Goal: Information Seeking & Learning: Learn about a topic

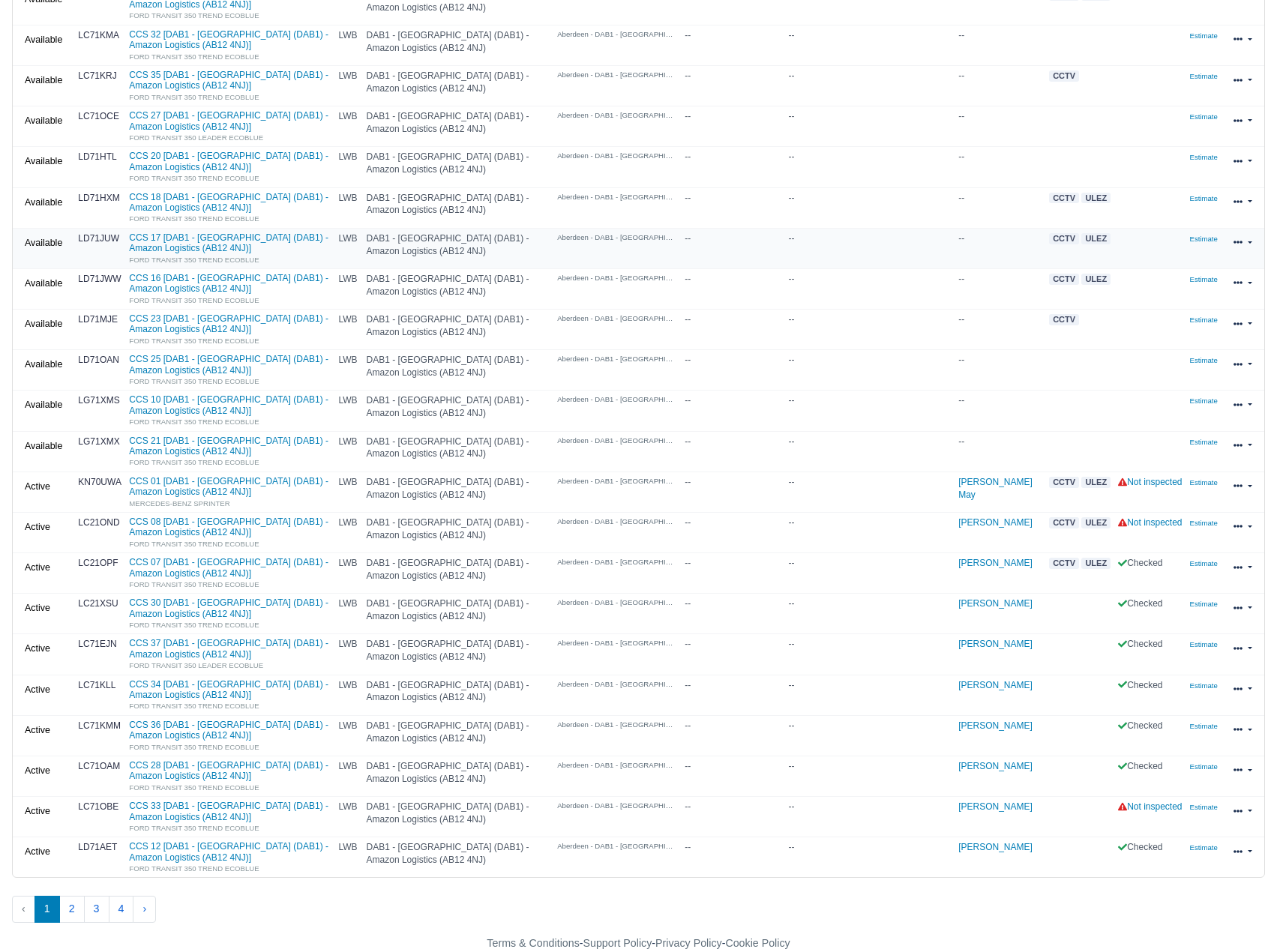
scroll to position [314, 0]
click at [71, 903] on button "2" at bounding box center [72, 909] width 26 height 27
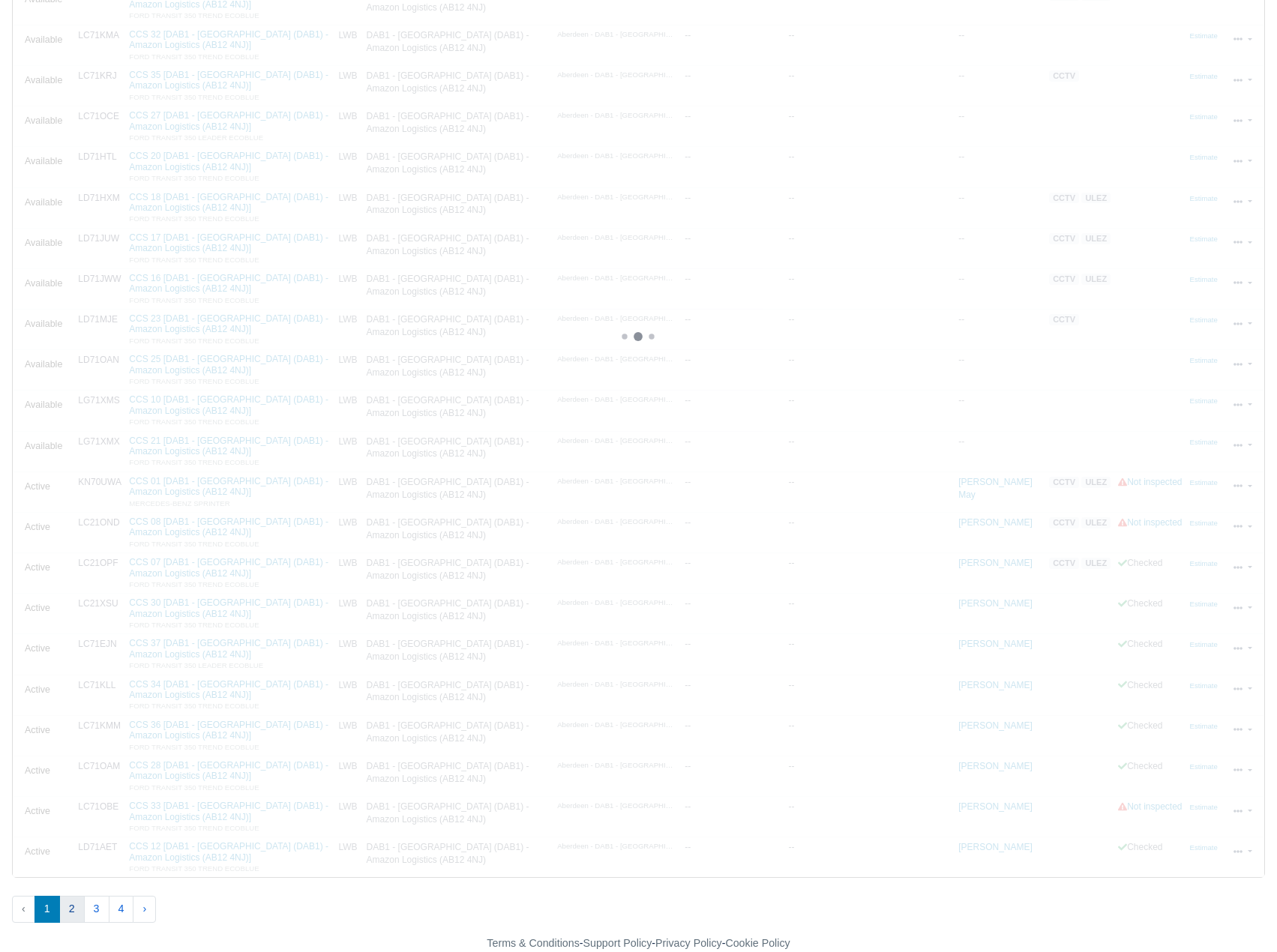
scroll to position [215, 0]
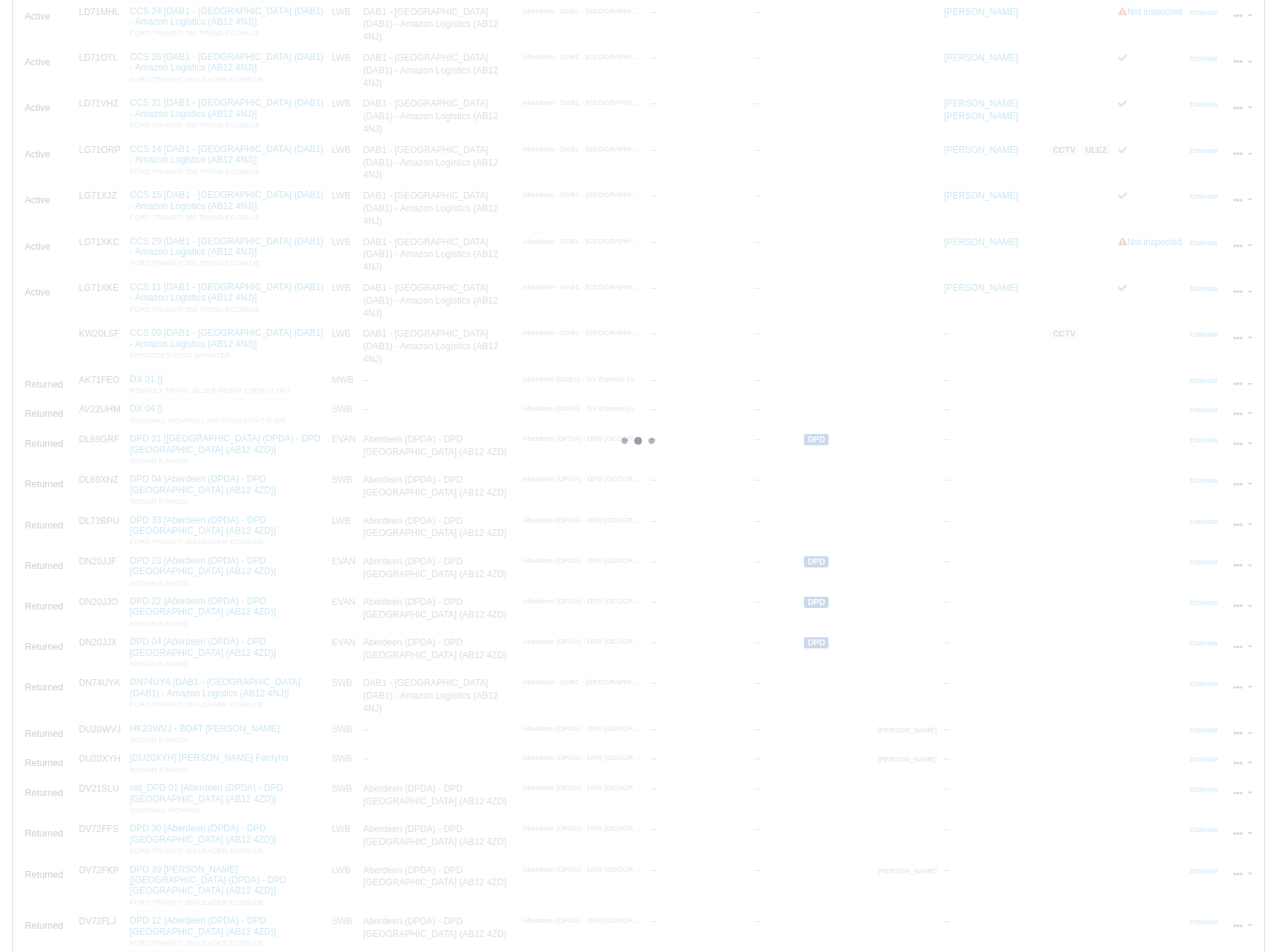
scroll to position [108, 0]
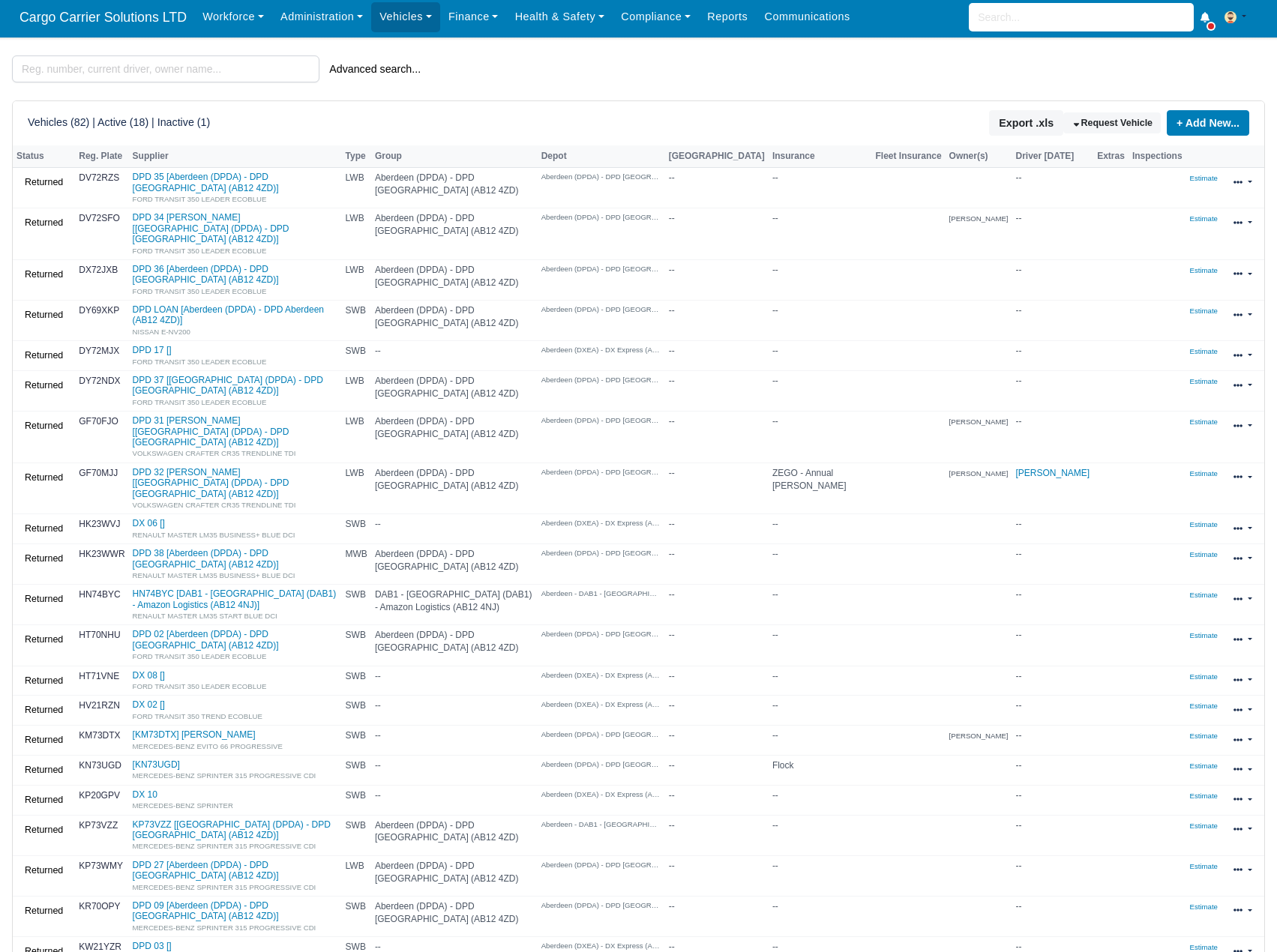
scroll to position [0, 0]
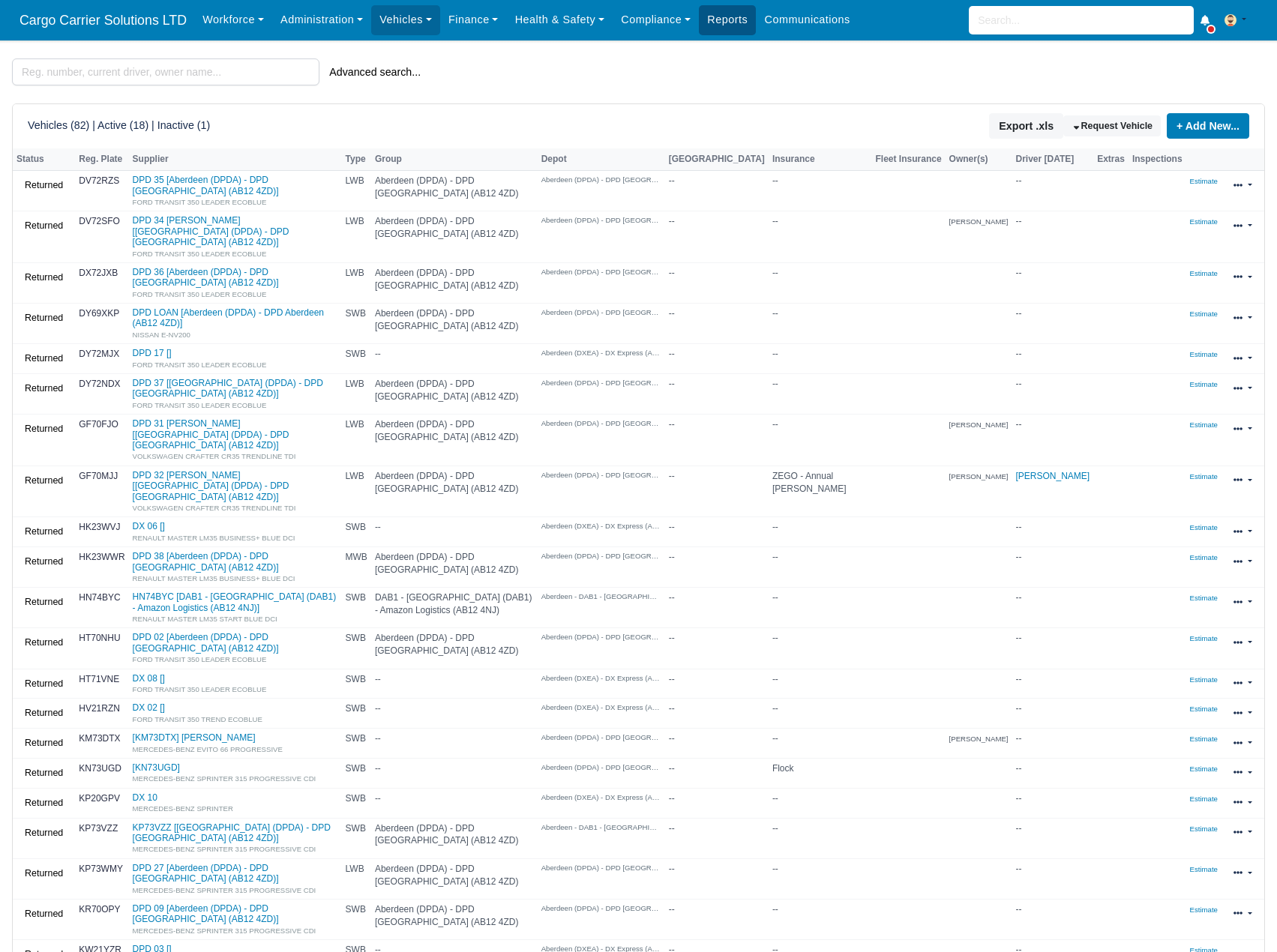
click at [725, 21] on link "Reports" at bounding box center [727, 20] width 57 height 29
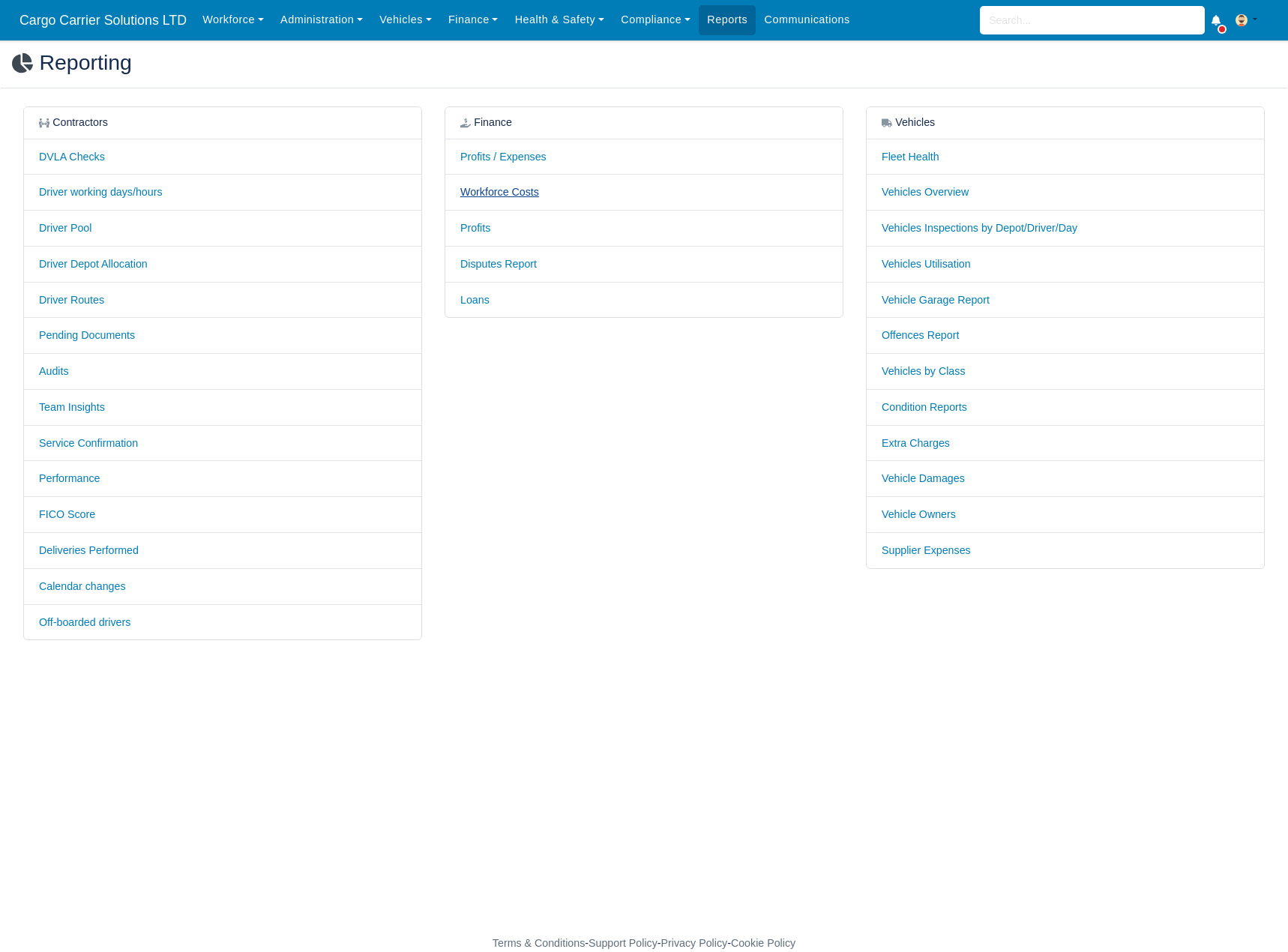
click at [479, 189] on link "Workforce Costs" at bounding box center [500, 192] width 79 height 12
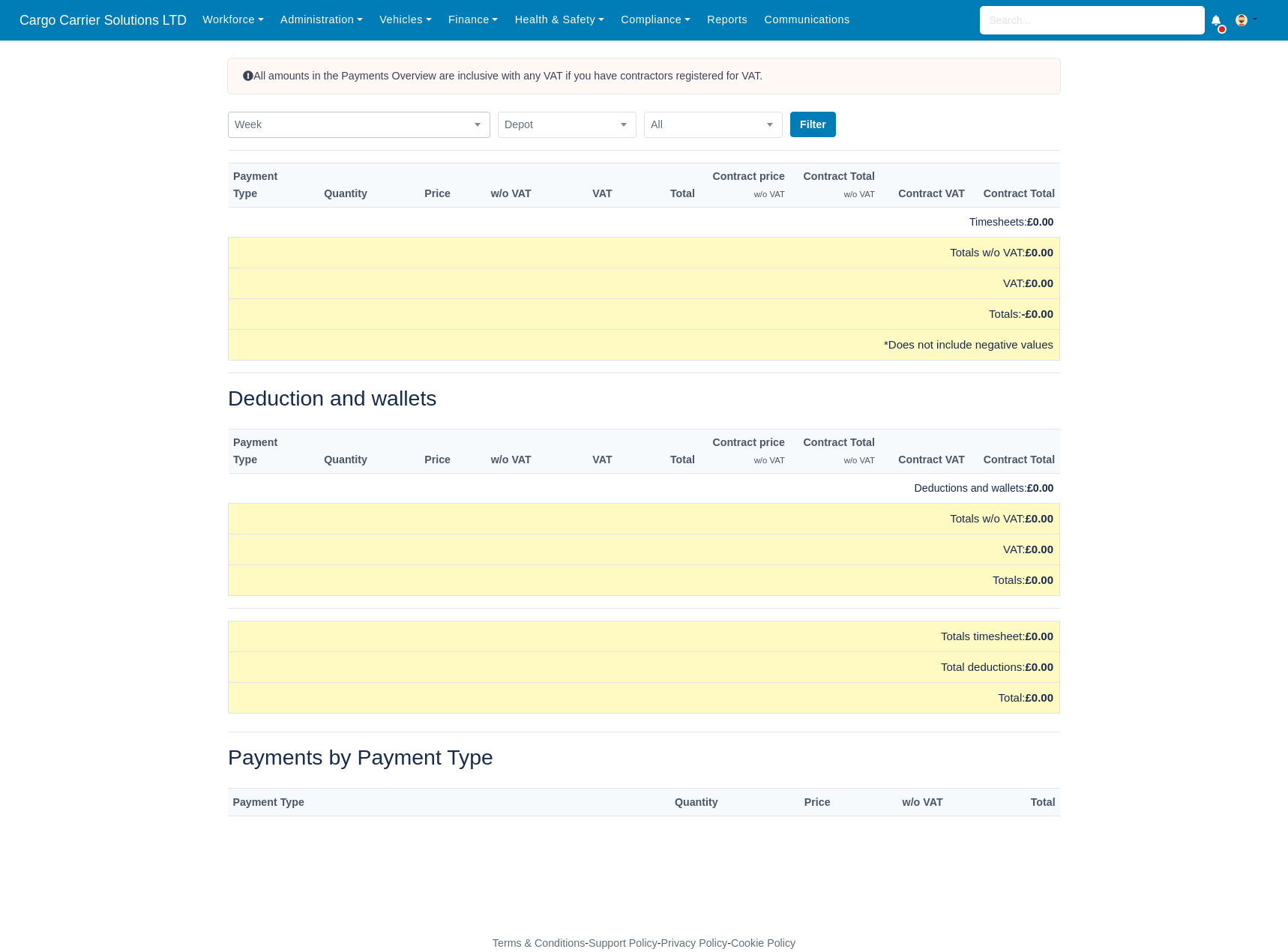
click at [480, 120] on span at bounding box center [478, 124] width 15 height 20
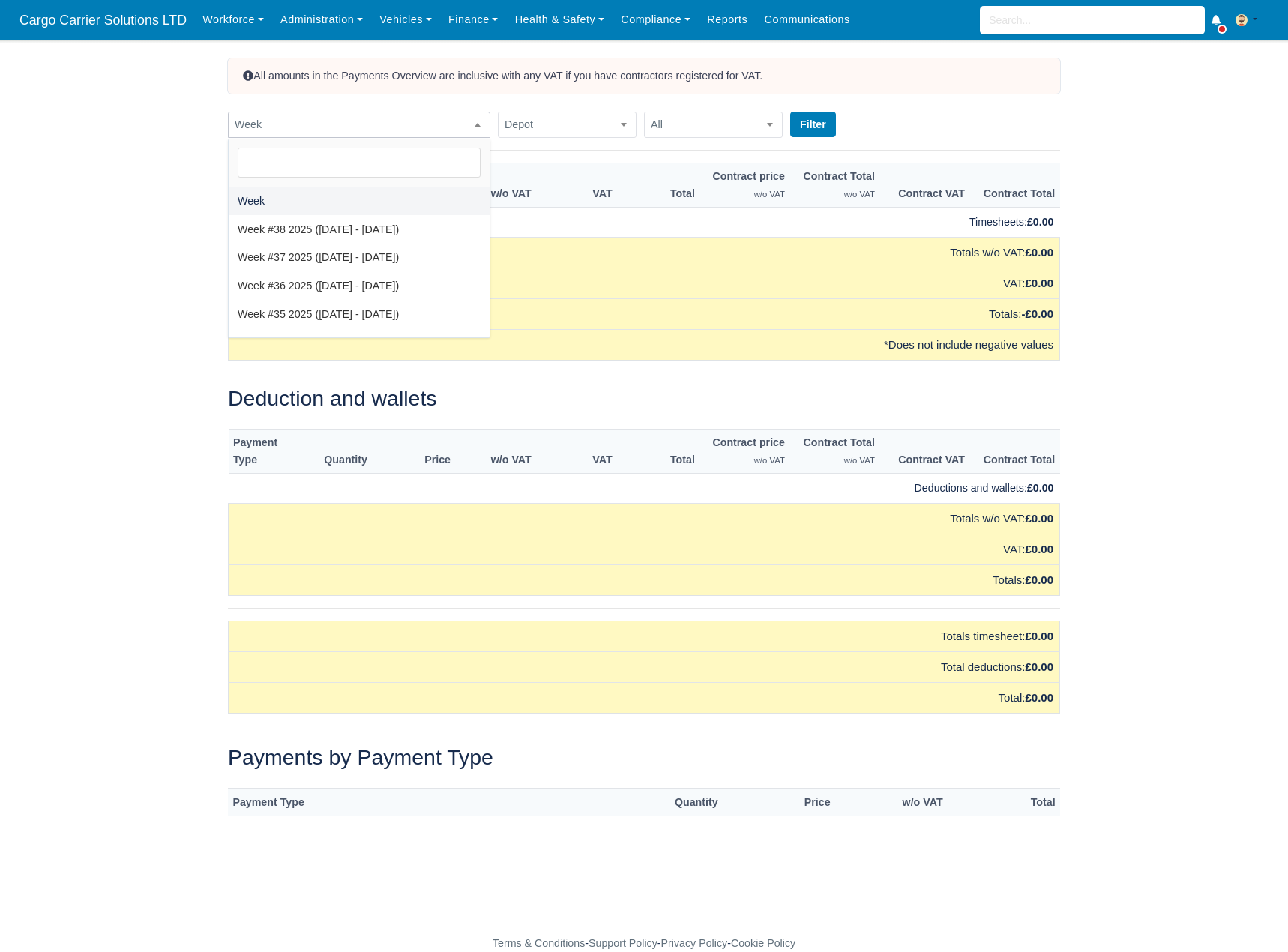
click at [480, 120] on span at bounding box center [478, 124] width 15 height 20
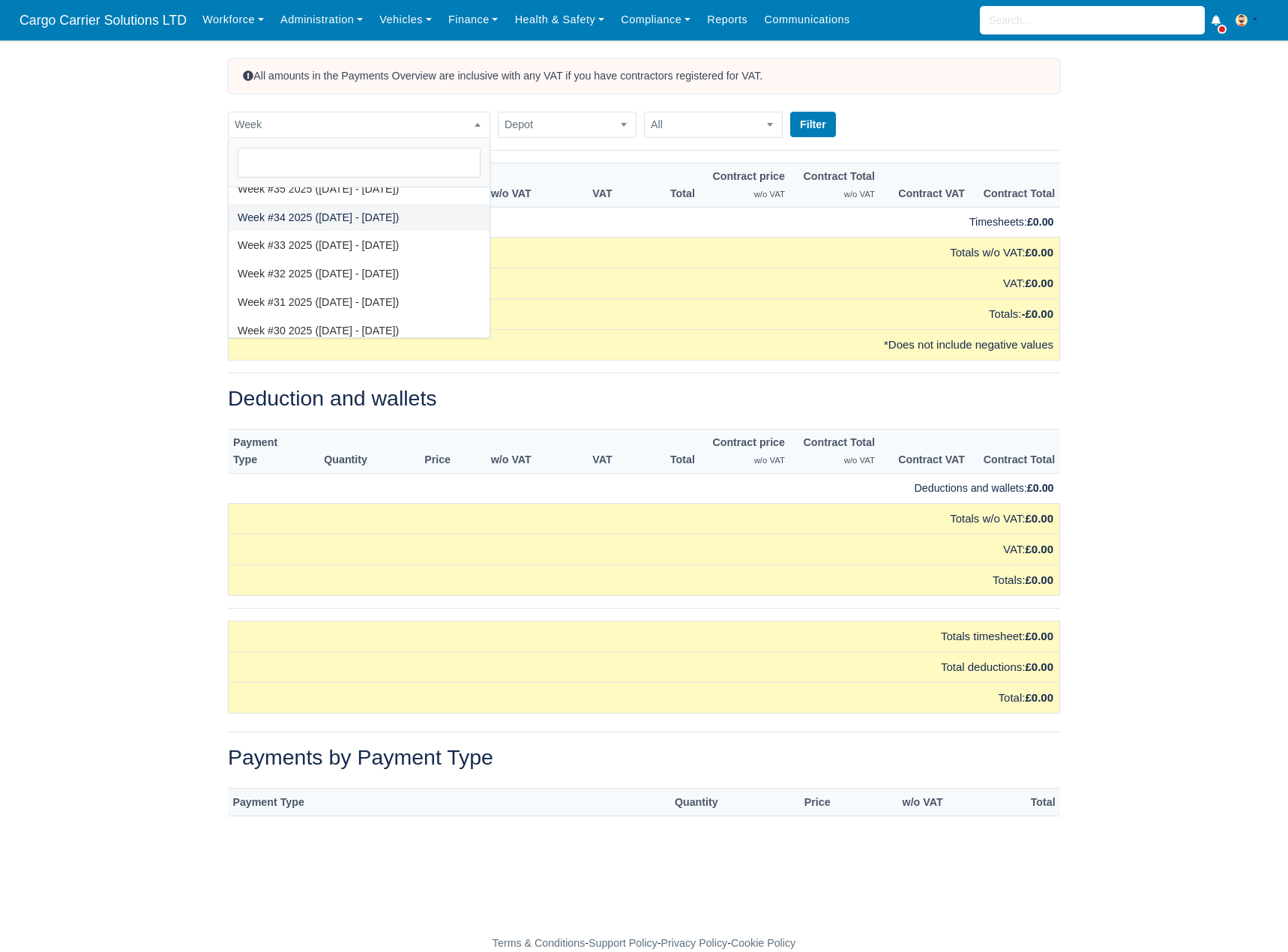
select select "2025-08-17|2025-08-23"
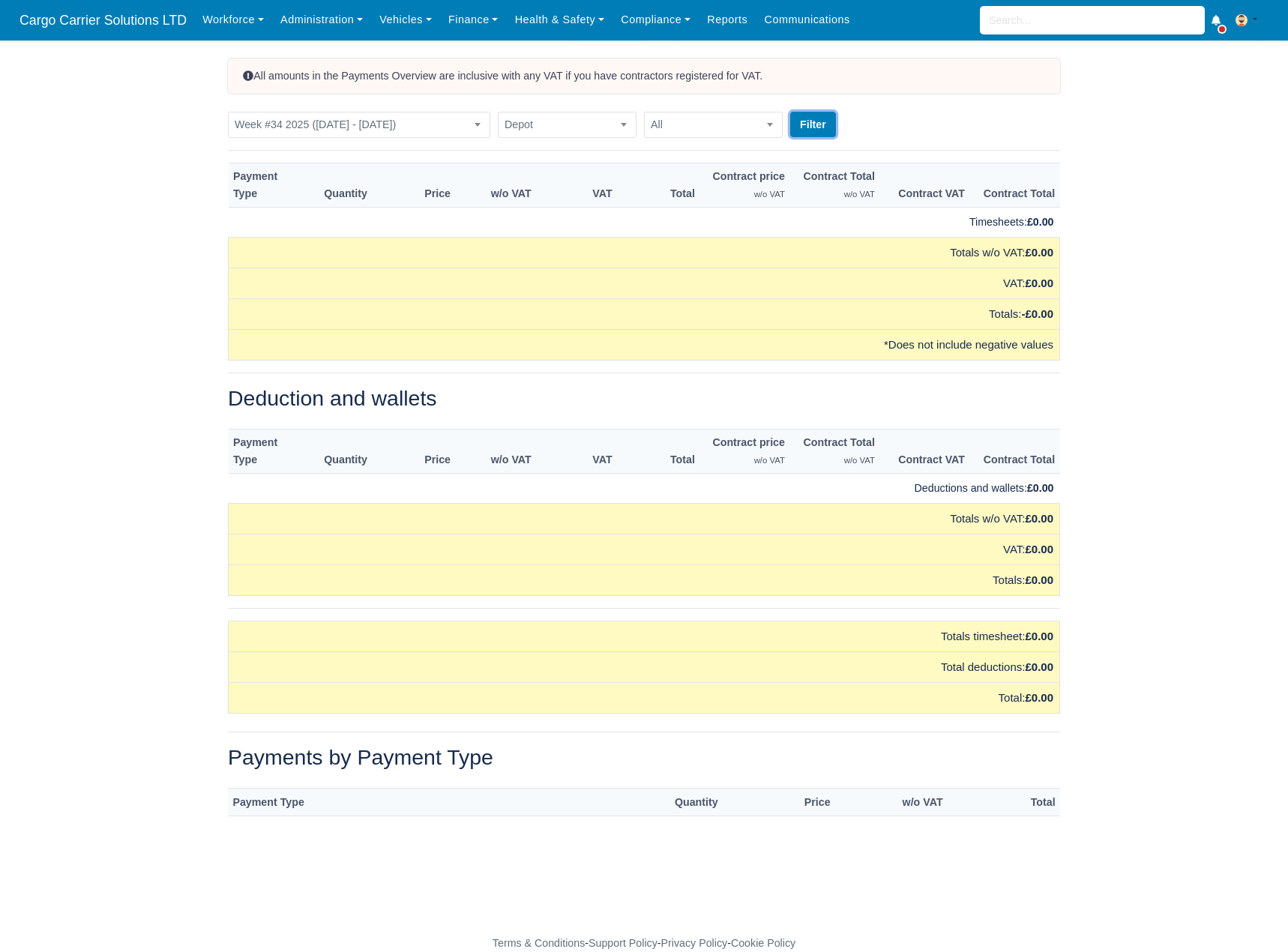
click at [804, 125] on button "Filter" at bounding box center [814, 125] width 46 height 26
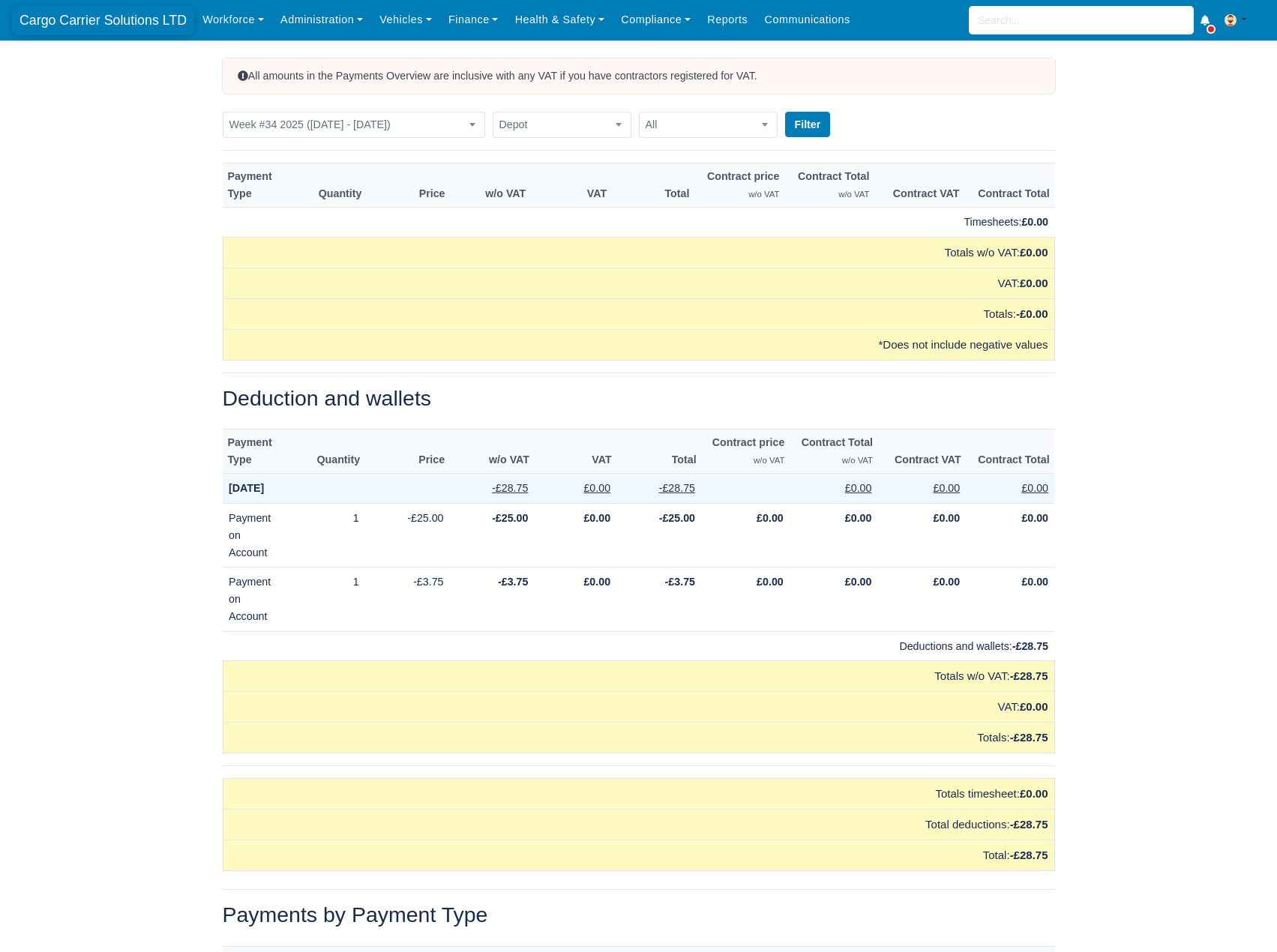
click at [107, 19] on span "Cargo Carrier Solutions LTD" at bounding box center [103, 20] width 182 height 30
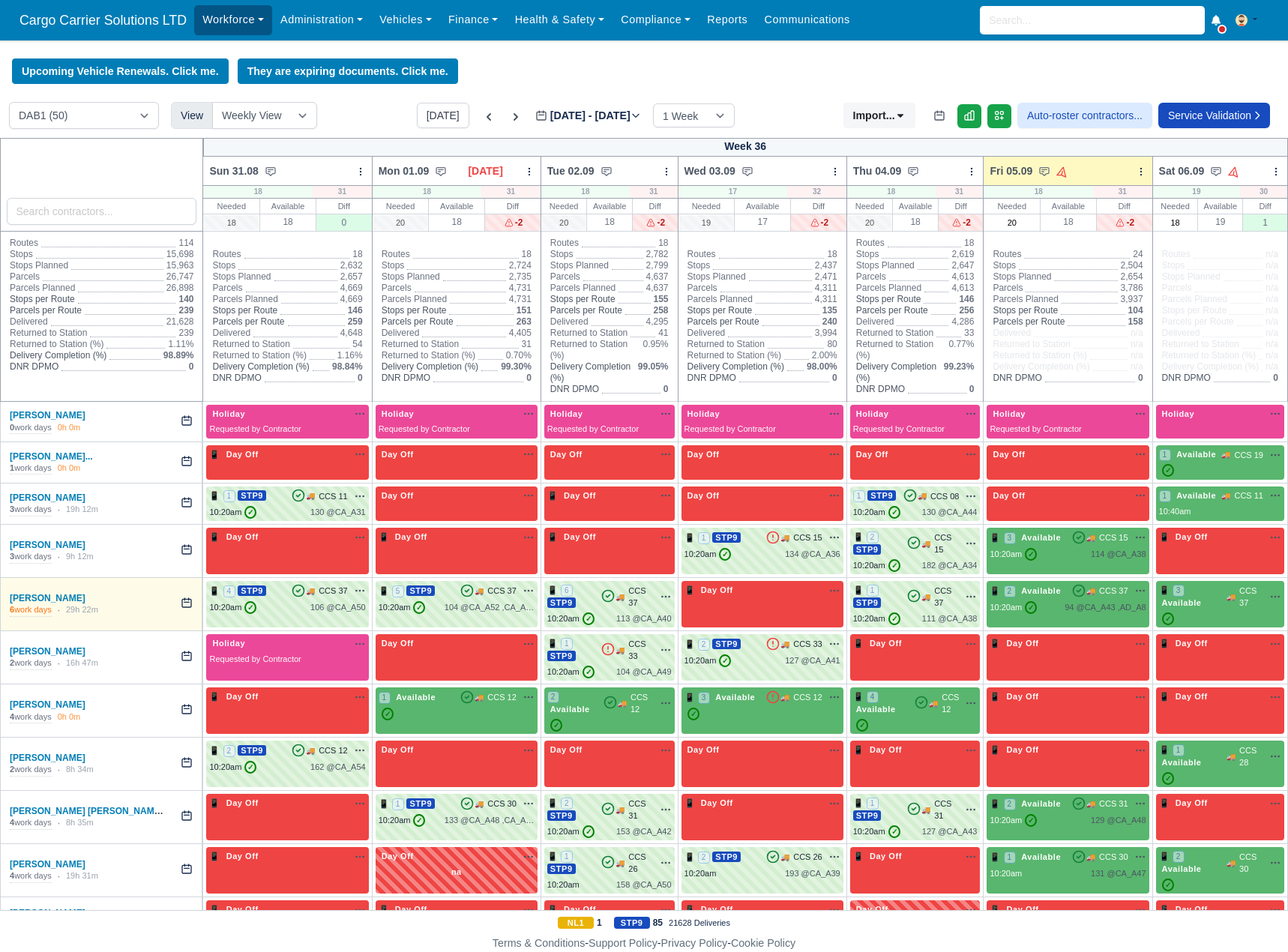
click at [228, 19] on link "Workforce" at bounding box center [232, 20] width 78 height 29
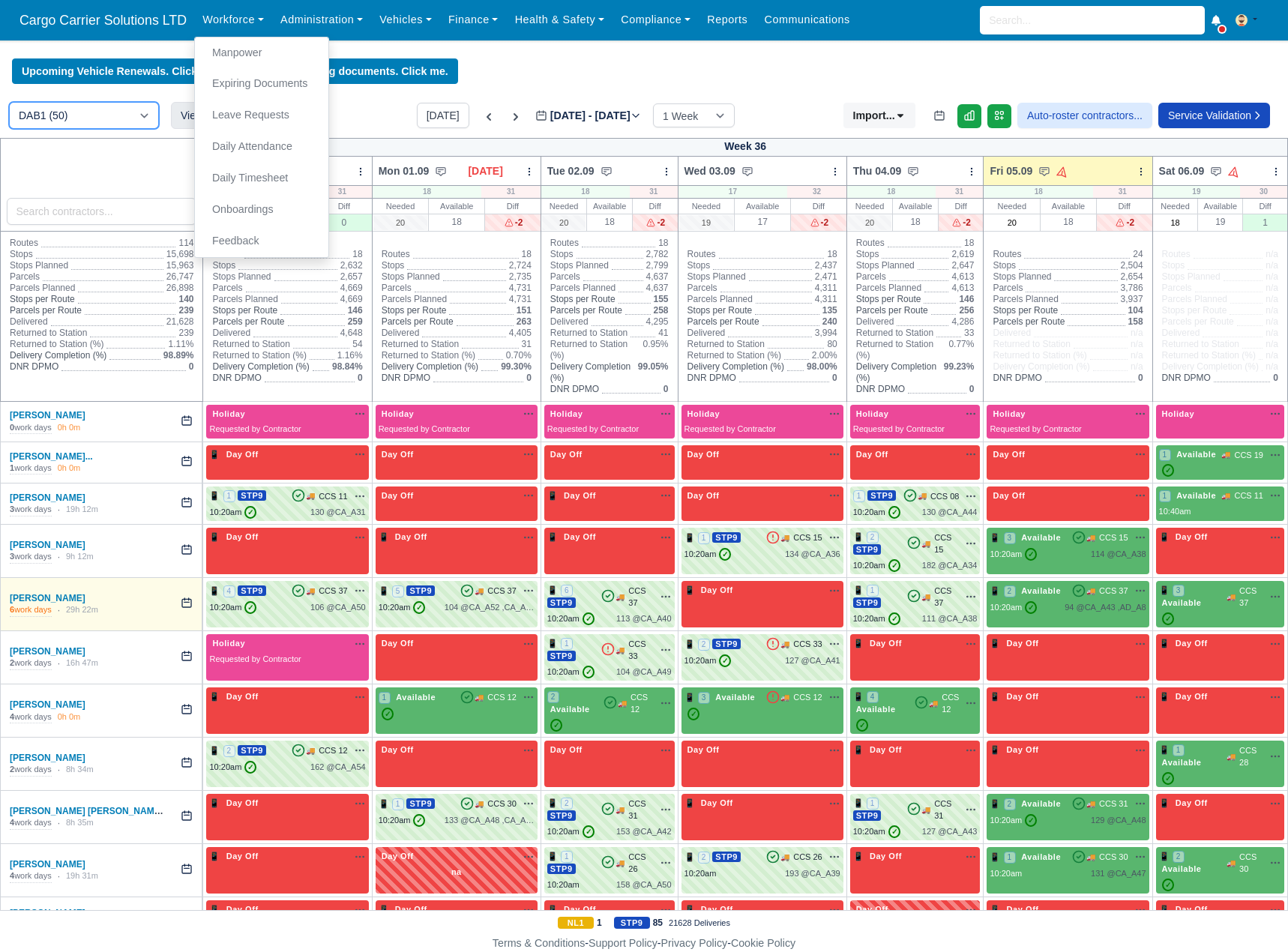
click at [108, 109] on select "DAB1 (50) Aberdeen (DPDA) - DPD Aberdeen (AB12 4ZD) (17) DPD Connect - Dyce (2)" at bounding box center [84, 115] width 150 height 27
select select "6"
click at [9, 104] on select "DAB1 (50) Aberdeen (DPDA) - DPD Aberdeen (AB12 4ZD) (17) DPD Connect - Dyce (2)" at bounding box center [84, 115] width 150 height 27
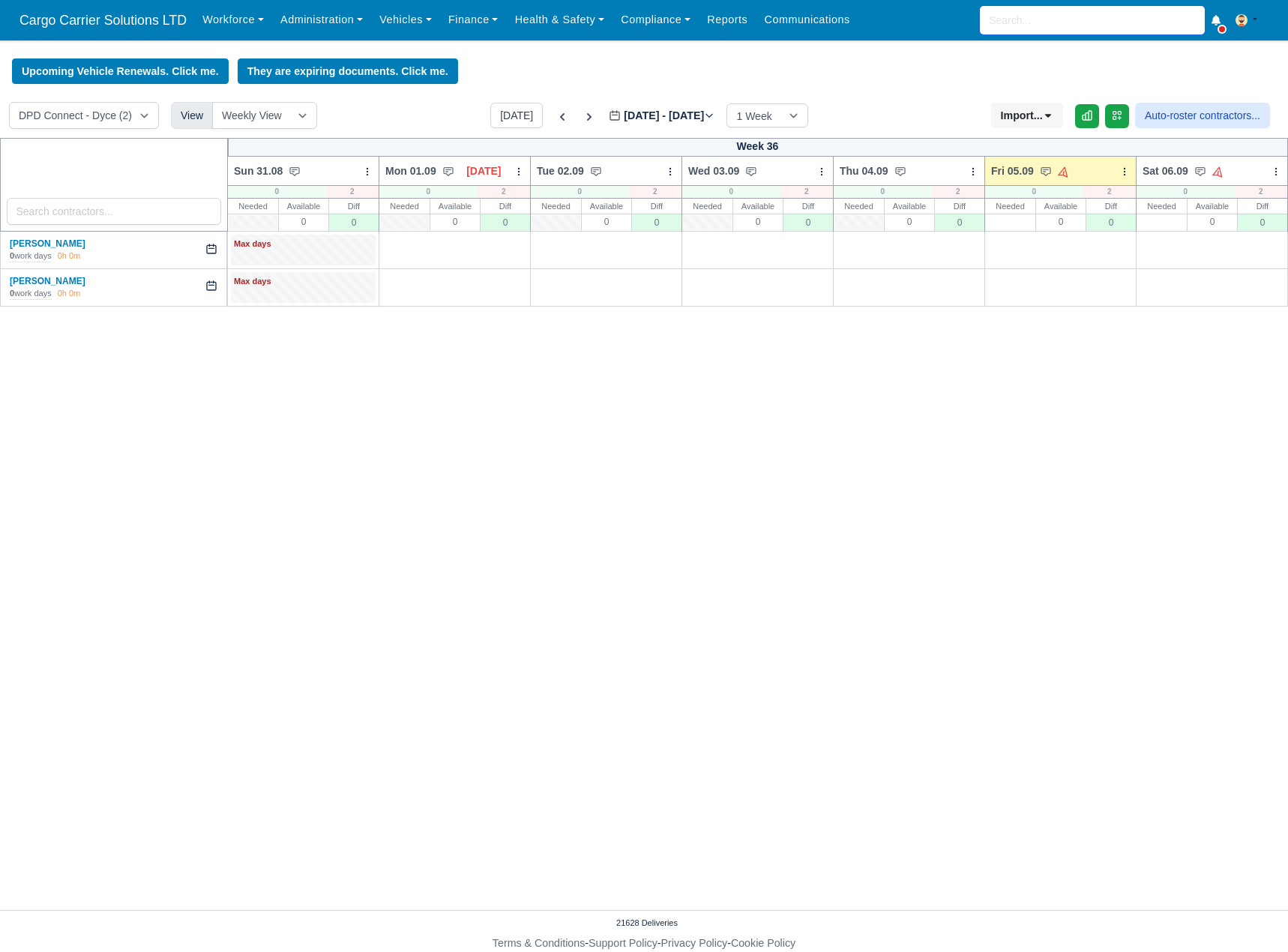
click at [1084, 9] on input "search" at bounding box center [1092, 20] width 225 height 28
type input "andr"
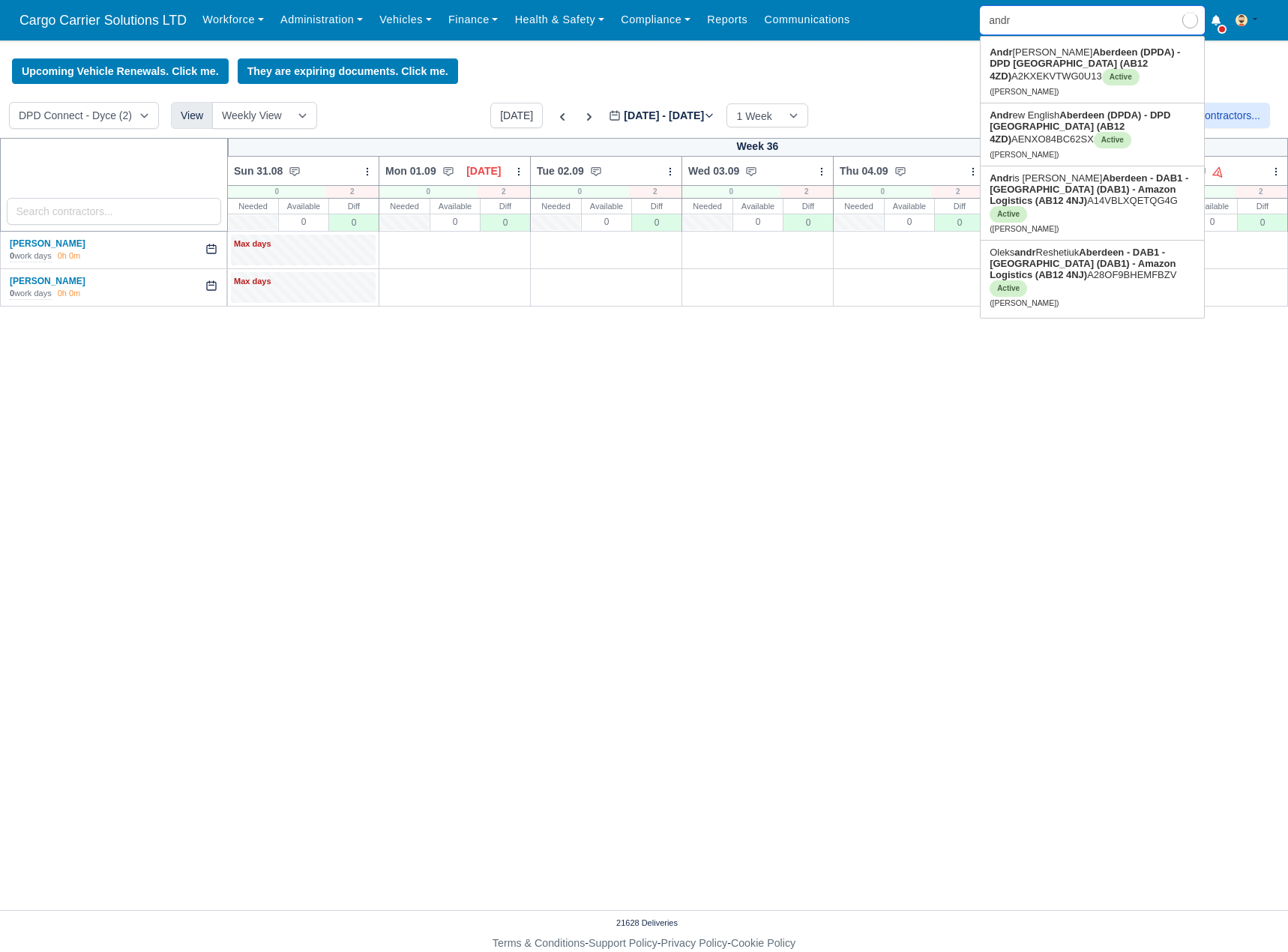
type input "andrei Budai"
click at [1068, 126] on strong "Aberdeen (DPDA) - DPD Aberdeen (AB12 4ZD)" at bounding box center [1079, 126] width 180 height 35
type input "[PERSON_NAME]"
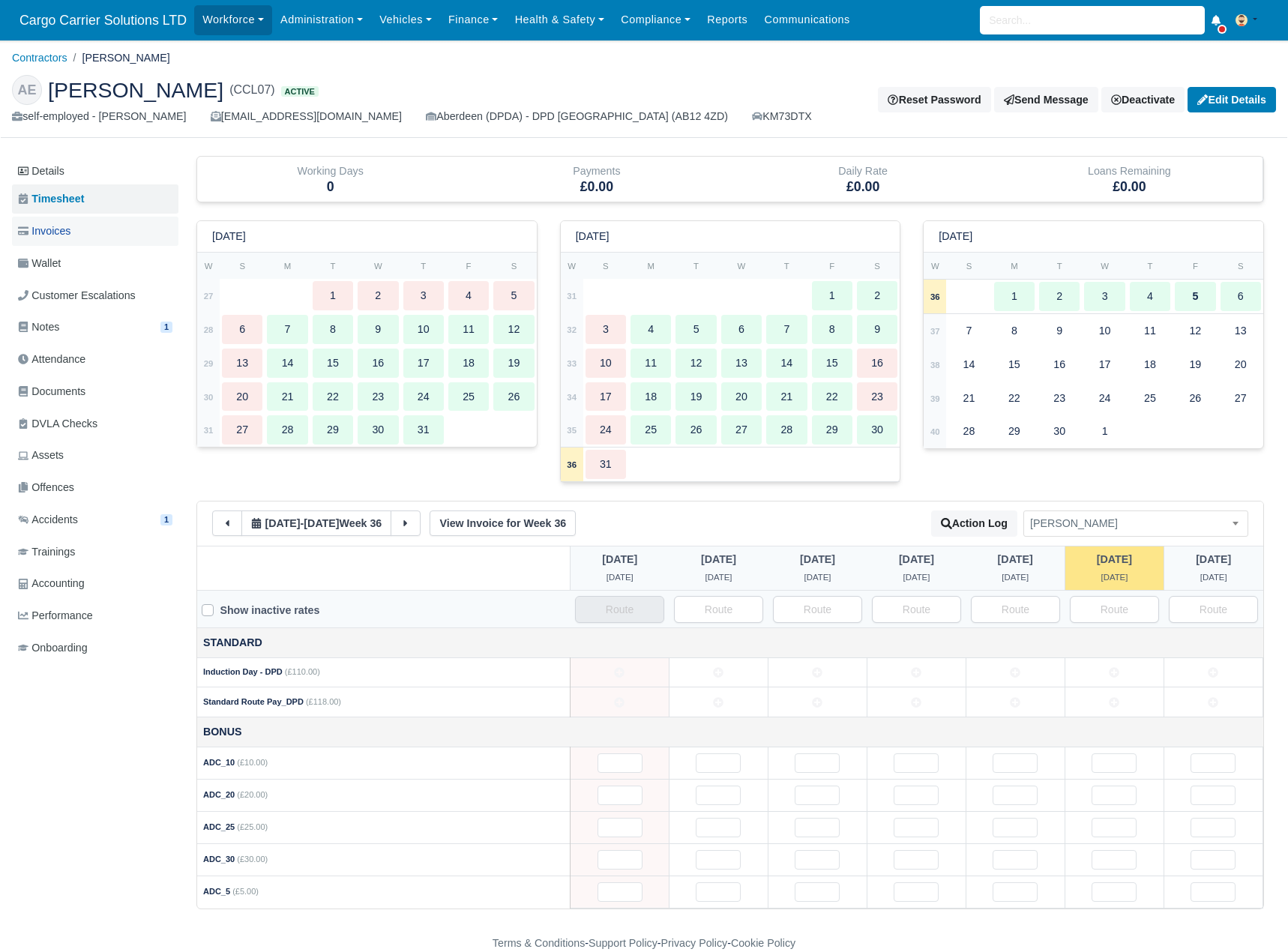
click at [81, 244] on link "Invoices" at bounding box center [95, 232] width 167 height 29
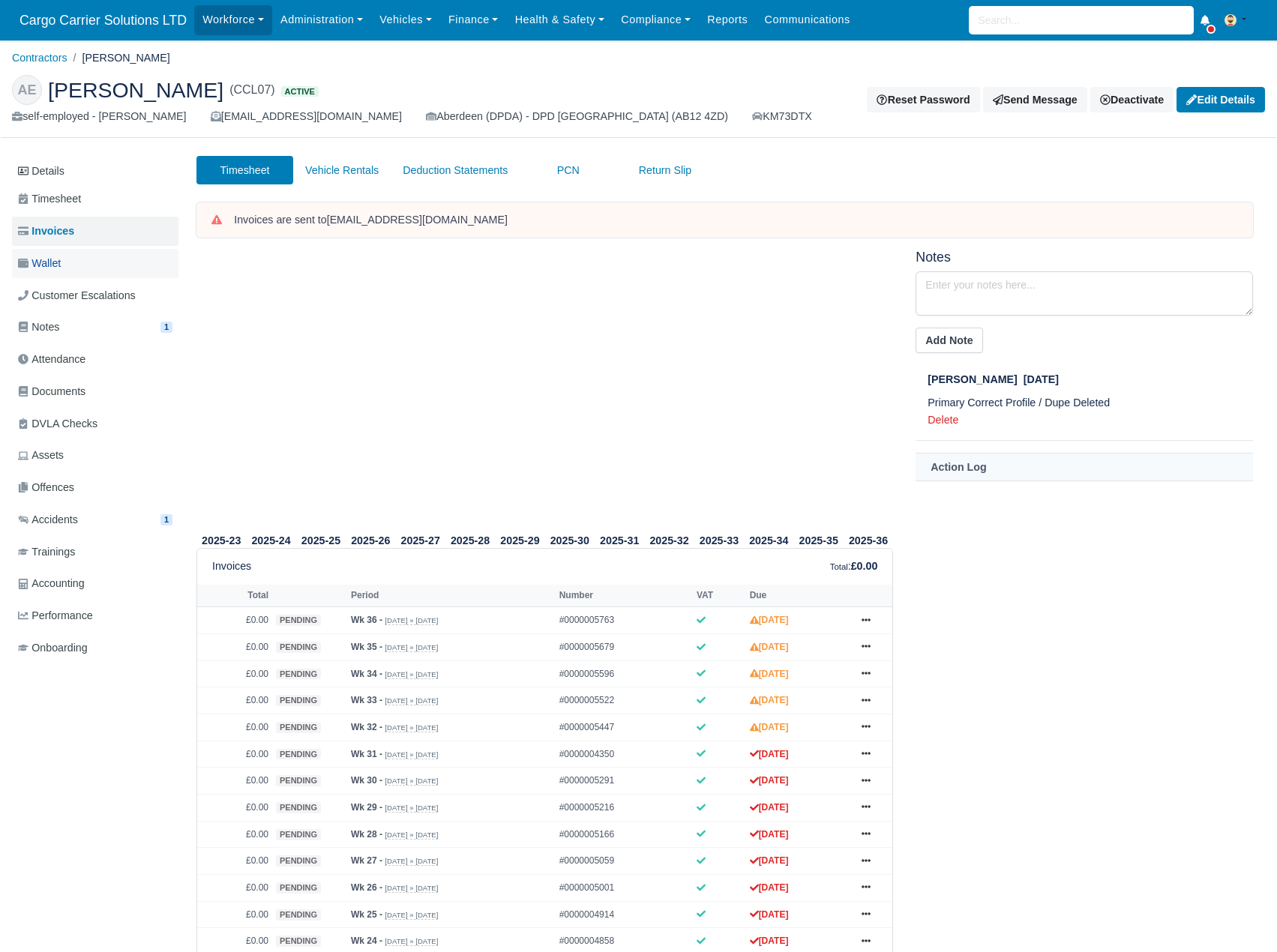
click at [70, 266] on link "Wallet" at bounding box center [95, 263] width 167 height 29
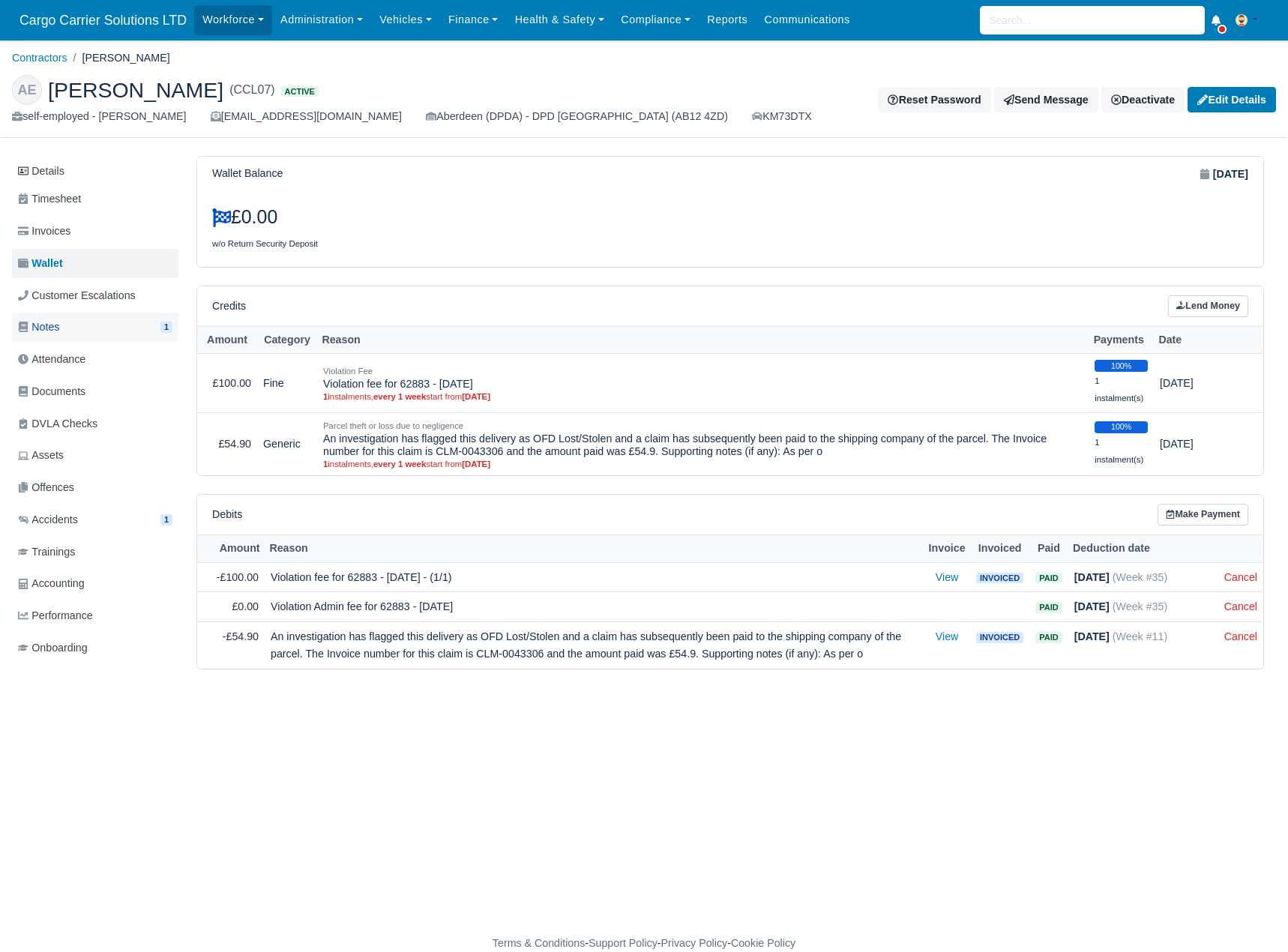
click at [70, 320] on link "Notes 1" at bounding box center [95, 327] width 167 height 29
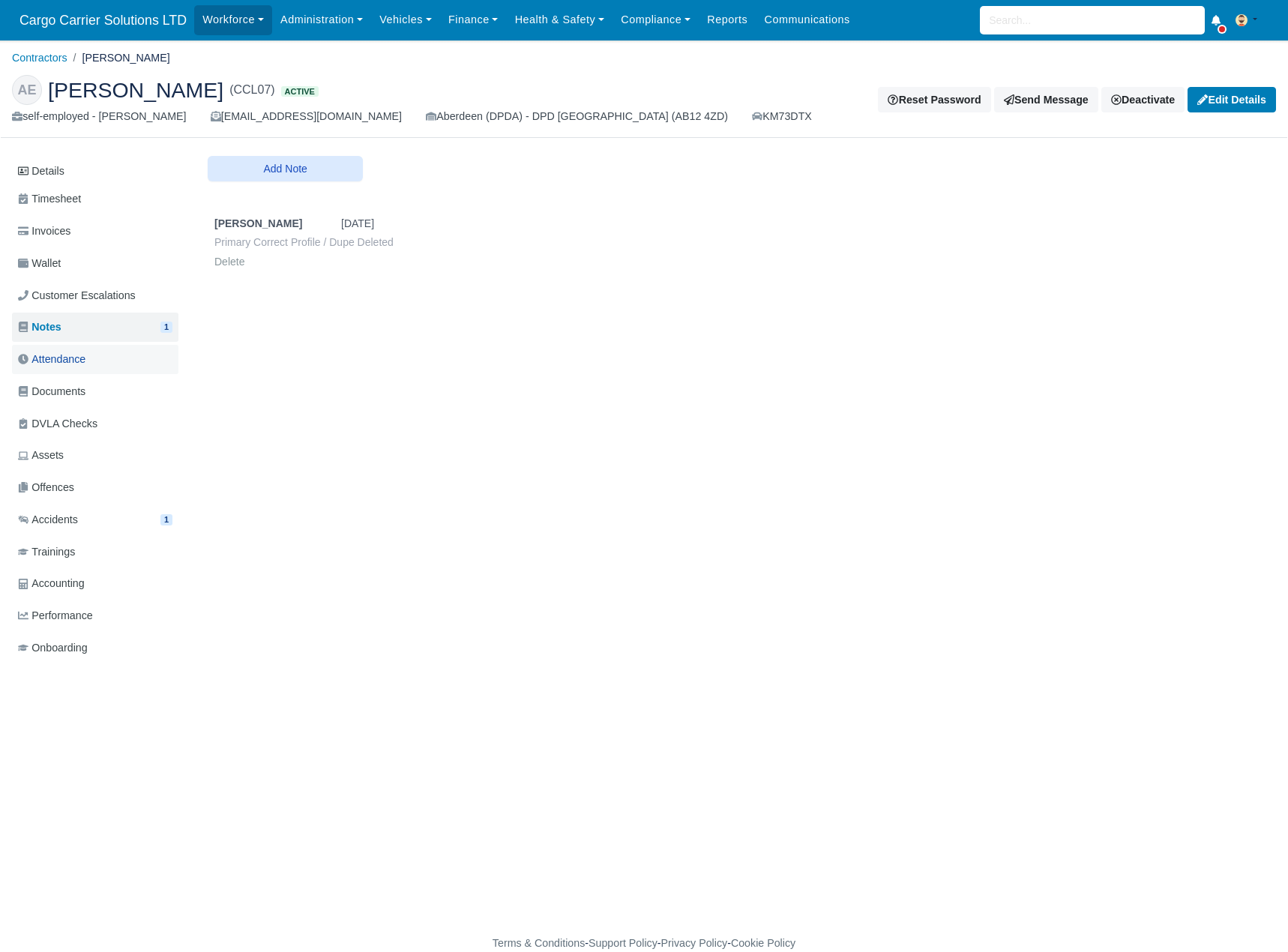
click at [68, 345] on link "Attendance" at bounding box center [95, 360] width 167 height 29
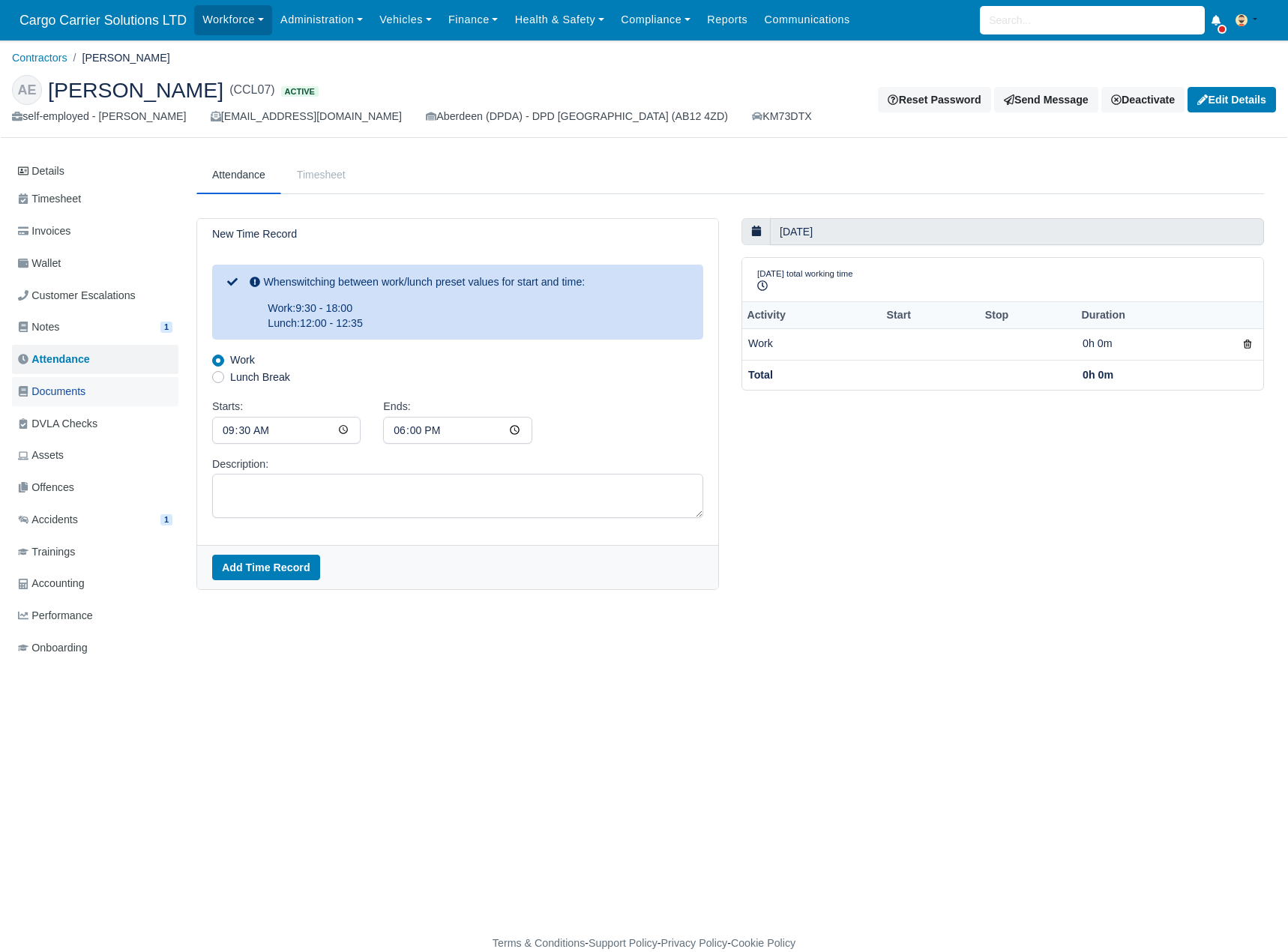
click at [63, 395] on span "Documents" at bounding box center [51, 391] width 68 height 17
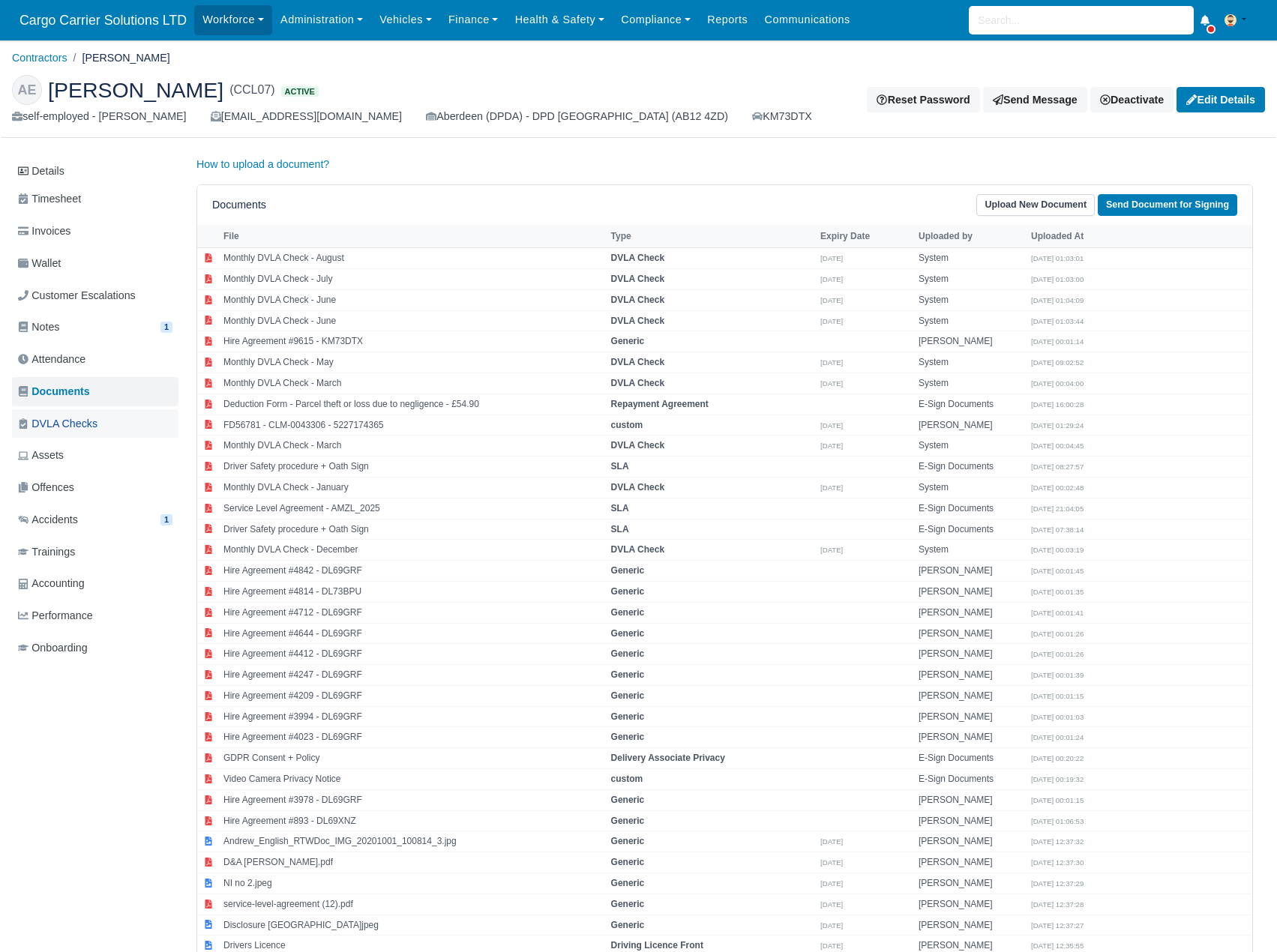
click at [63, 431] on span "DVLA Checks" at bounding box center [57, 424] width 79 height 17
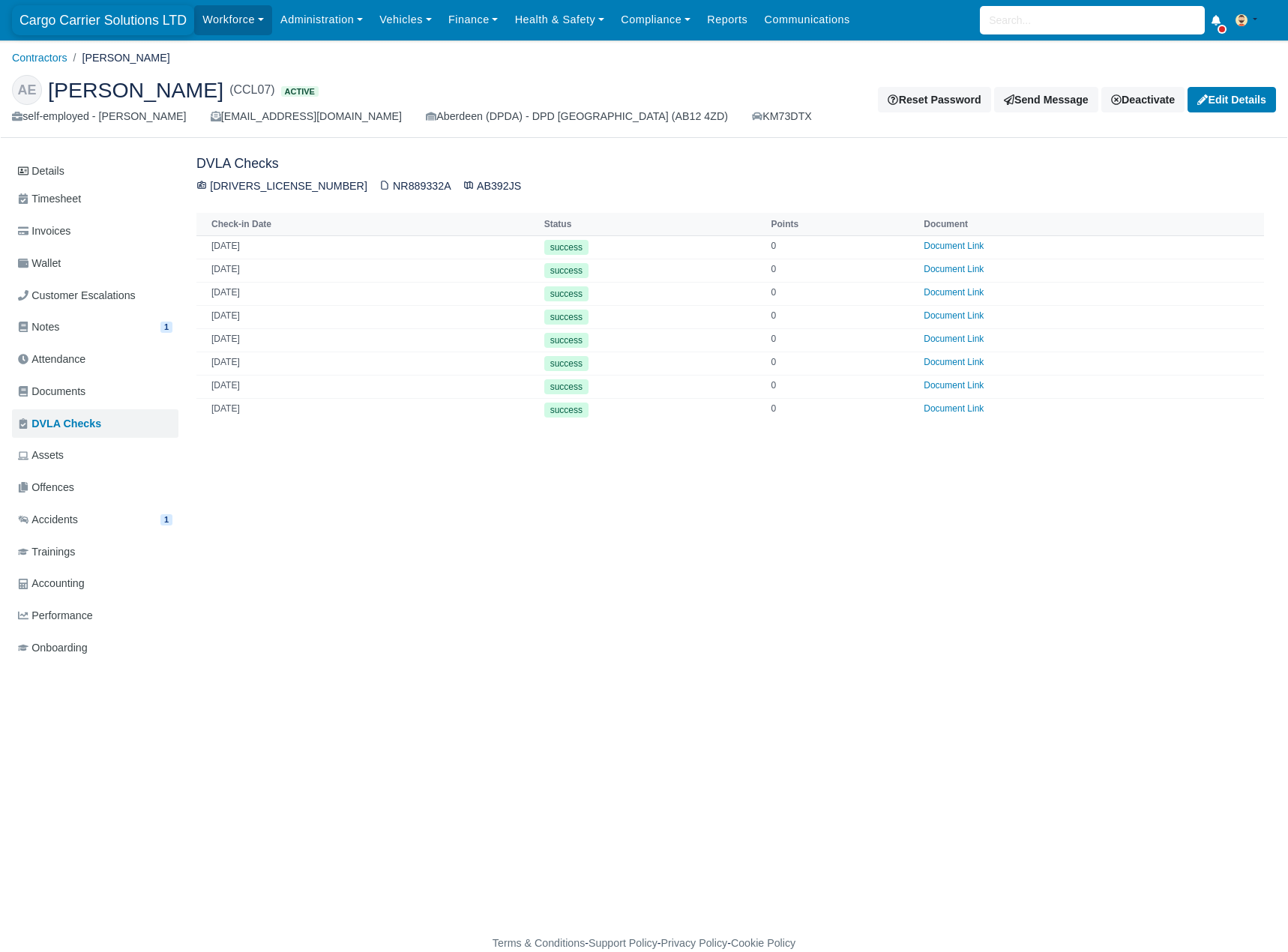
click at [108, 26] on span "Cargo Carrier Solutions LTD" at bounding box center [103, 20] width 182 height 30
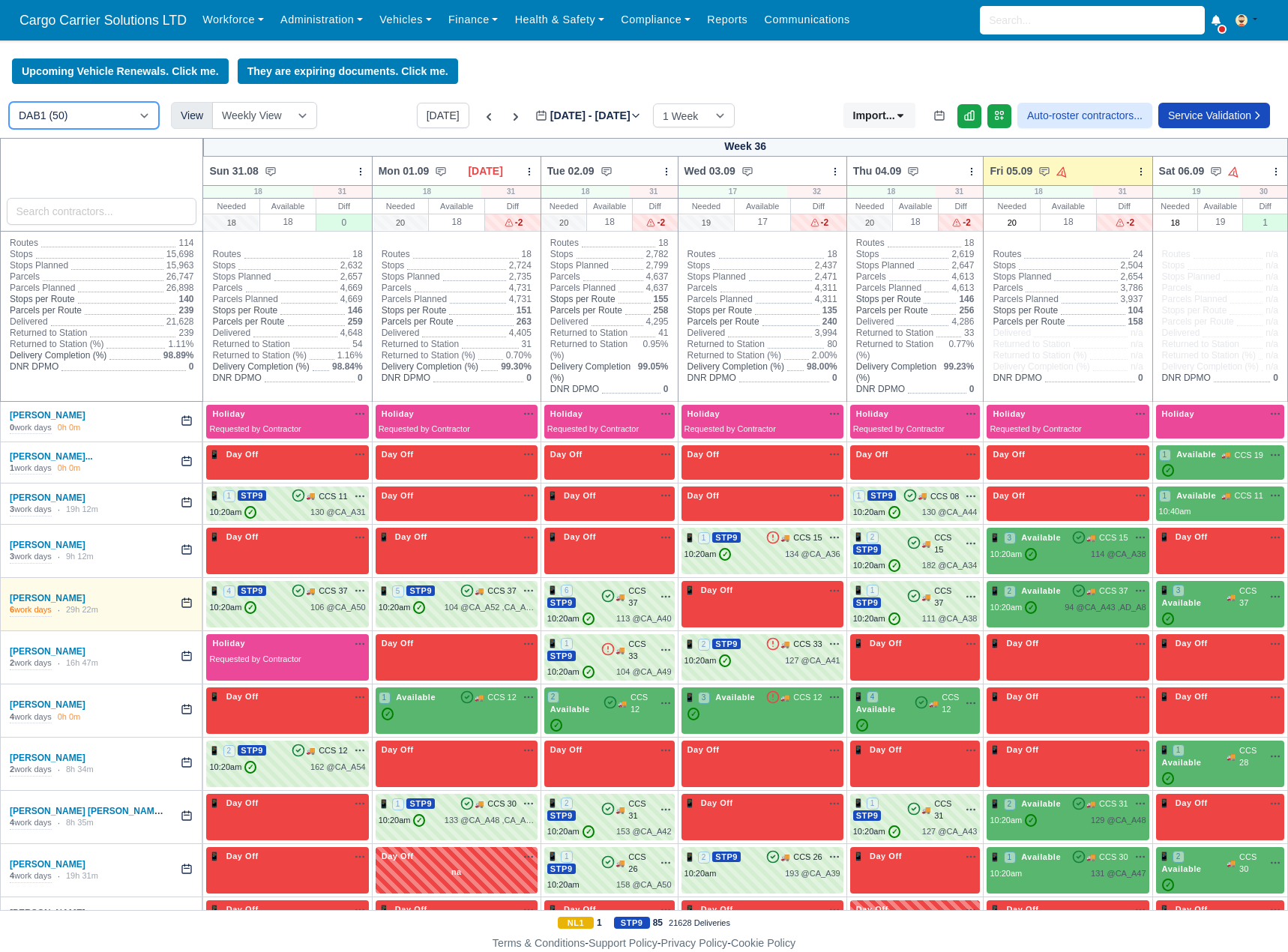
click at [142, 117] on select "DAB1 (50) Aberdeen (DPDA) - DPD Aberdeen (AB12 4ZD) (17) DPD Connect - Dyce (2)" at bounding box center [84, 115] width 150 height 27
select select "6"
click at [9, 104] on select "DAB1 (50) Aberdeen (DPDA) - DPD Aberdeen (AB12 4ZD) (17) DPD Connect - Dyce (2)" at bounding box center [84, 115] width 150 height 27
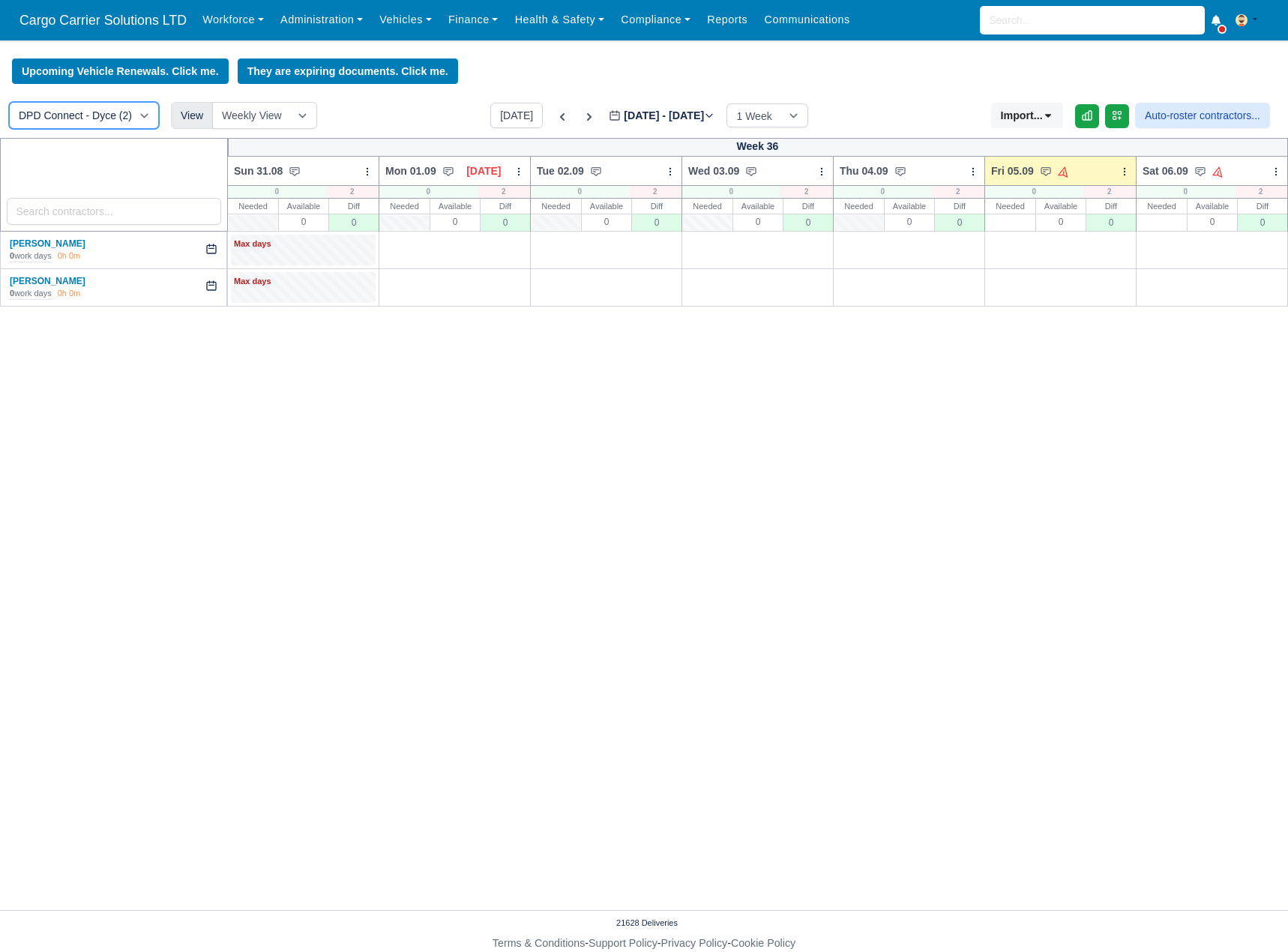
click at [144, 119] on select "DAB1 (50) Aberdeen (DPDA) - DPD Aberdeen (AB12 4ZD) (17) DPD Connect - Dyce (2)" at bounding box center [84, 115] width 150 height 27
select select "5"
click at [9, 104] on select "DAB1 (50) Aberdeen (DPDA) - DPD Aberdeen (AB12 4ZD) (17) DPD Connect - Dyce (2)" at bounding box center [84, 115] width 150 height 27
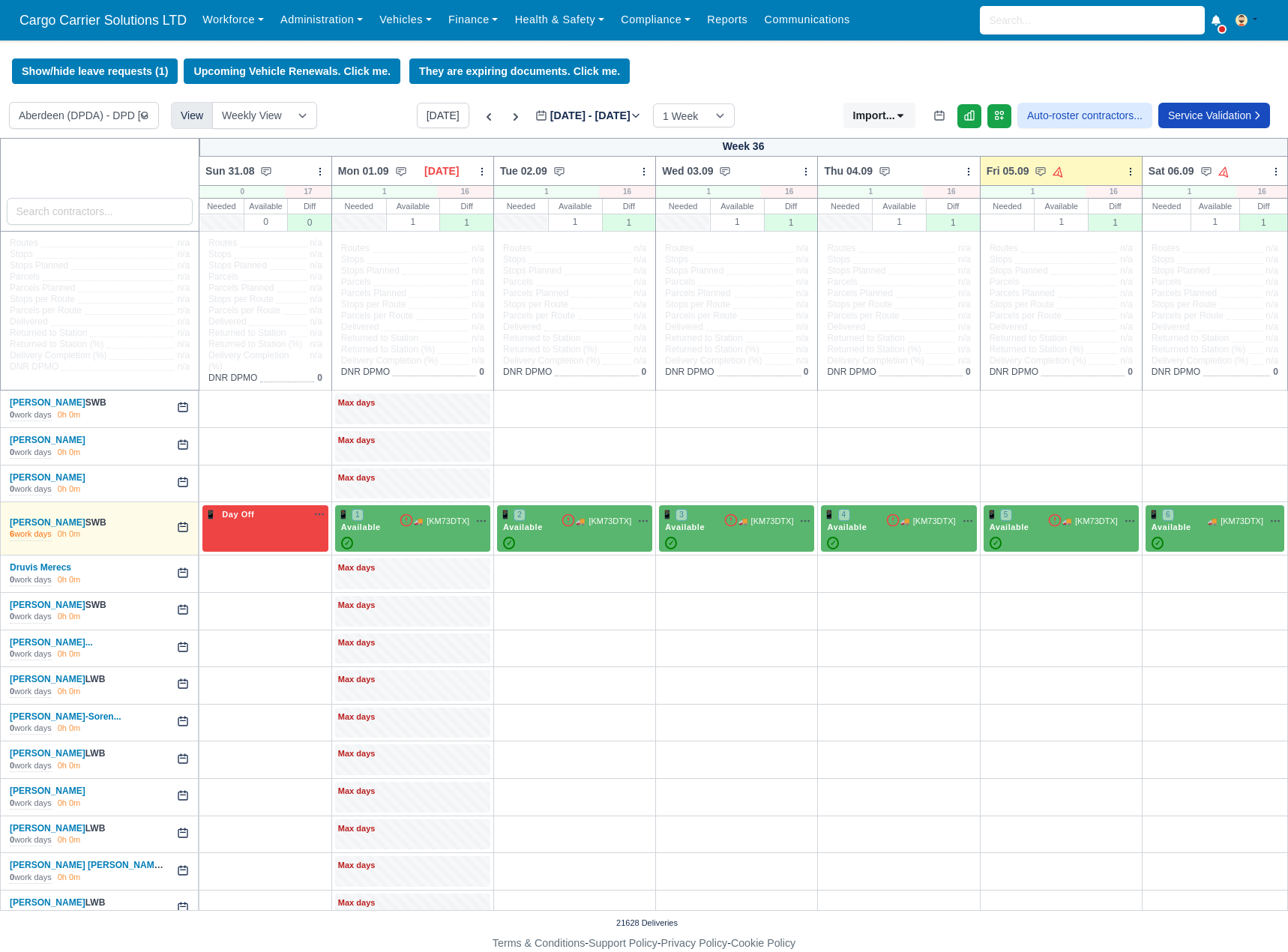
click at [90, 56] on body "Cargo Carrier Solutions LTD Workforce Manpower Expiring Documents Leave Request…" at bounding box center [644, 476] width 1288 height 952
click at [82, 70] on button "Show/hide leave requests (1)" at bounding box center [95, 71] width 166 height 26
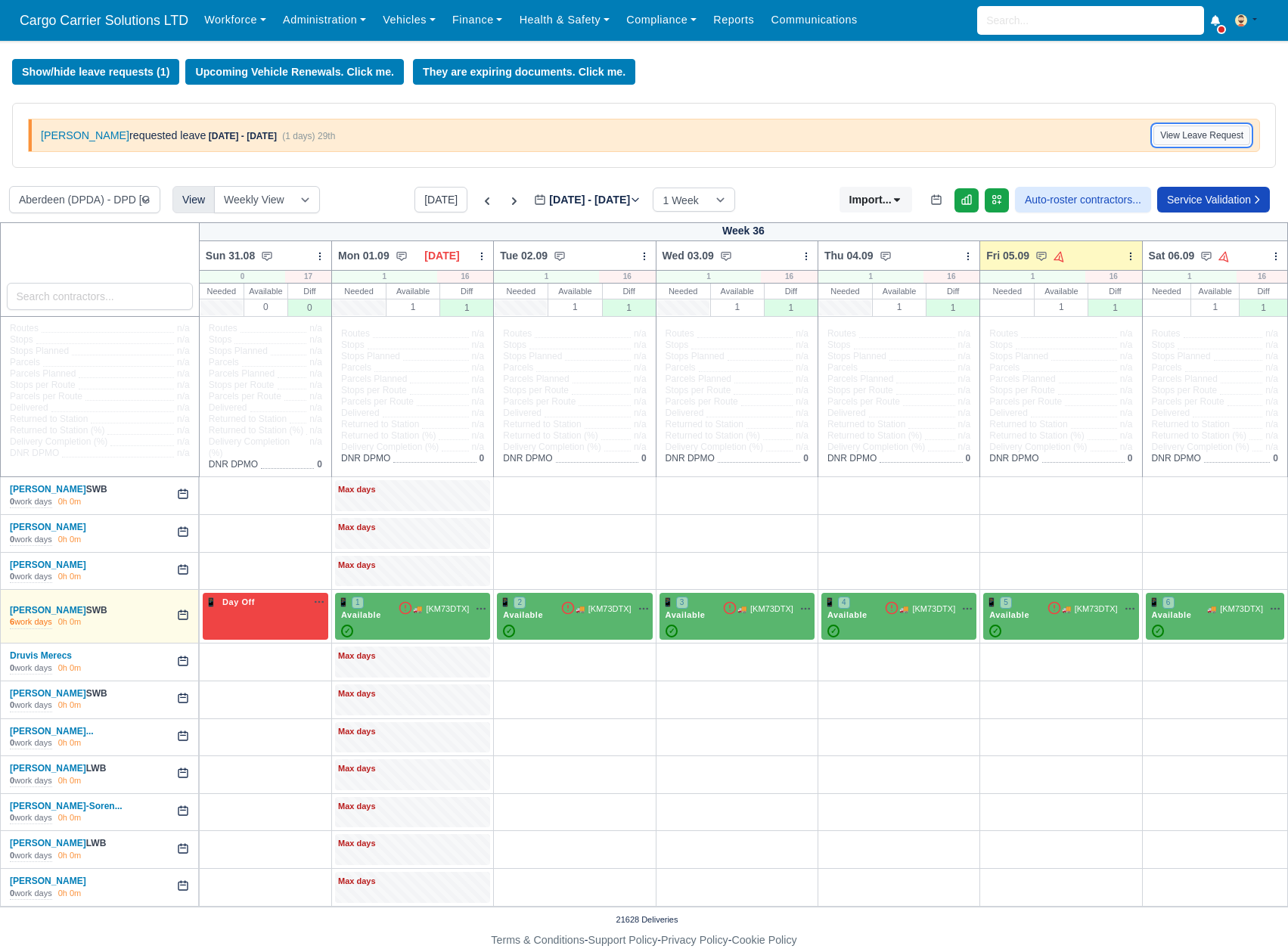
click at [1175, 138] on button "View Leave Request" at bounding box center [1202, 135] width 97 height 20
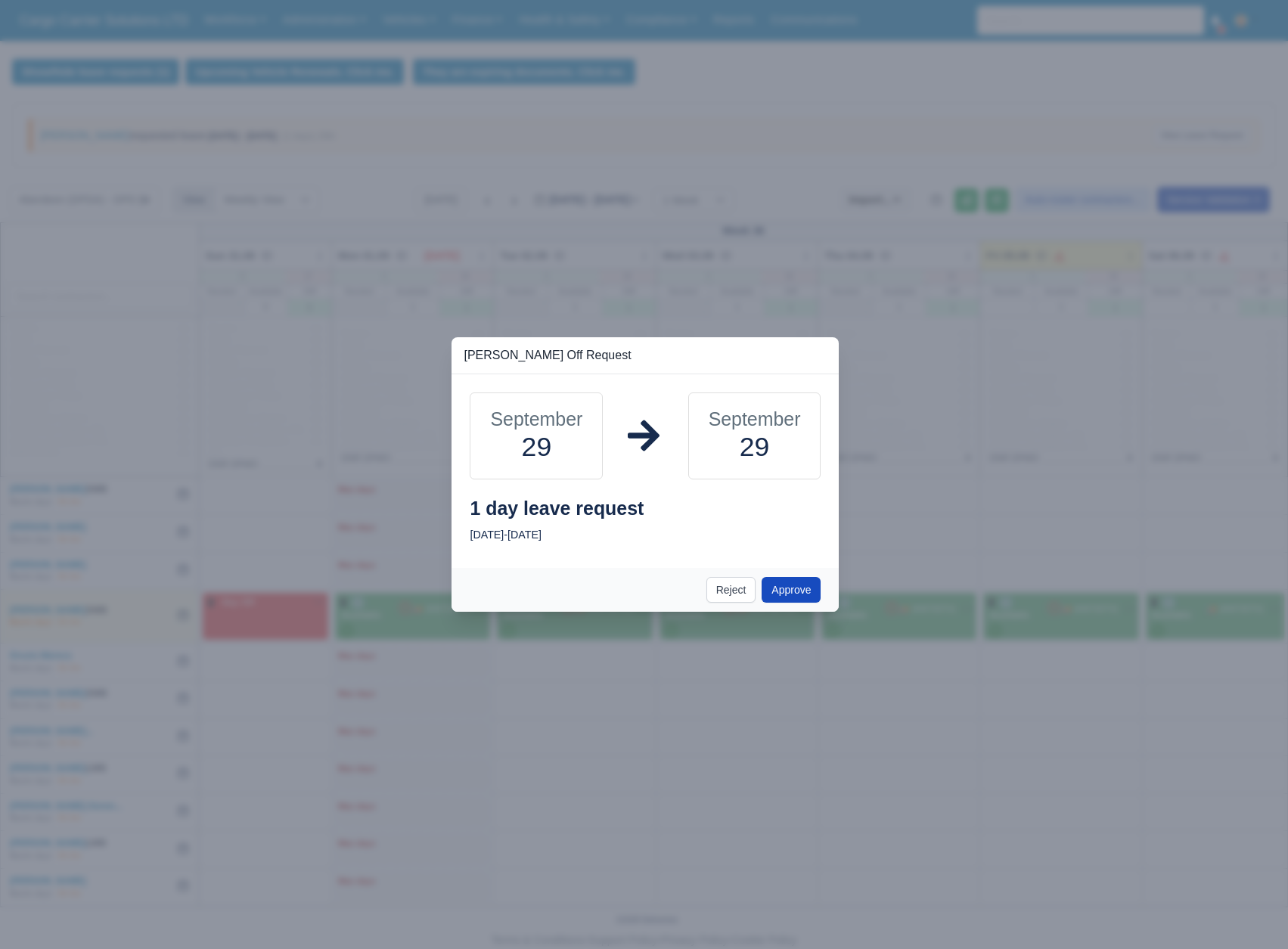
click at [755, 230] on div at bounding box center [644, 474] width 1288 height 949
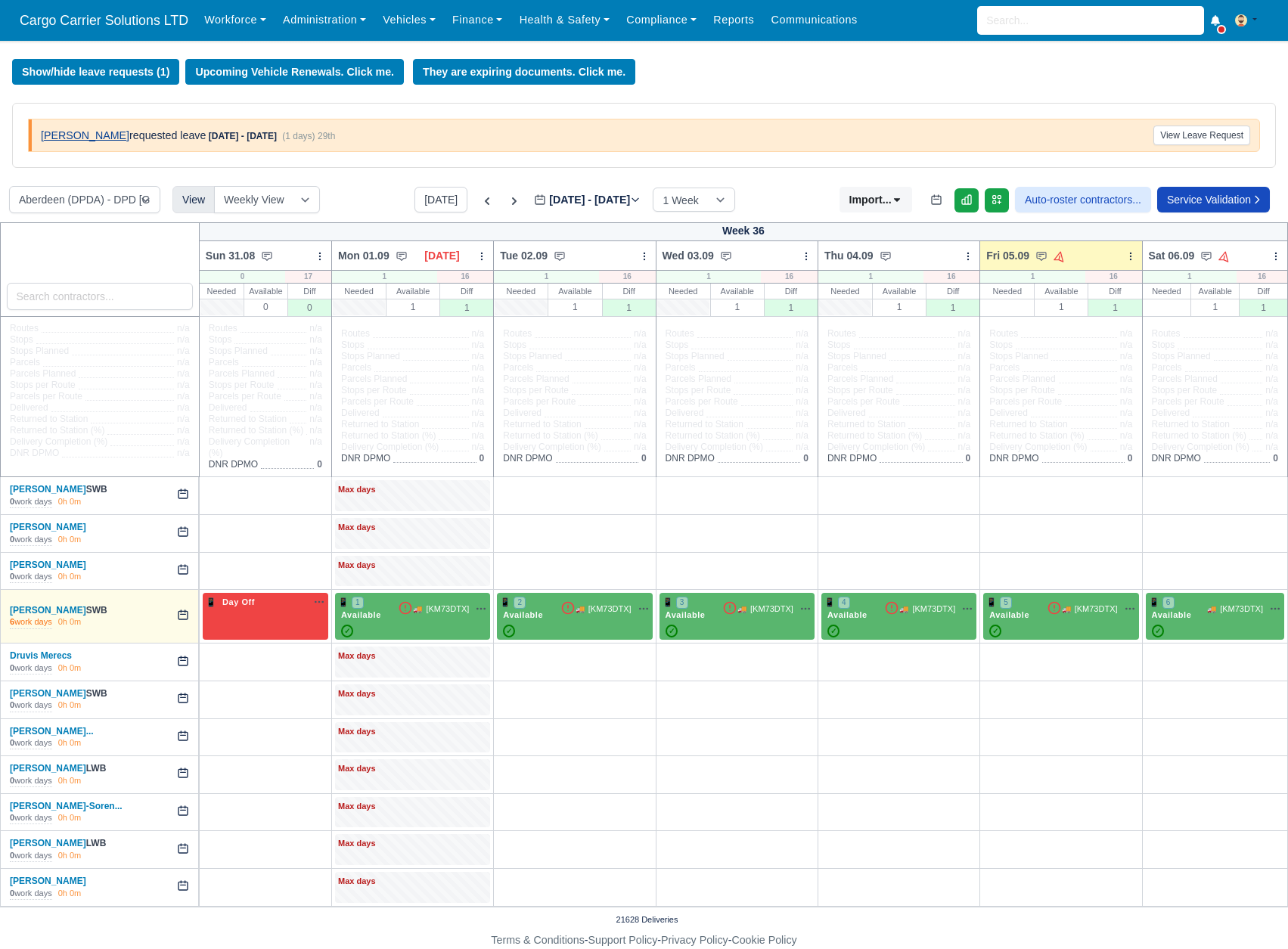
click at [86, 134] on link "Andrew English" at bounding box center [84, 135] width 89 height 12
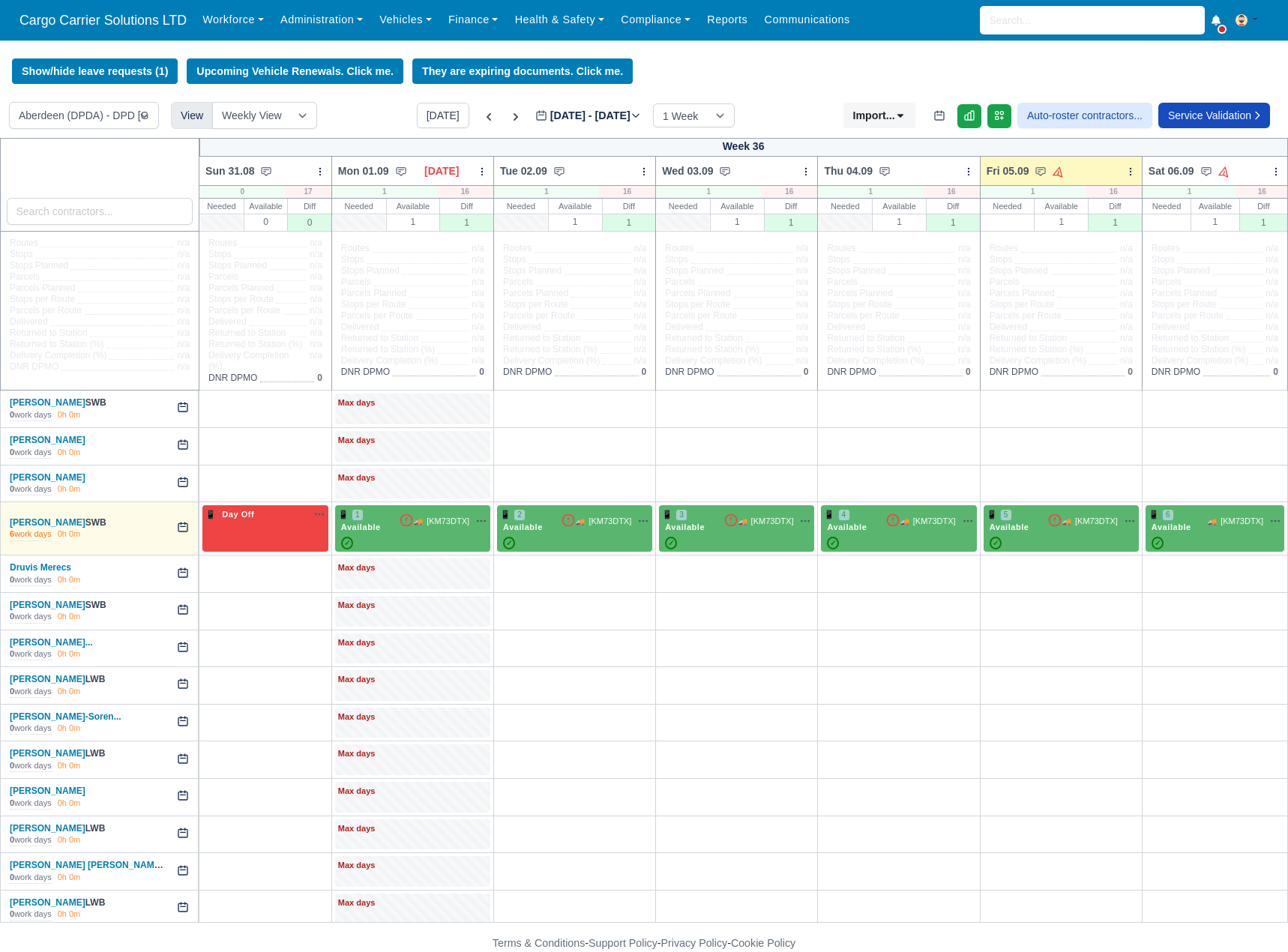
select select "5"
click at [509, 119] on icon at bounding box center [516, 117] width 15 height 15
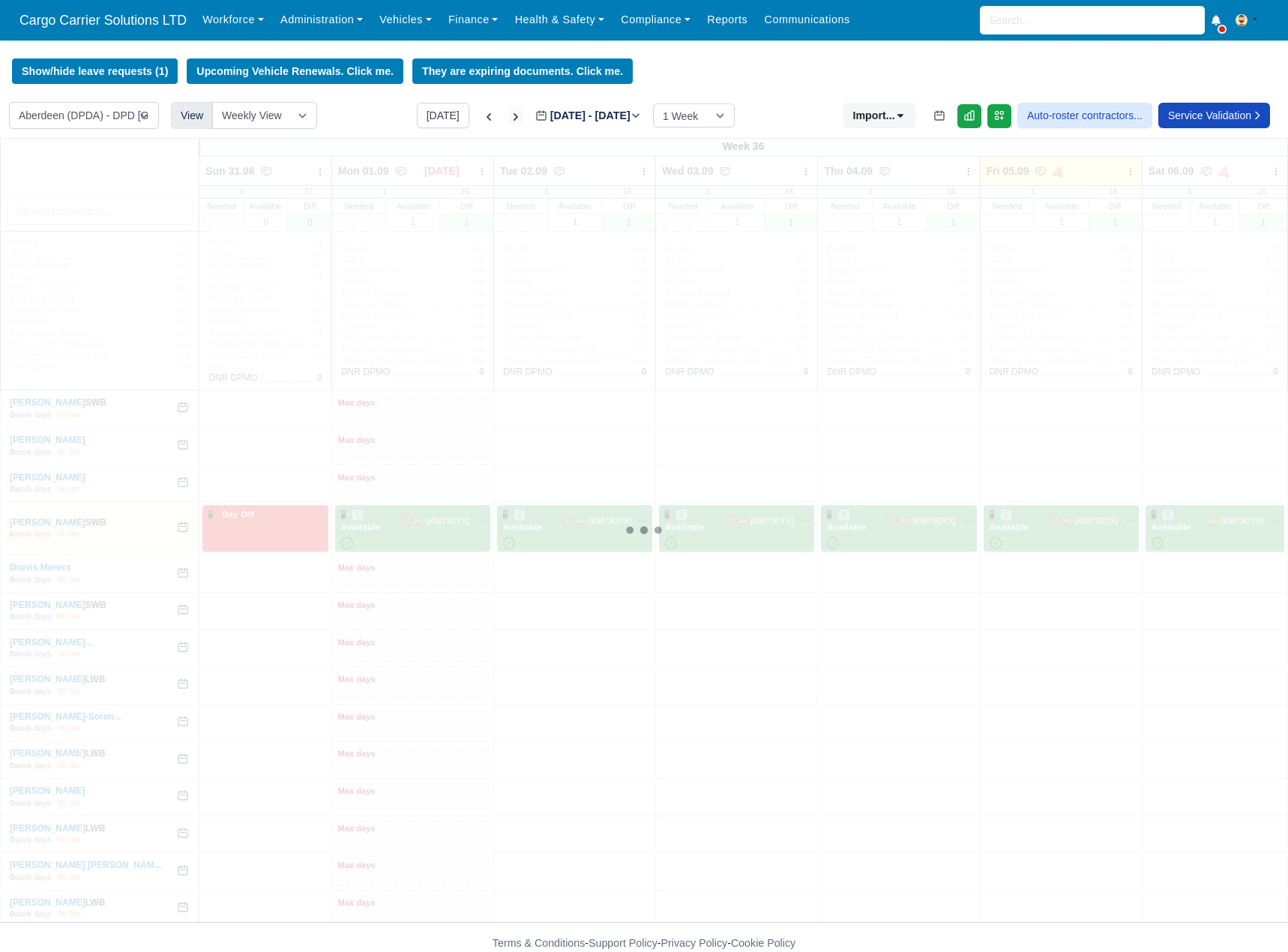
type input "[DATE]"
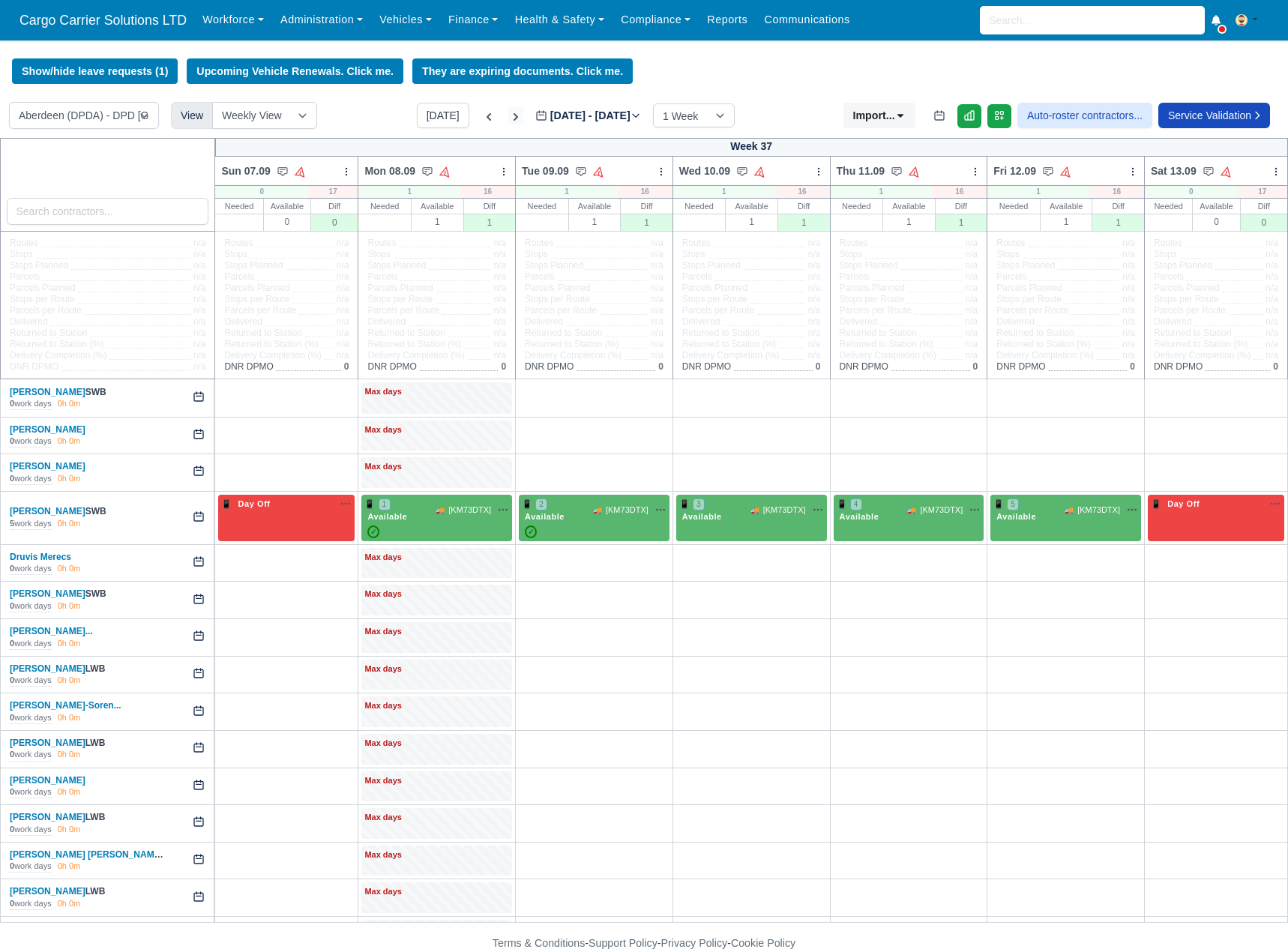
click at [509, 119] on icon at bounding box center [516, 117] width 15 height 15
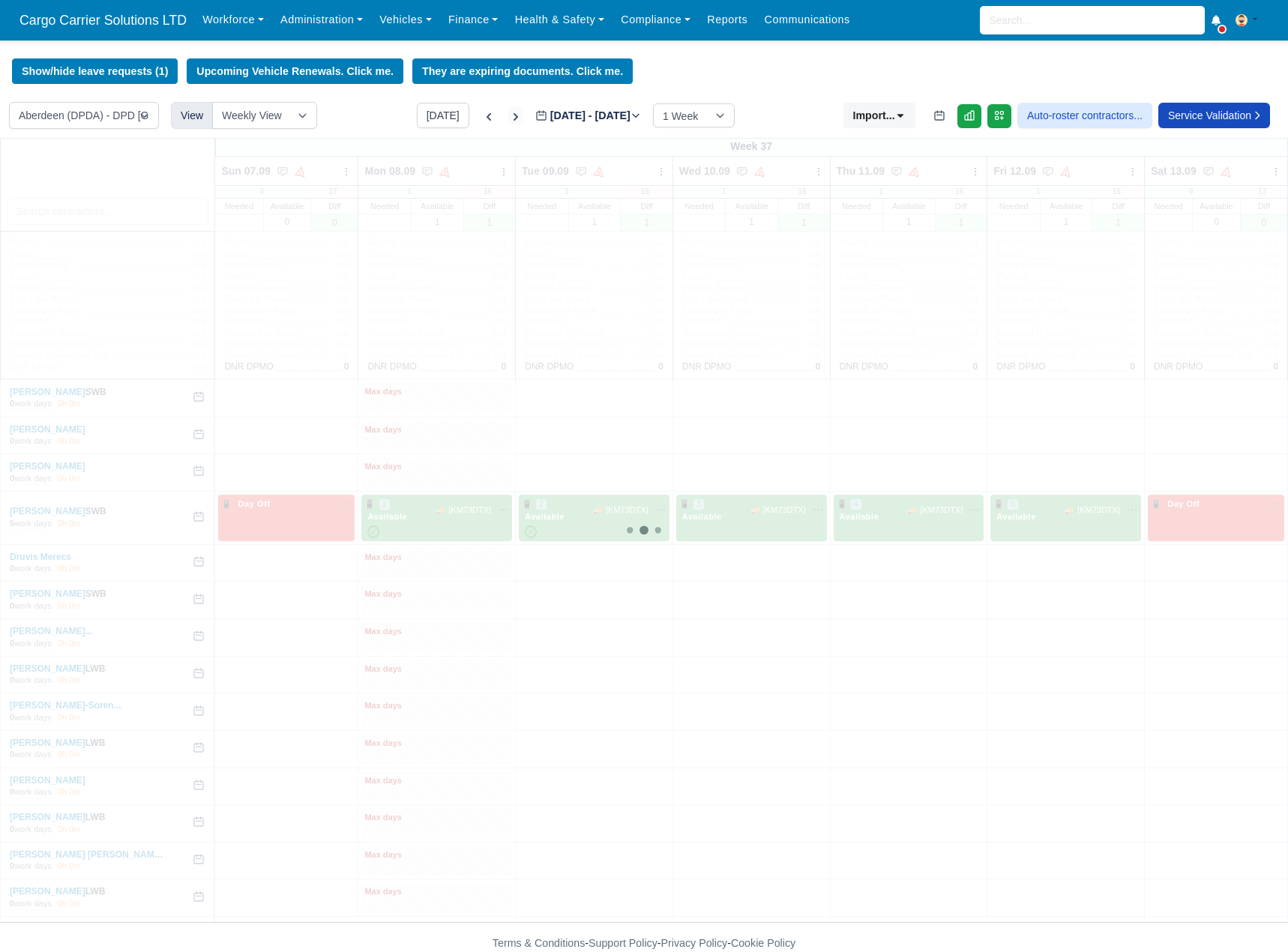
type input "2025-09-19"
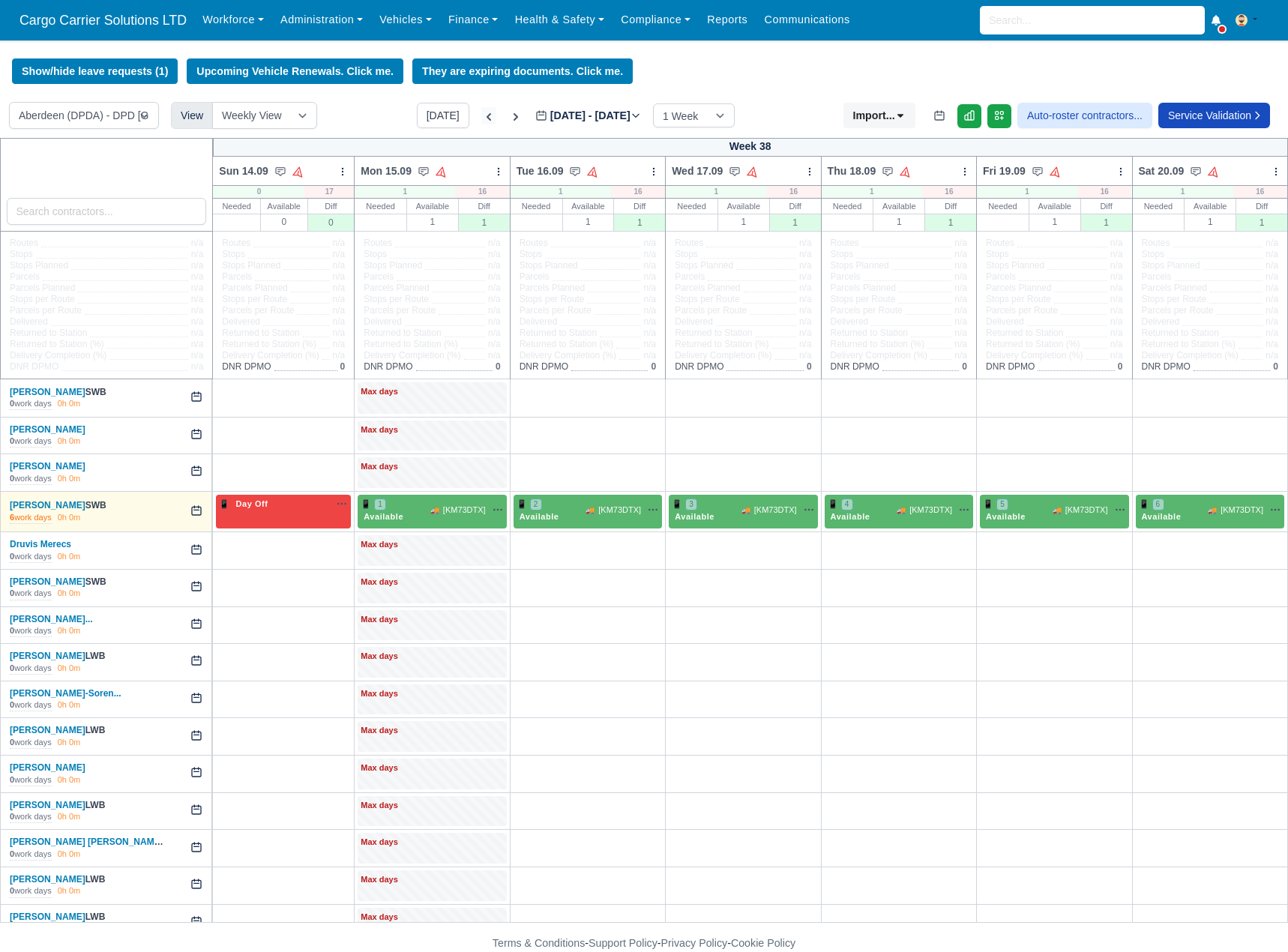
click at [481, 123] on icon at bounding box center [489, 117] width 15 height 15
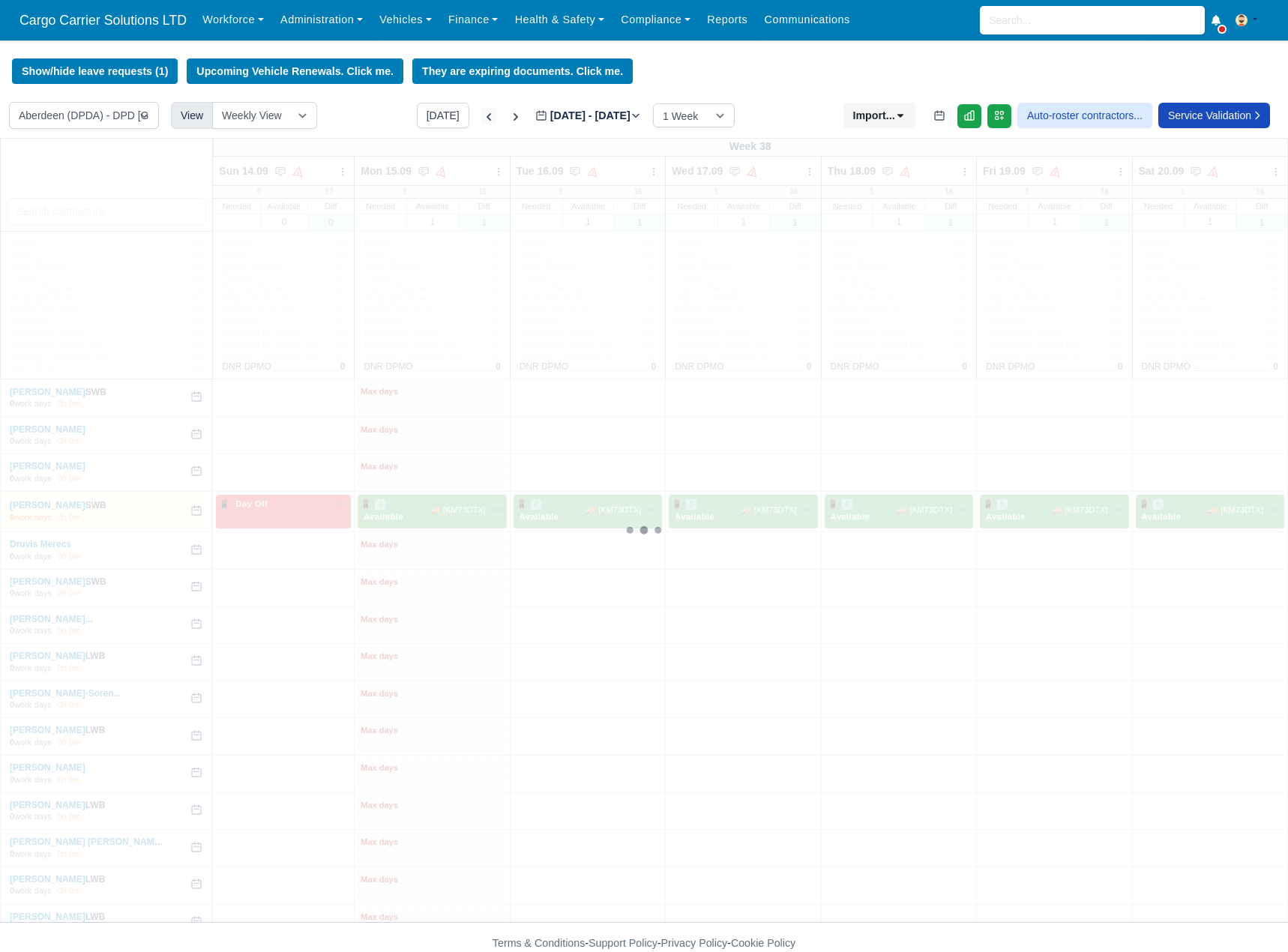
type input "2025-09-12"
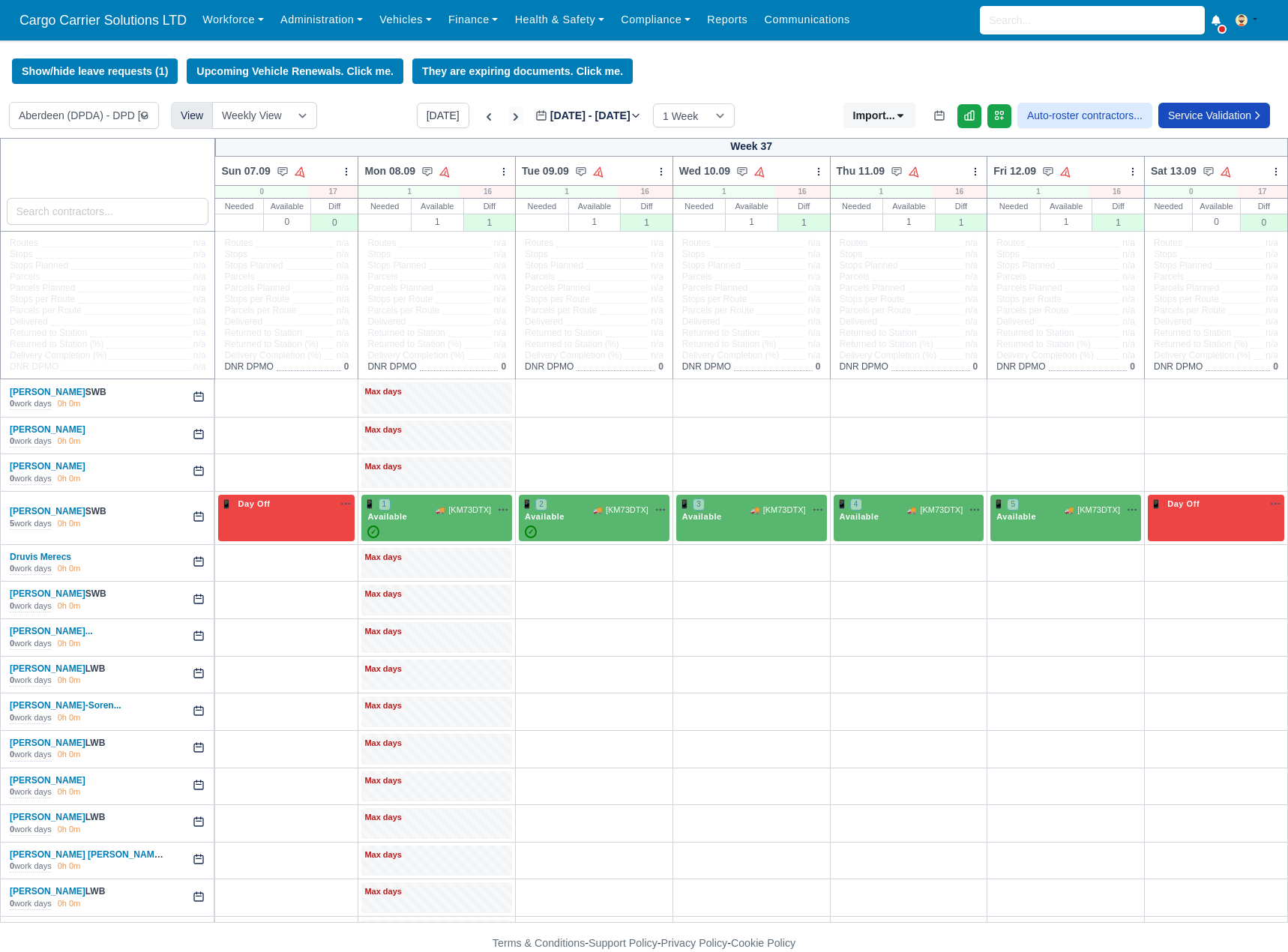
click at [514, 119] on icon at bounding box center [515, 116] width 4 height 8
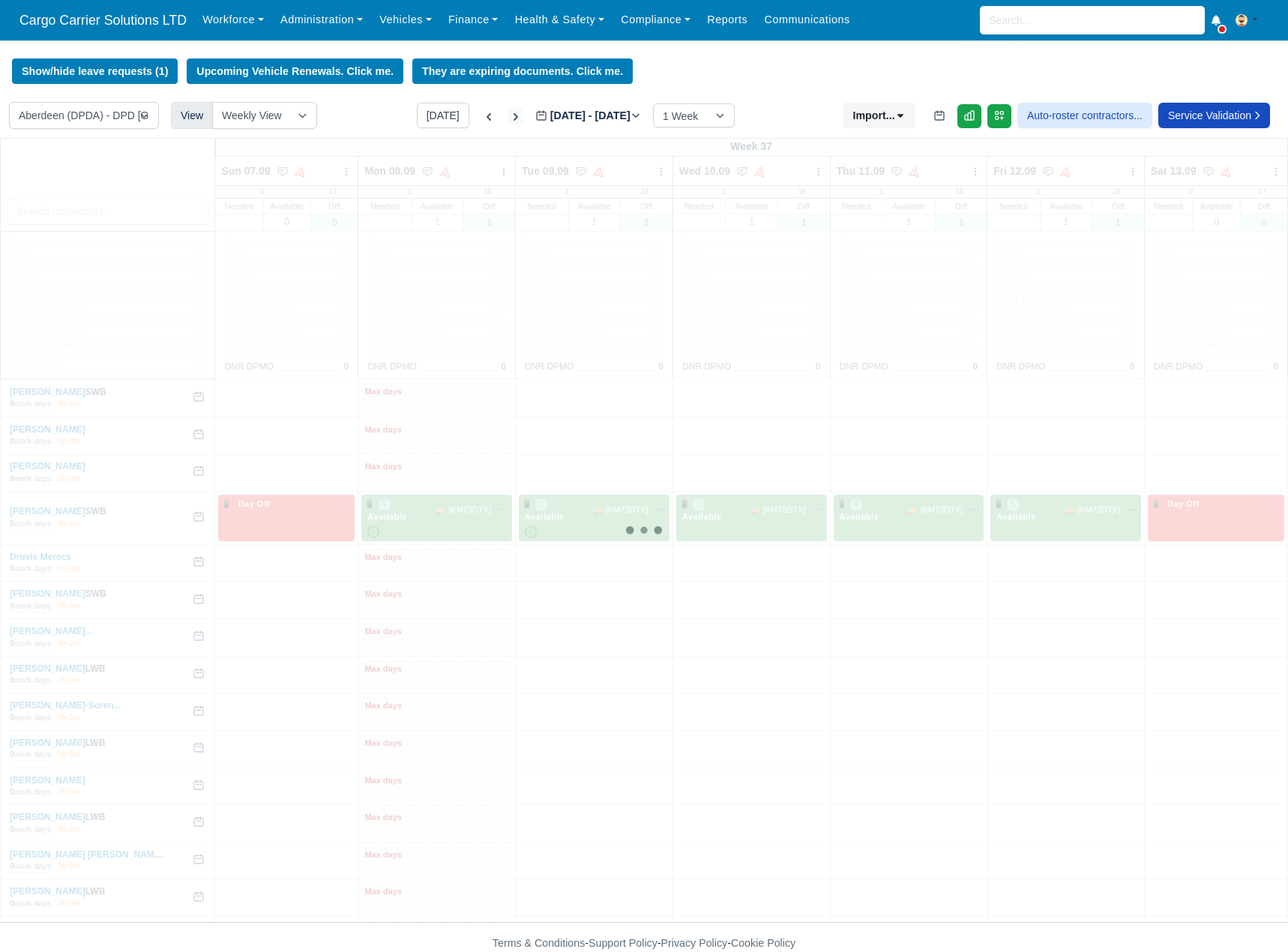
type input "2025-09-19"
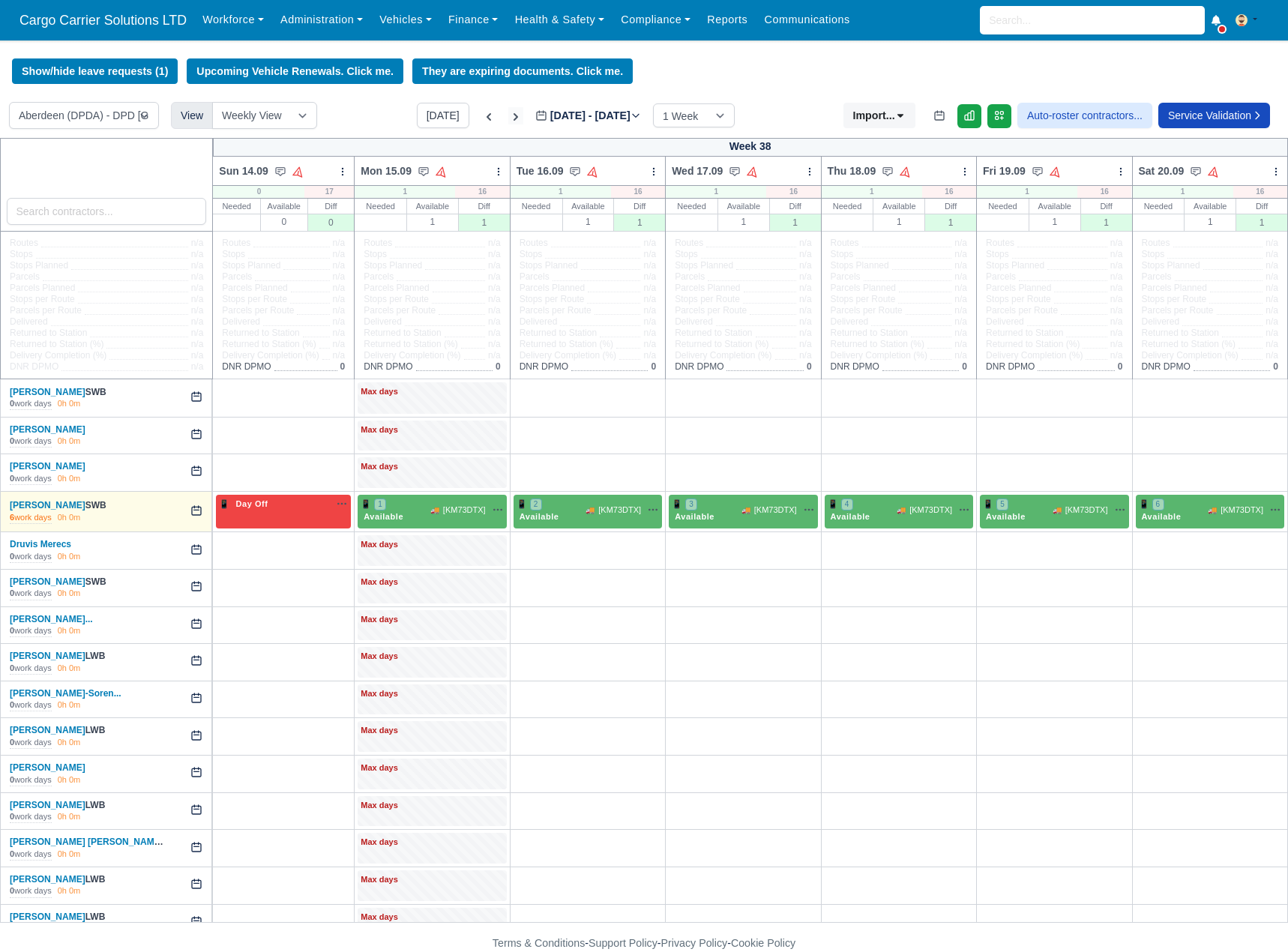
click at [514, 119] on icon at bounding box center [515, 116] width 4 height 8
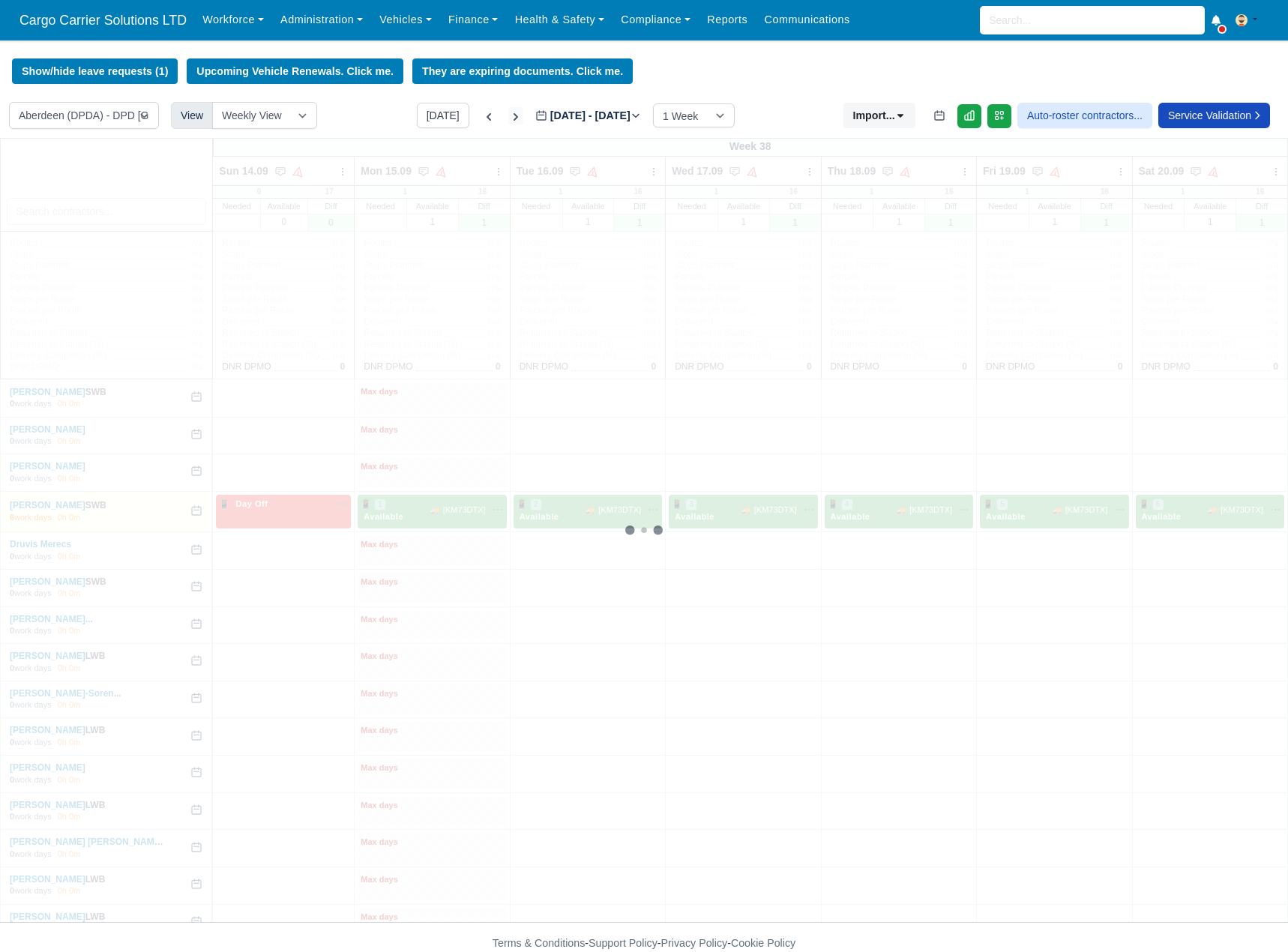
type input "2025-09-26"
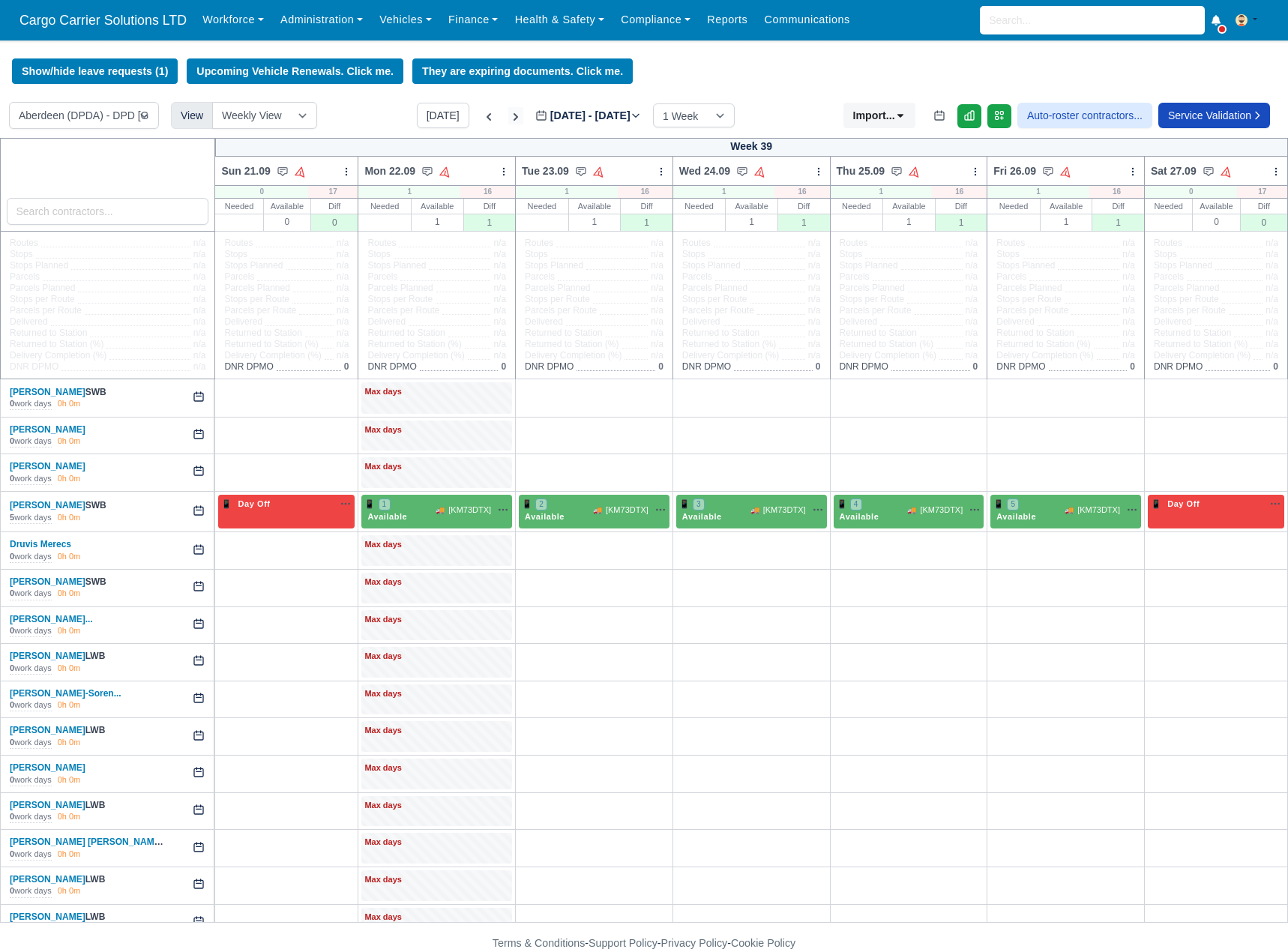
click at [514, 119] on icon at bounding box center [515, 116] width 4 height 8
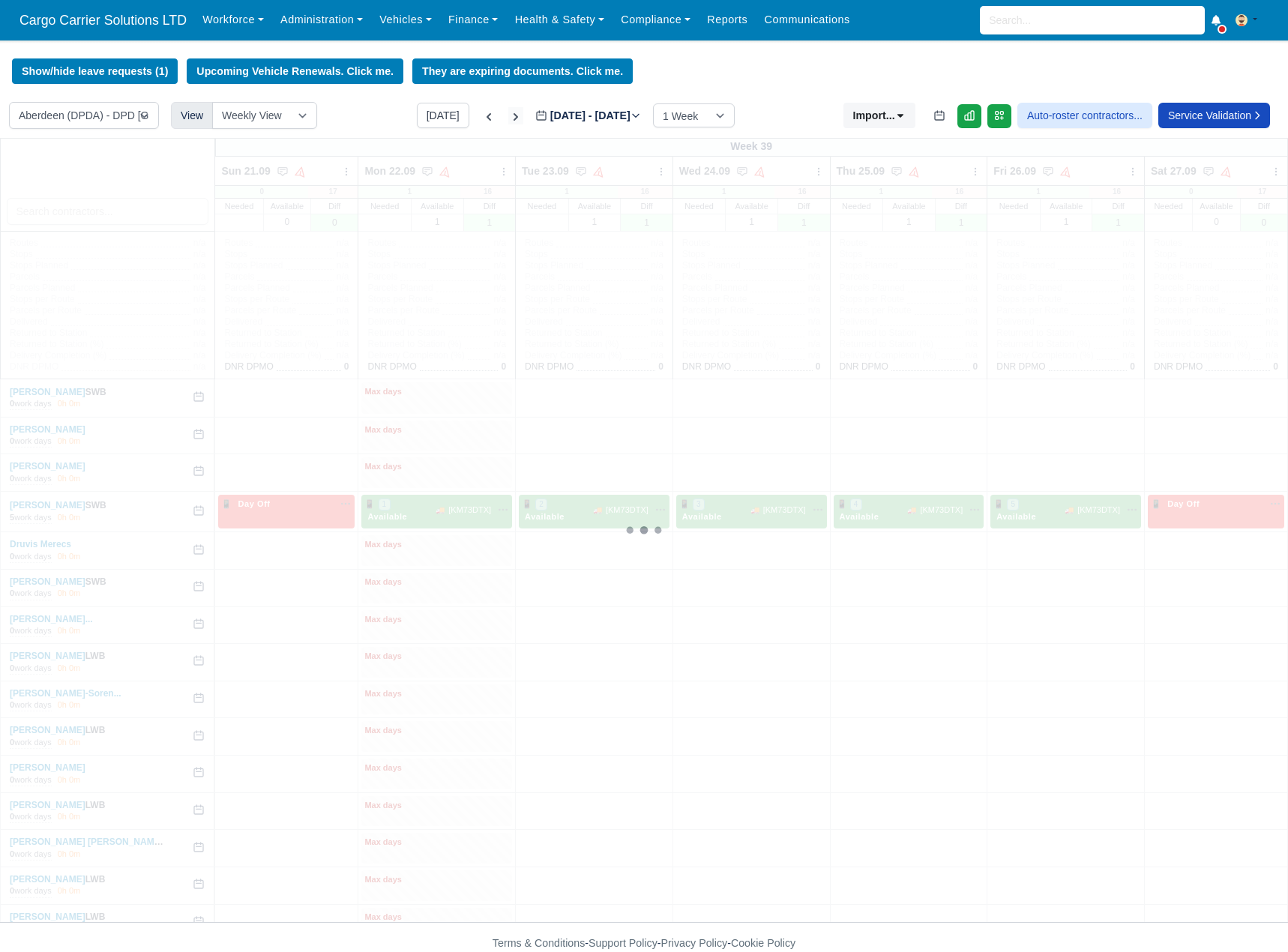
type input "2025-10-03"
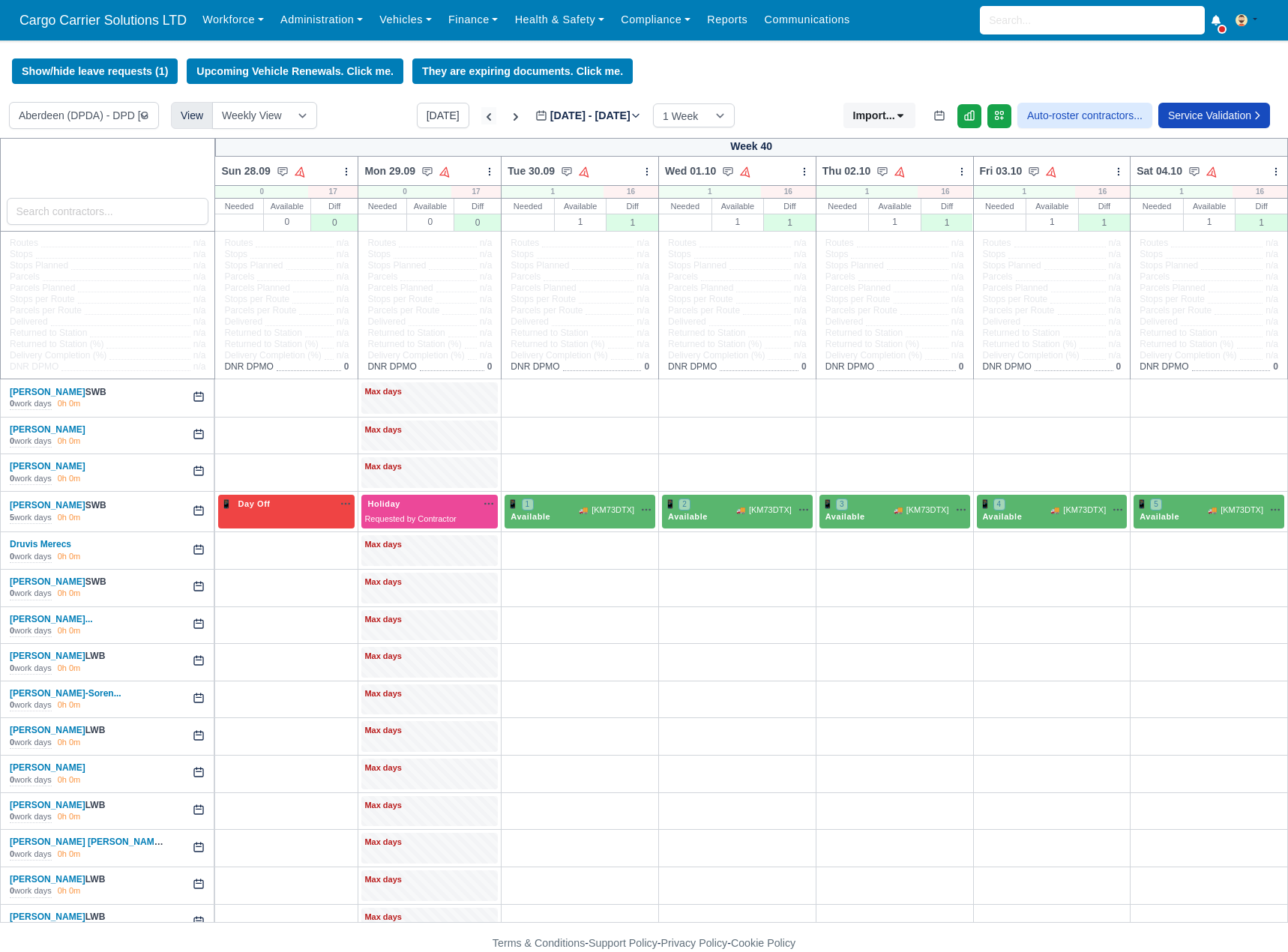
click at [486, 117] on icon at bounding box center [488, 116] width 4 height 8
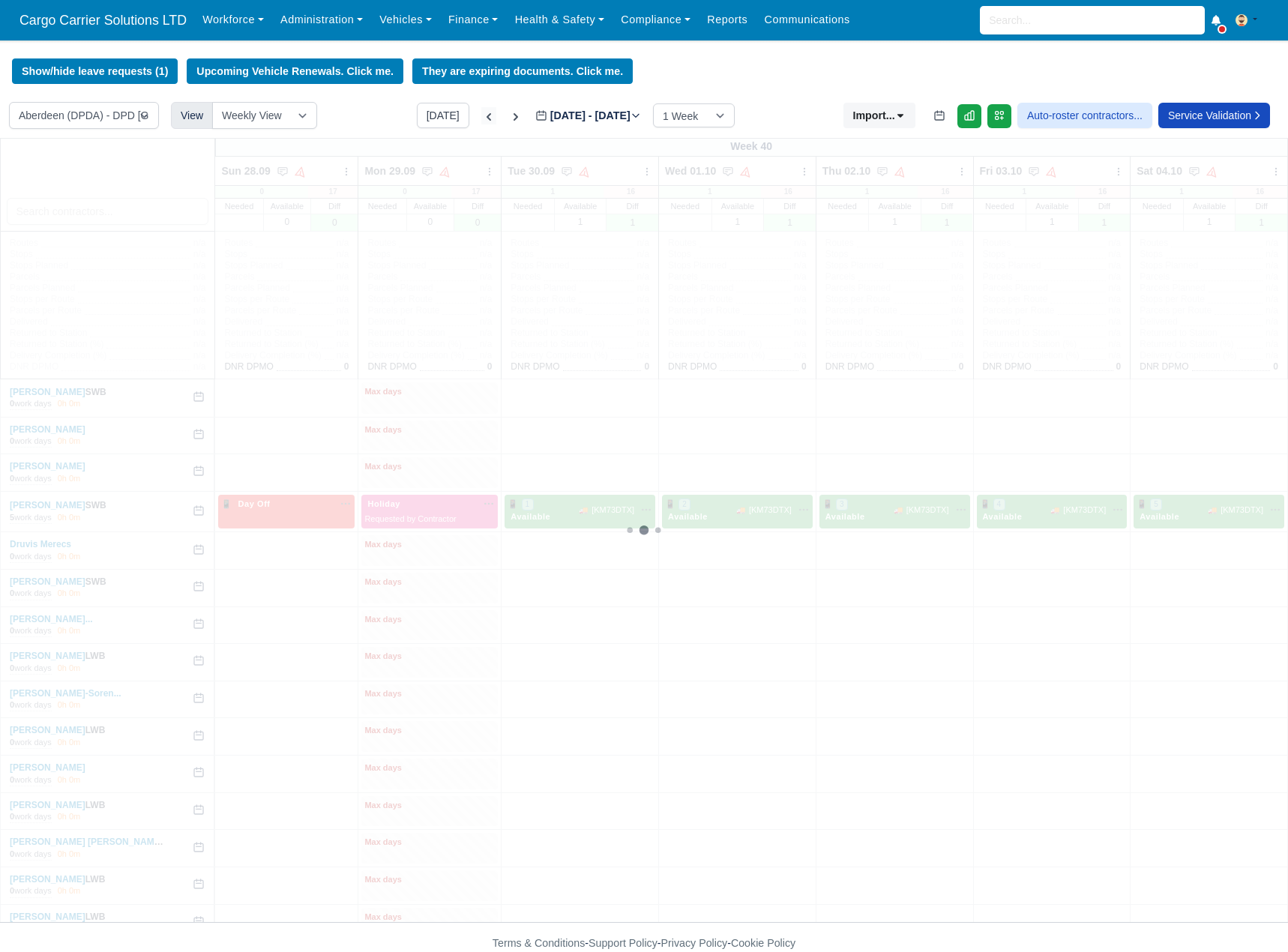
type input "2025-09-26"
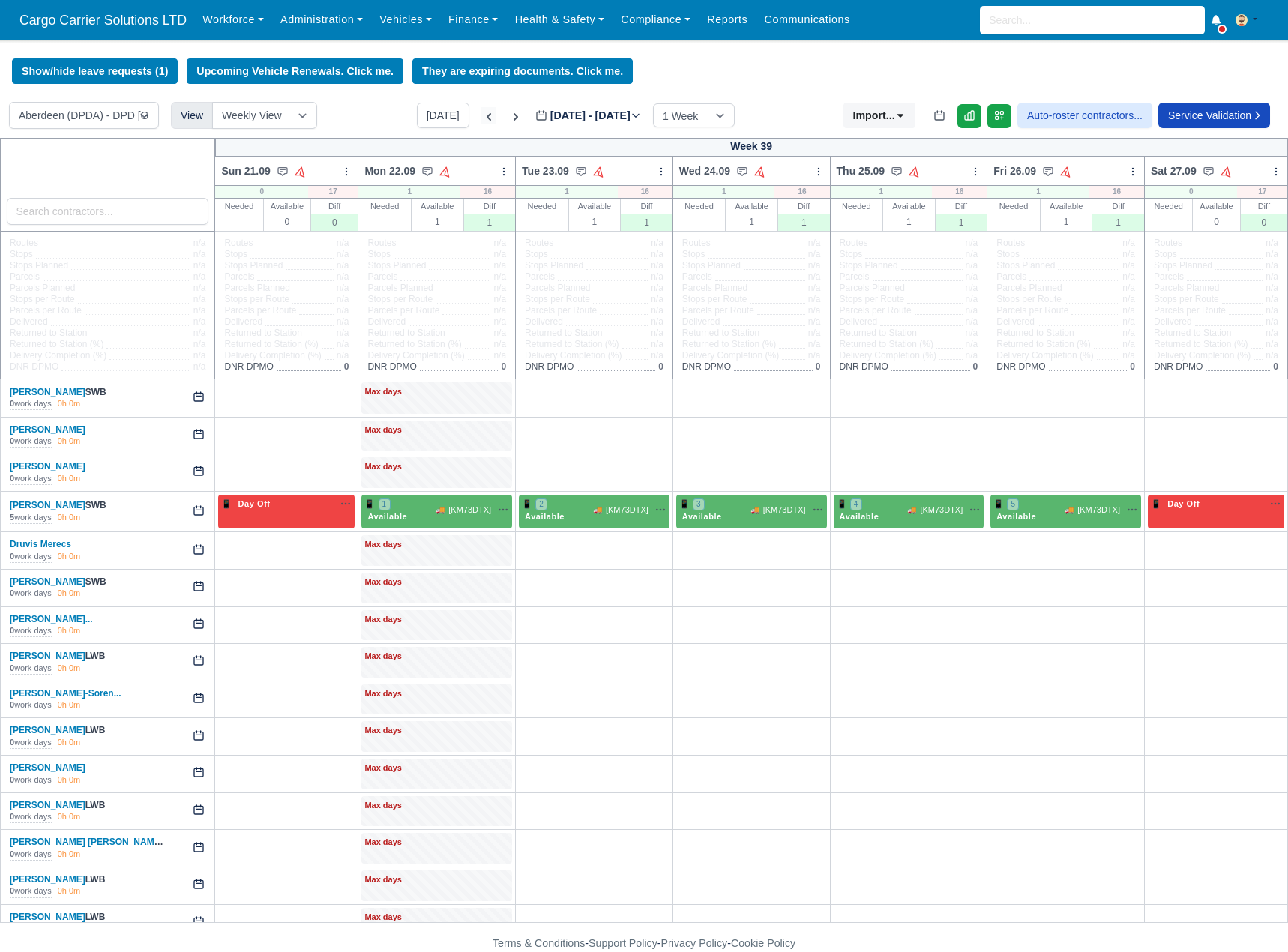
click at [486, 117] on icon at bounding box center [488, 116] width 4 height 8
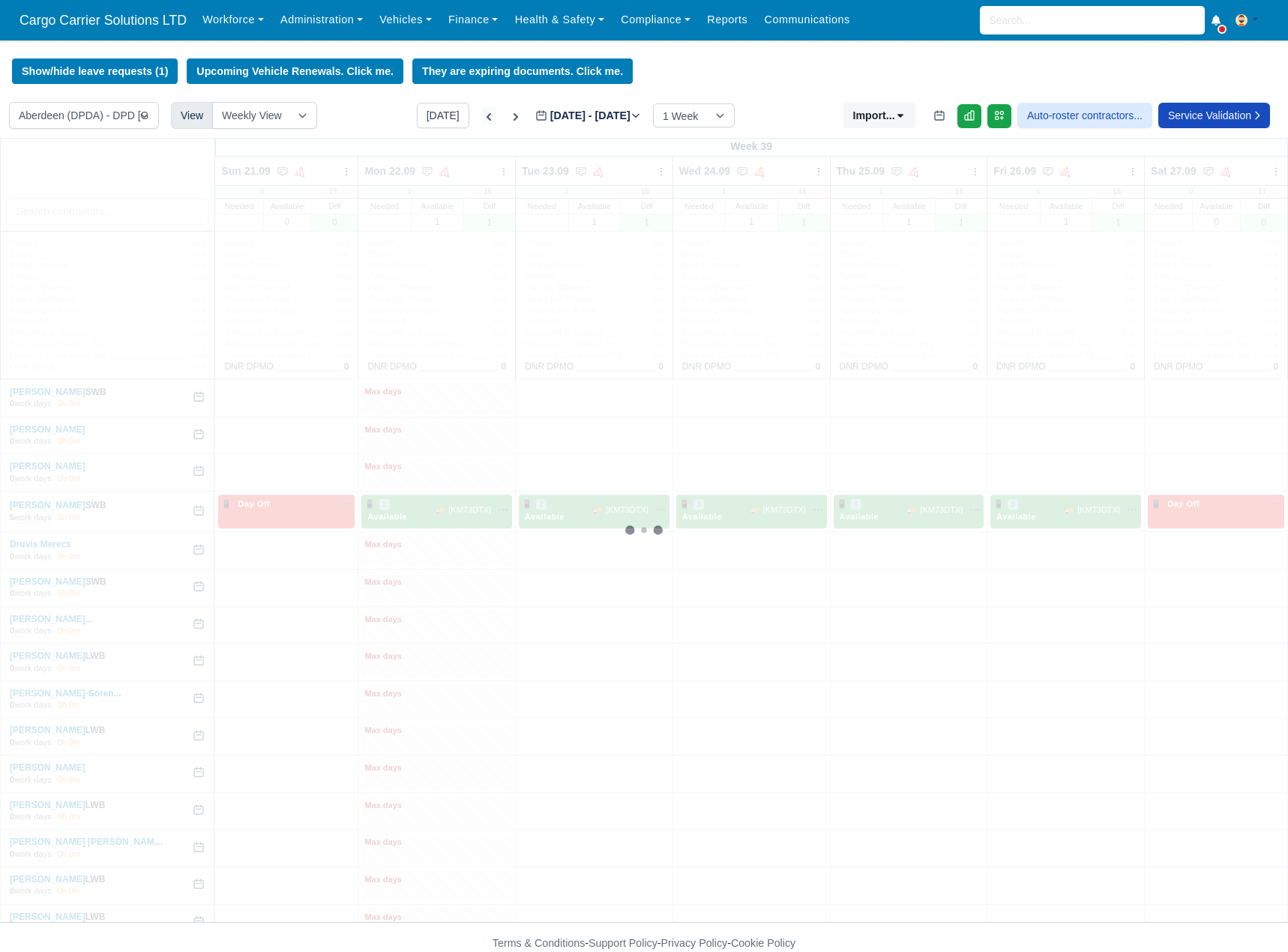
type input "2025-09-19"
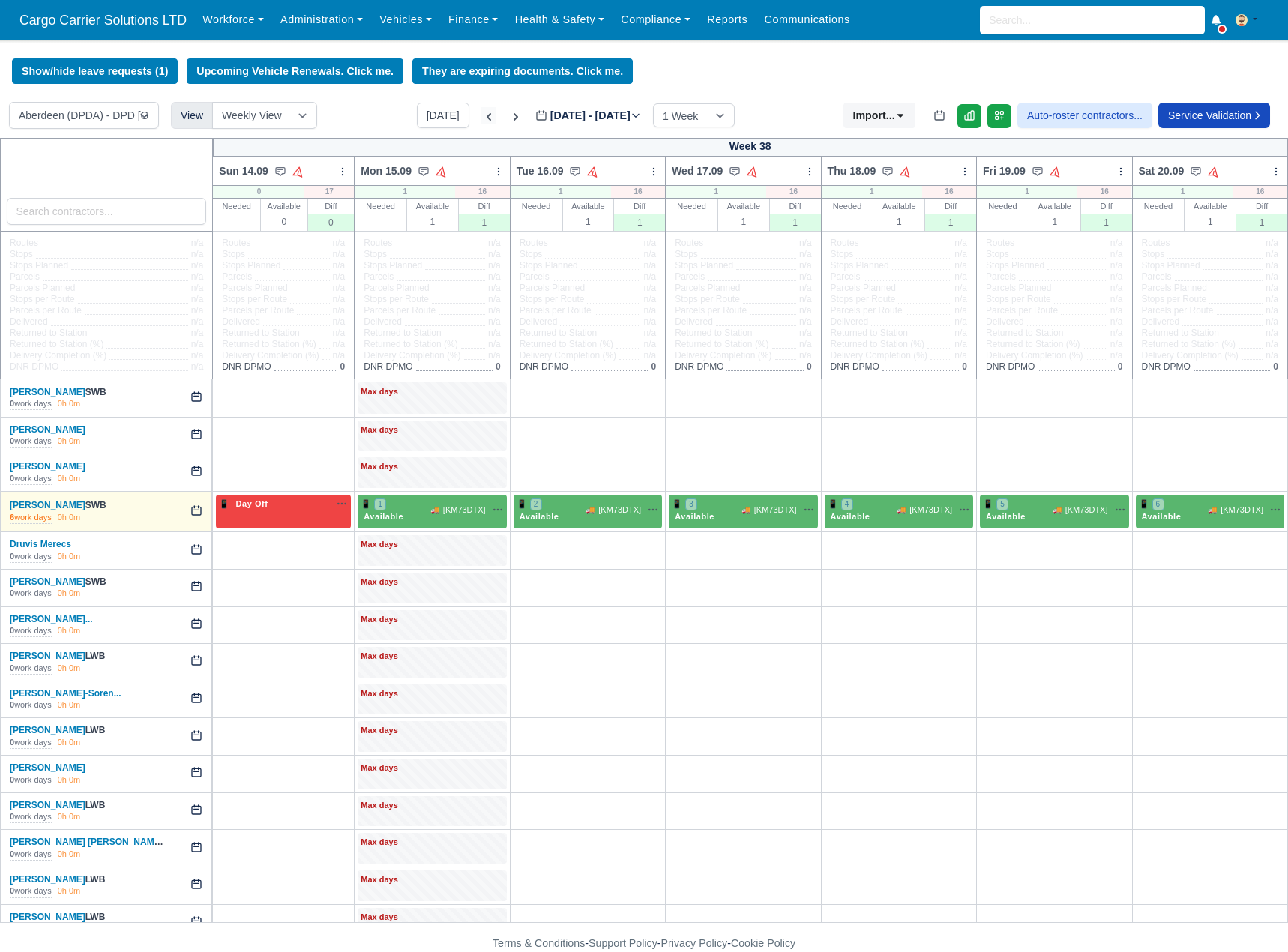
click at [486, 118] on icon at bounding box center [488, 116] width 4 height 8
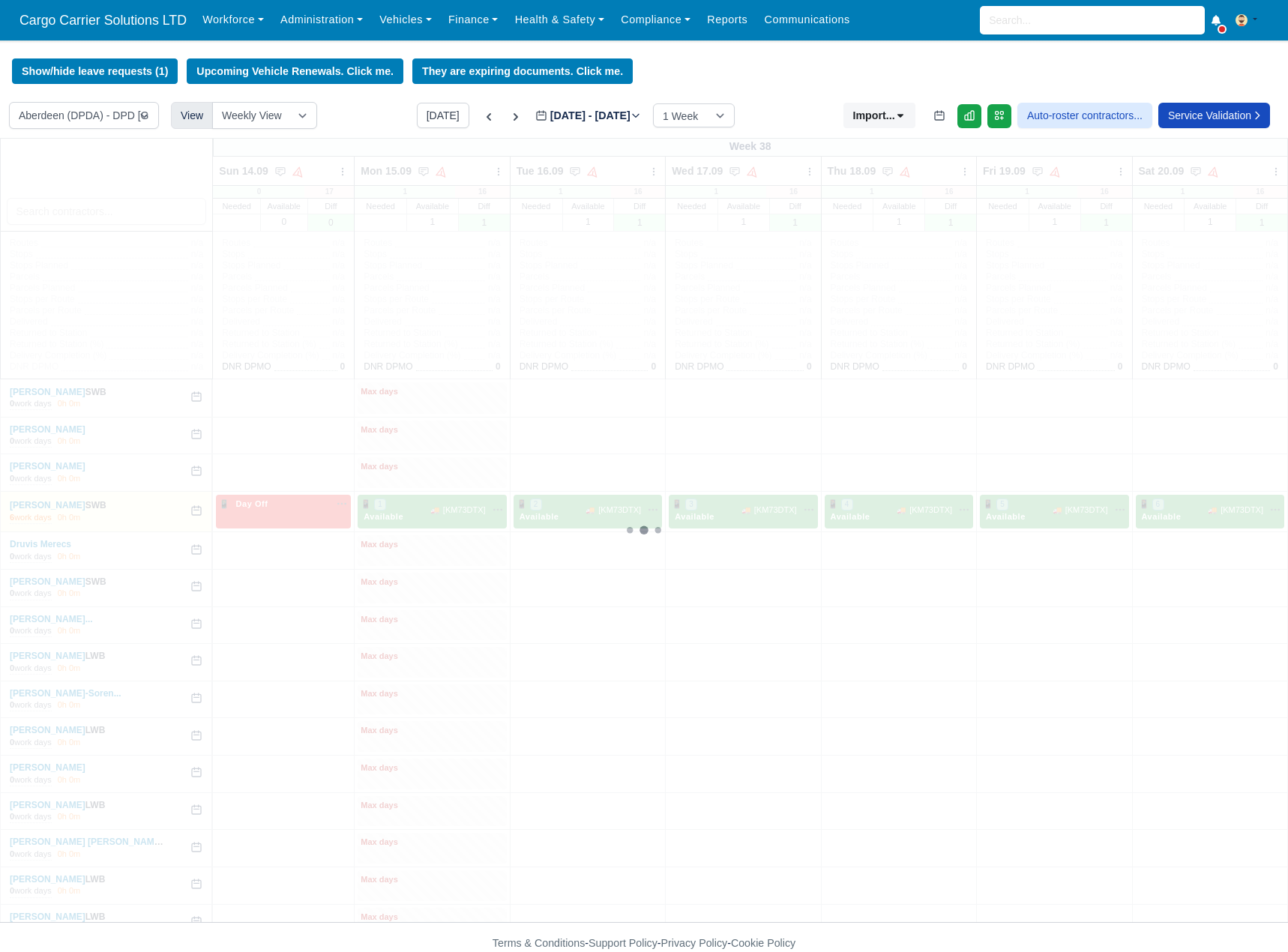
type input "2025-09-12"
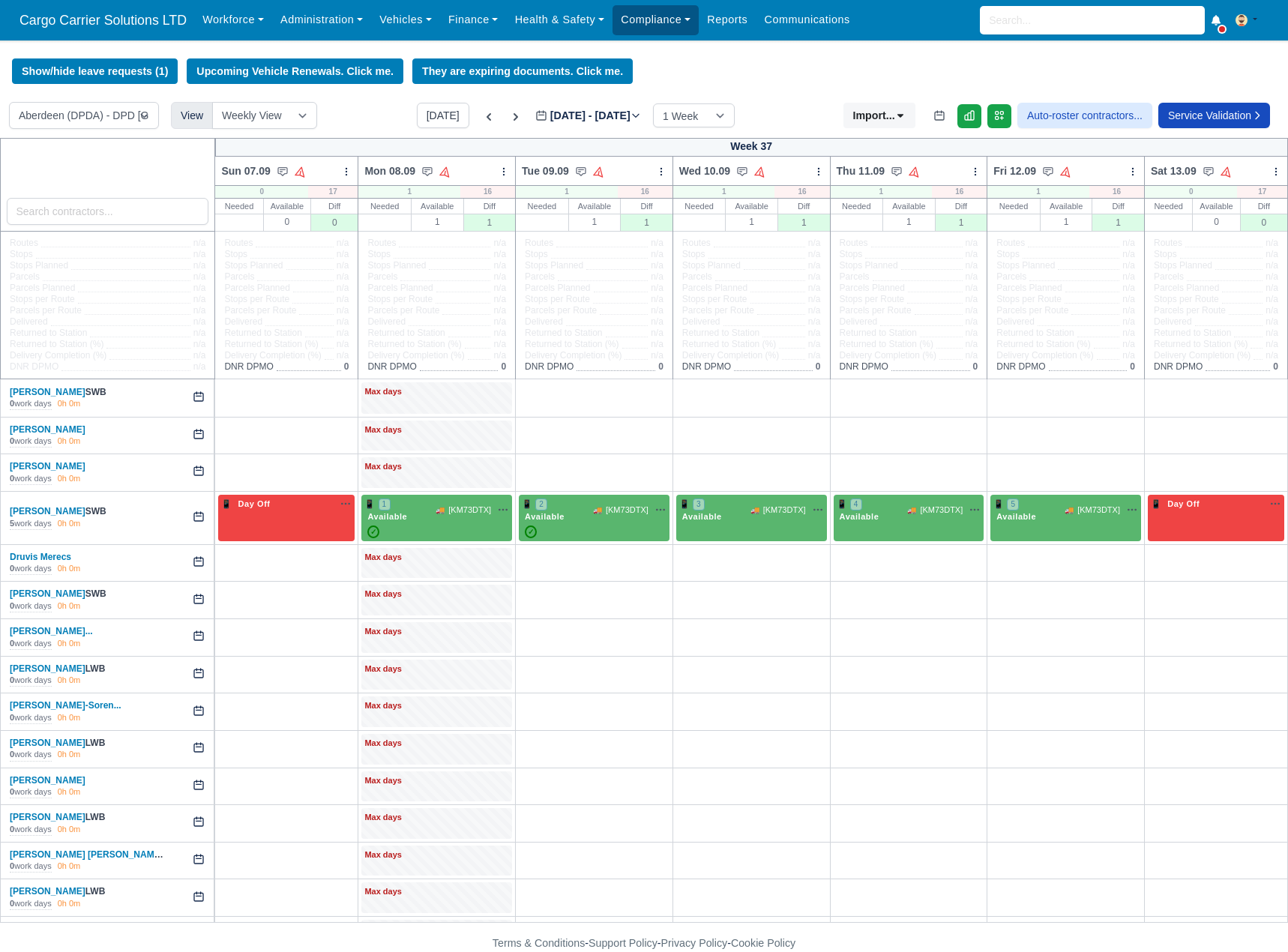
click at [613, 13] on link "Compliance" at bounding box center [656, 20] width 86 height 29
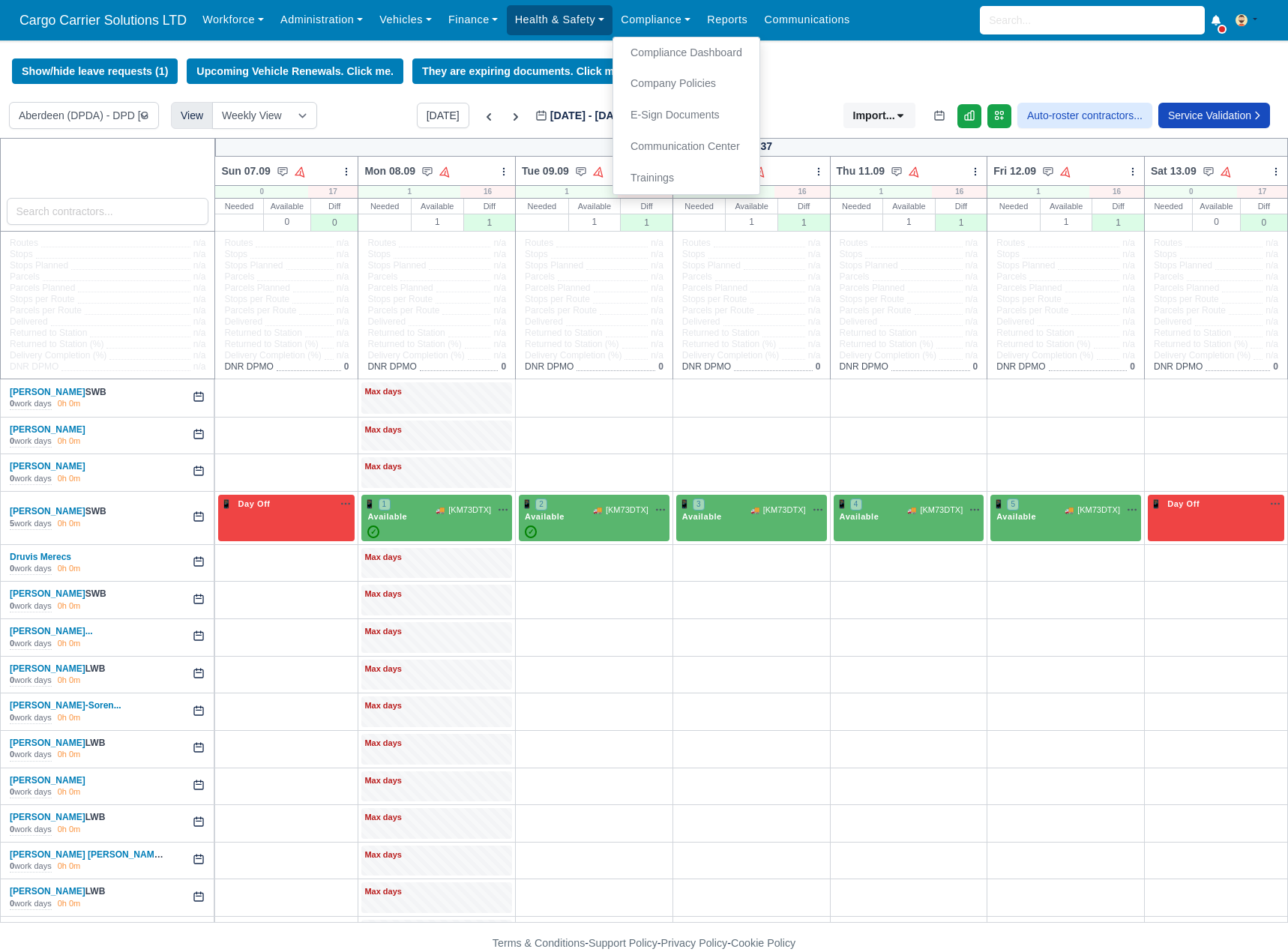
click at [571, 16] on link "Health & Safety" at bounding box center [560, 20] width 107 height 29
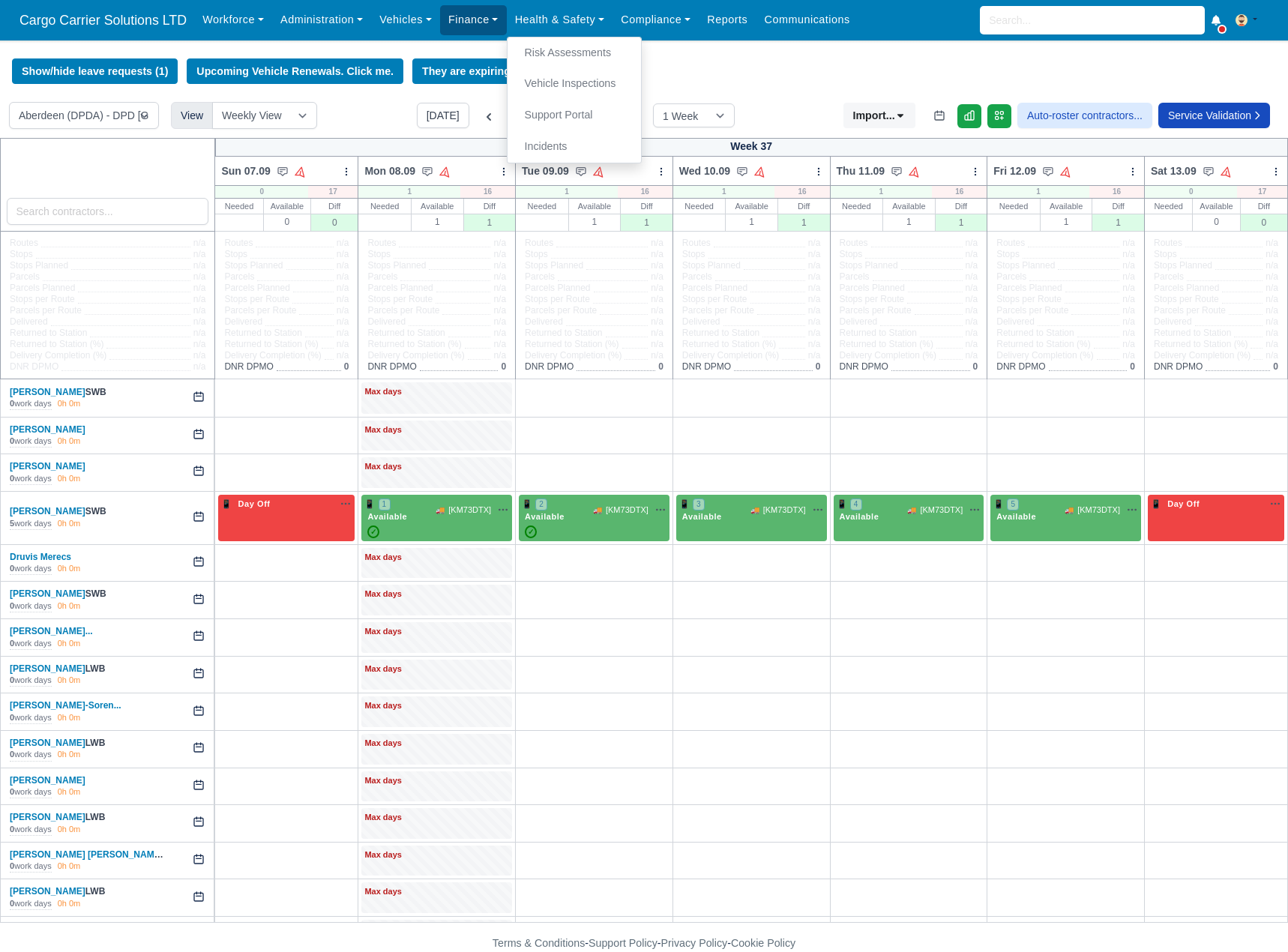
click at [489, 15] on link "Finance" at bounding box center [473, 20] width 67 height 29
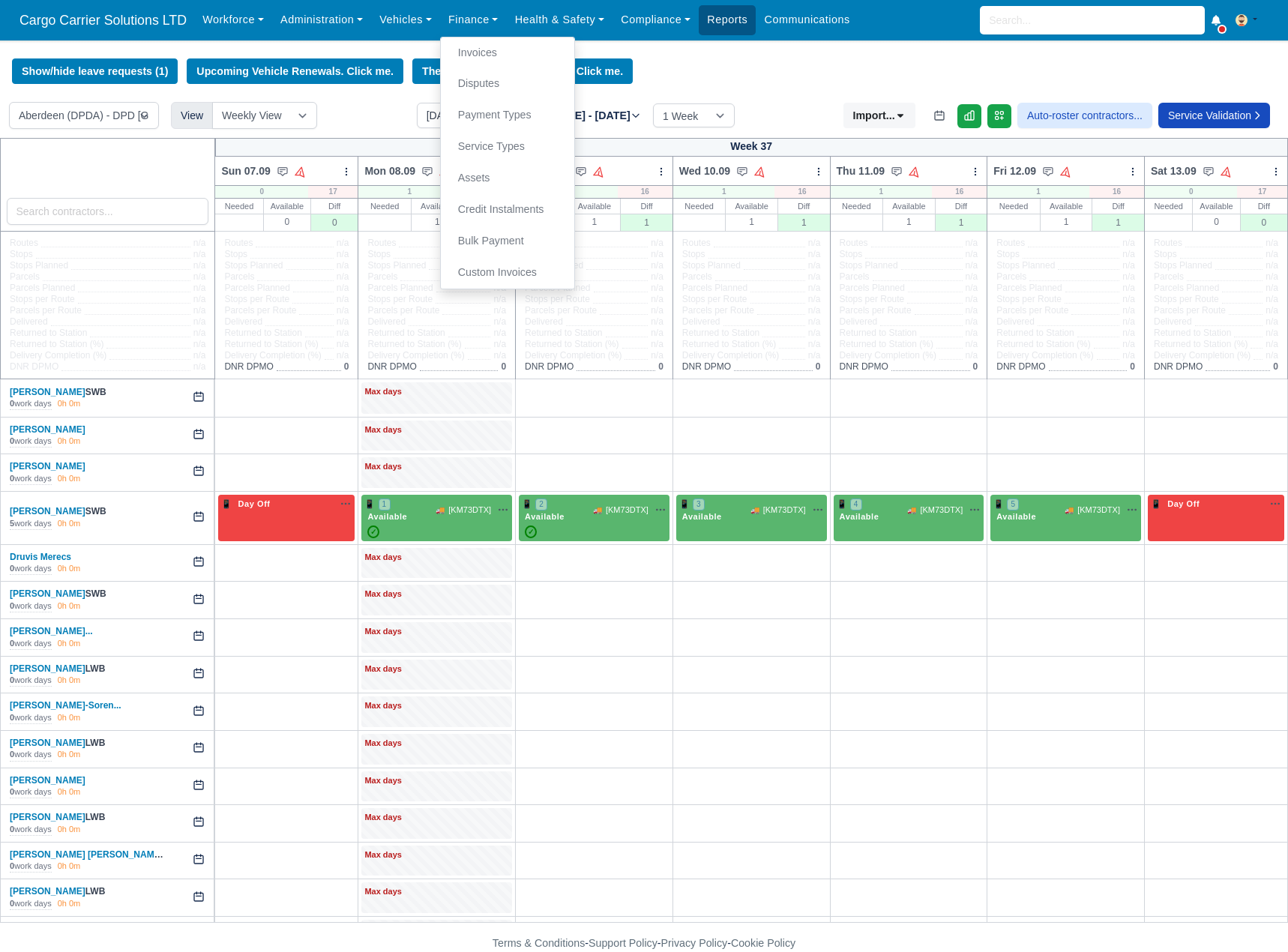
click at [732, 15] on link "Reports" at bounding box center [727, 20] width 57 height 29
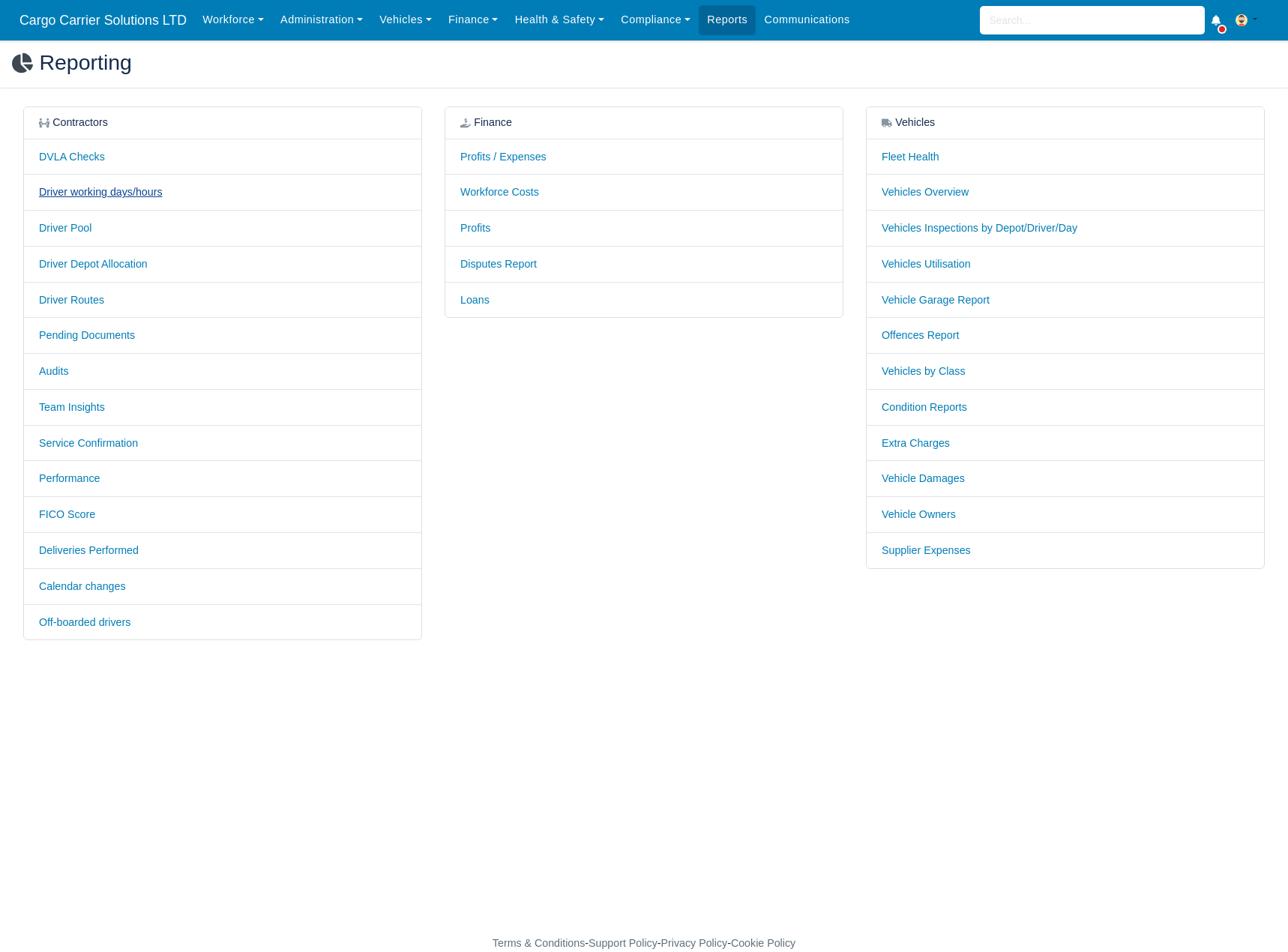
click at [68, 198] on link "Driver working days/hours" at bounding box center [101, 192] width 124 height 12
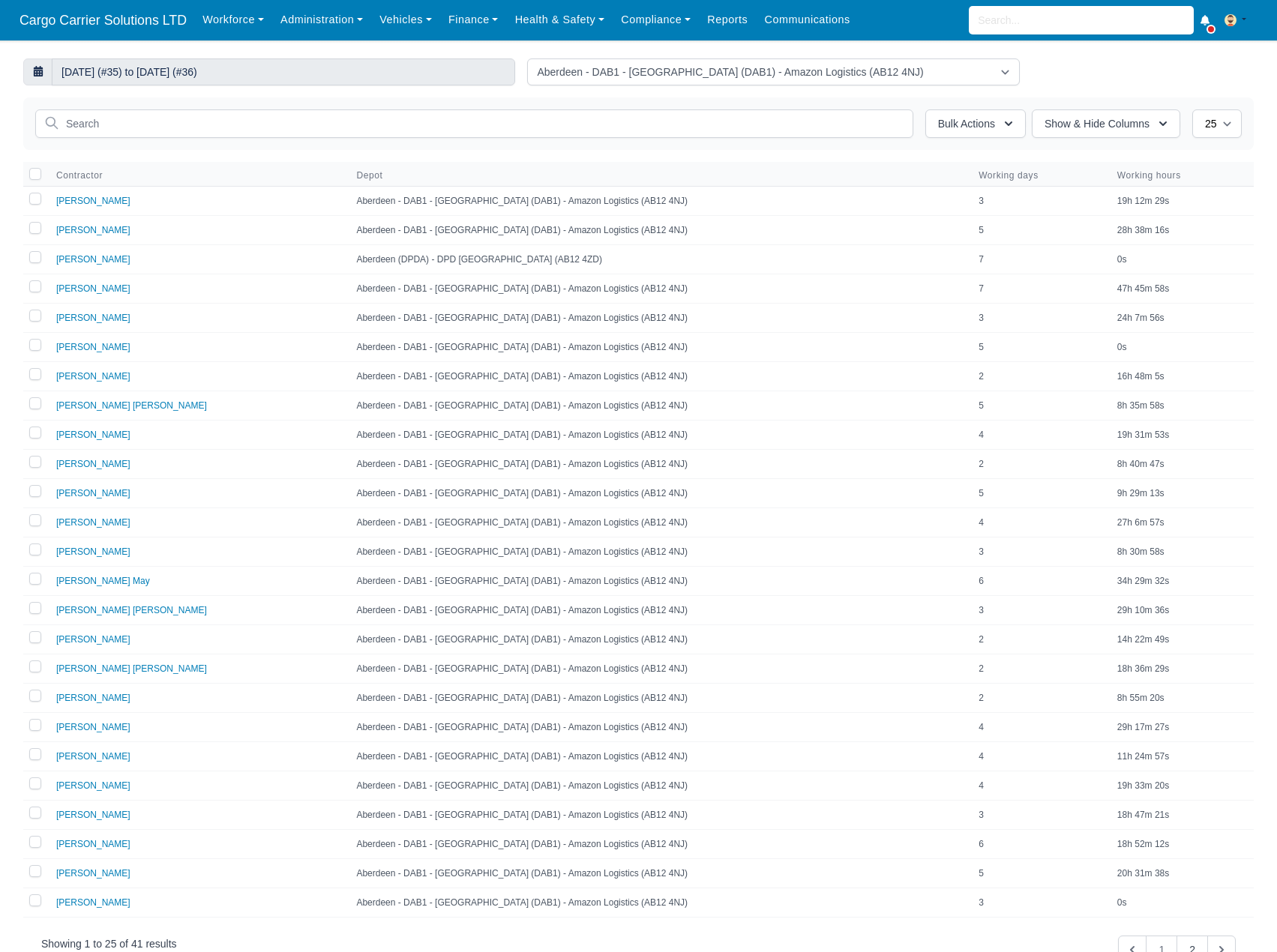
select select "3"
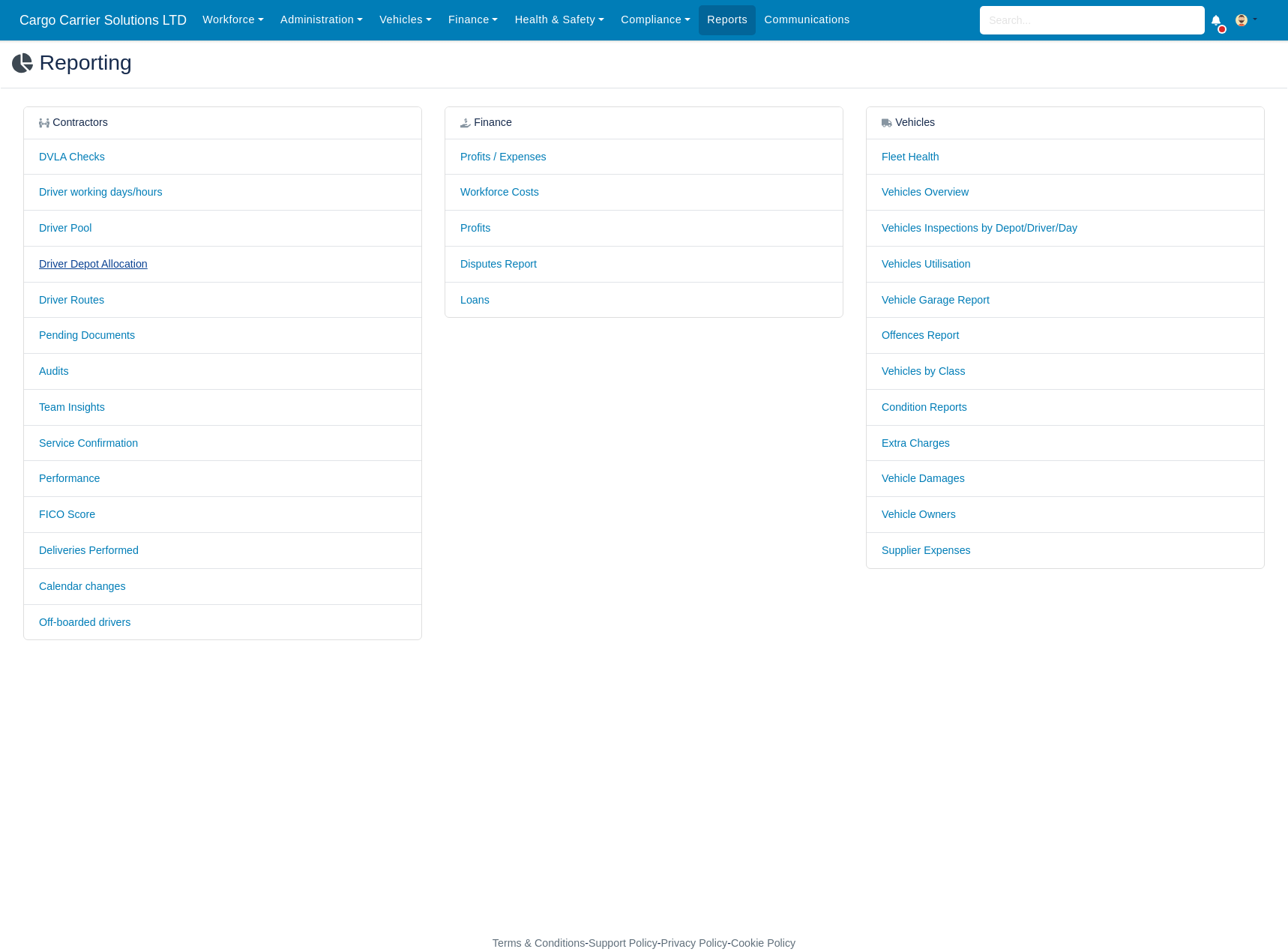
click at [68, 267] on link "Driver Depot Allocation" at bounding box center [93, 264] width 109 height 12
click at [90, 333] on link "Pending Documents" at bounding box center [87, 335] width 96 height 12
click at [60, 375] on link "Audits" at bounding box center [54, 371] width 30 height 12
click at [58, 591] on link "Calendar changes" at bounding box center [83, 586] width 87 height 12
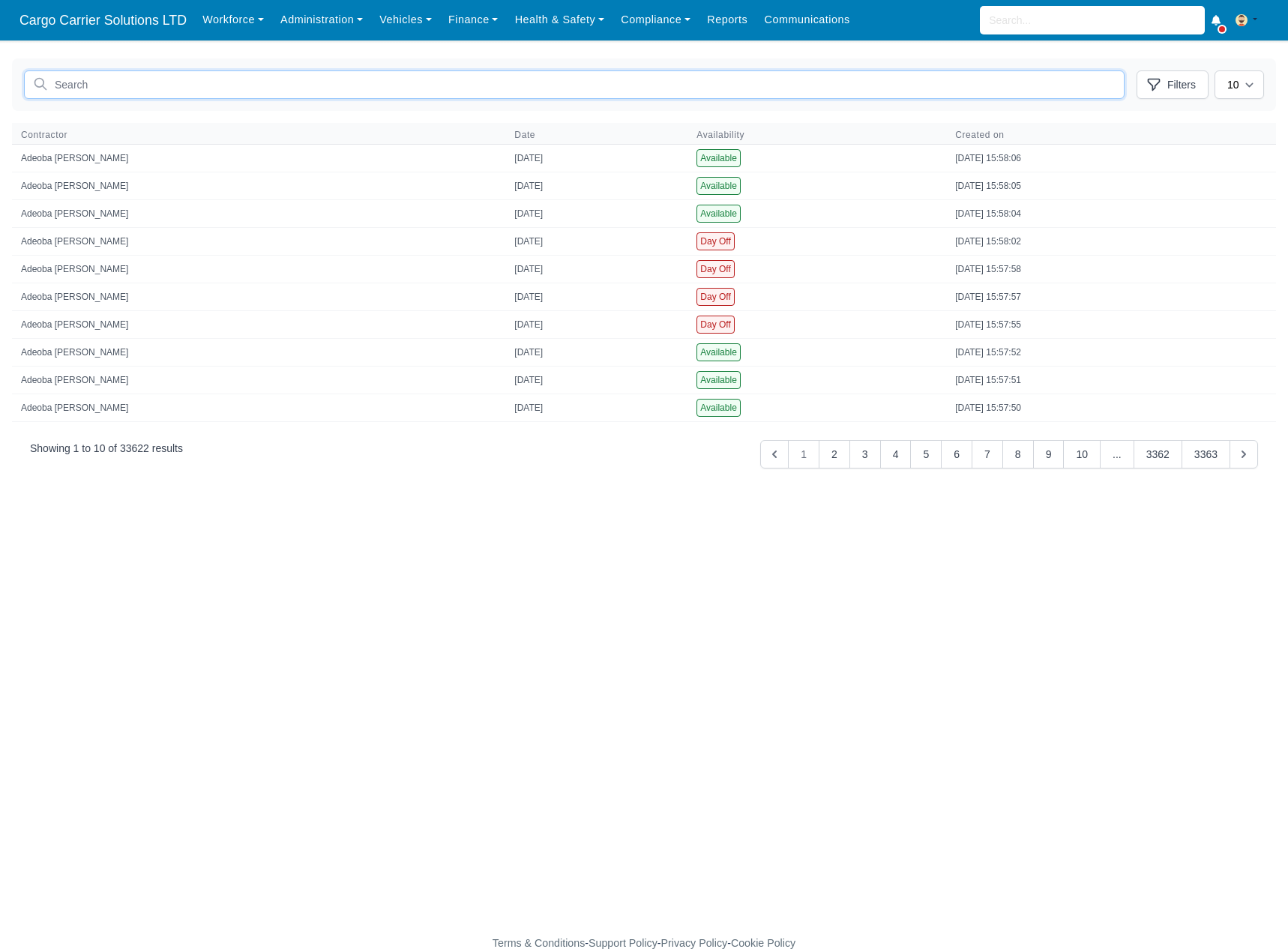
click at [168, 85] on input "text" at bounding box center [574, 84] width 1101 height 28
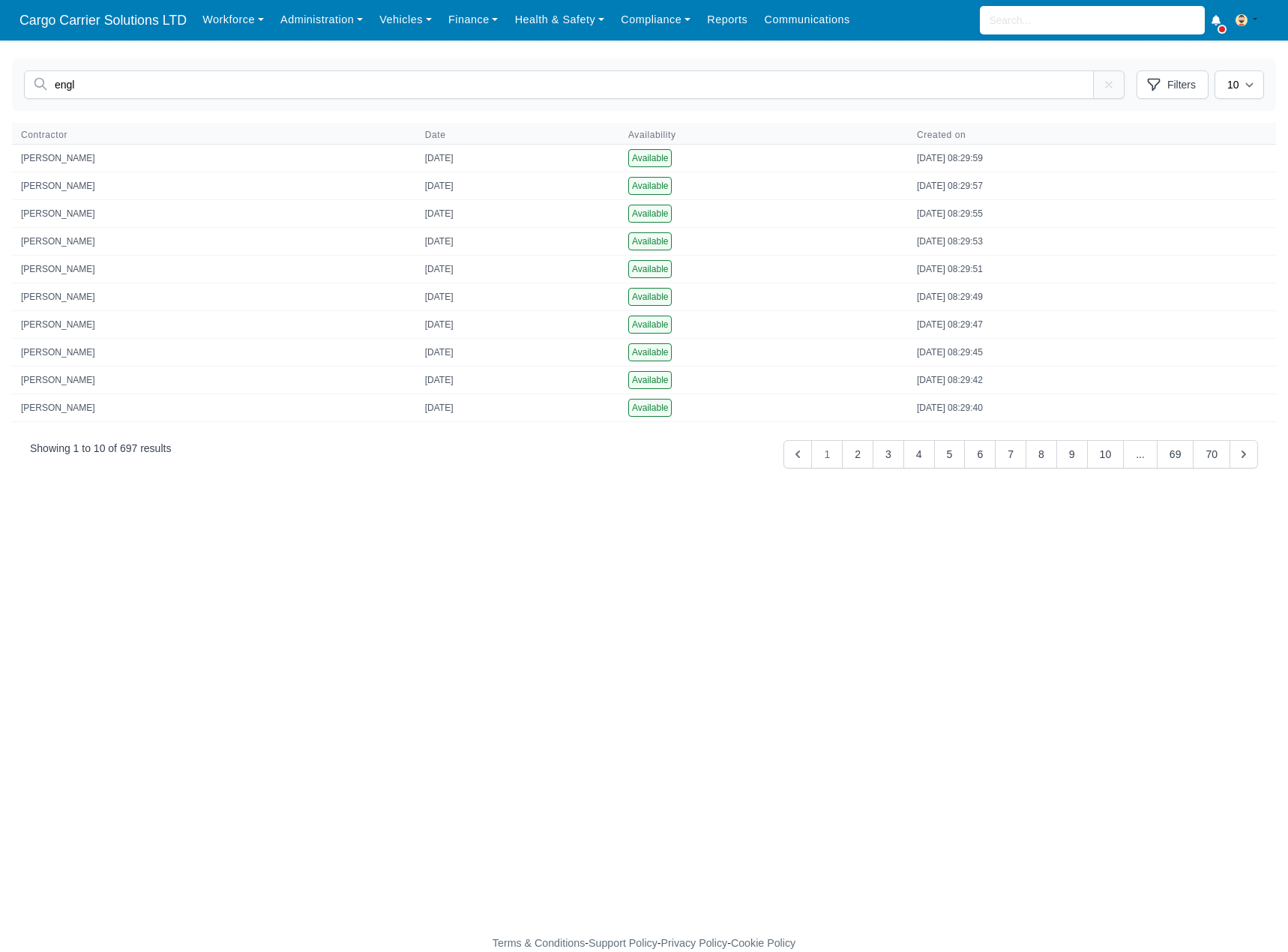
type input "engl"
click at [1243, 85] on select "10 25 50" at bounding box center [1239, 84] width 50 height 28
select select "25"
click at [1214, 70] on select "10 25 50" at bounding box center [1239, 84] width 50 height 28
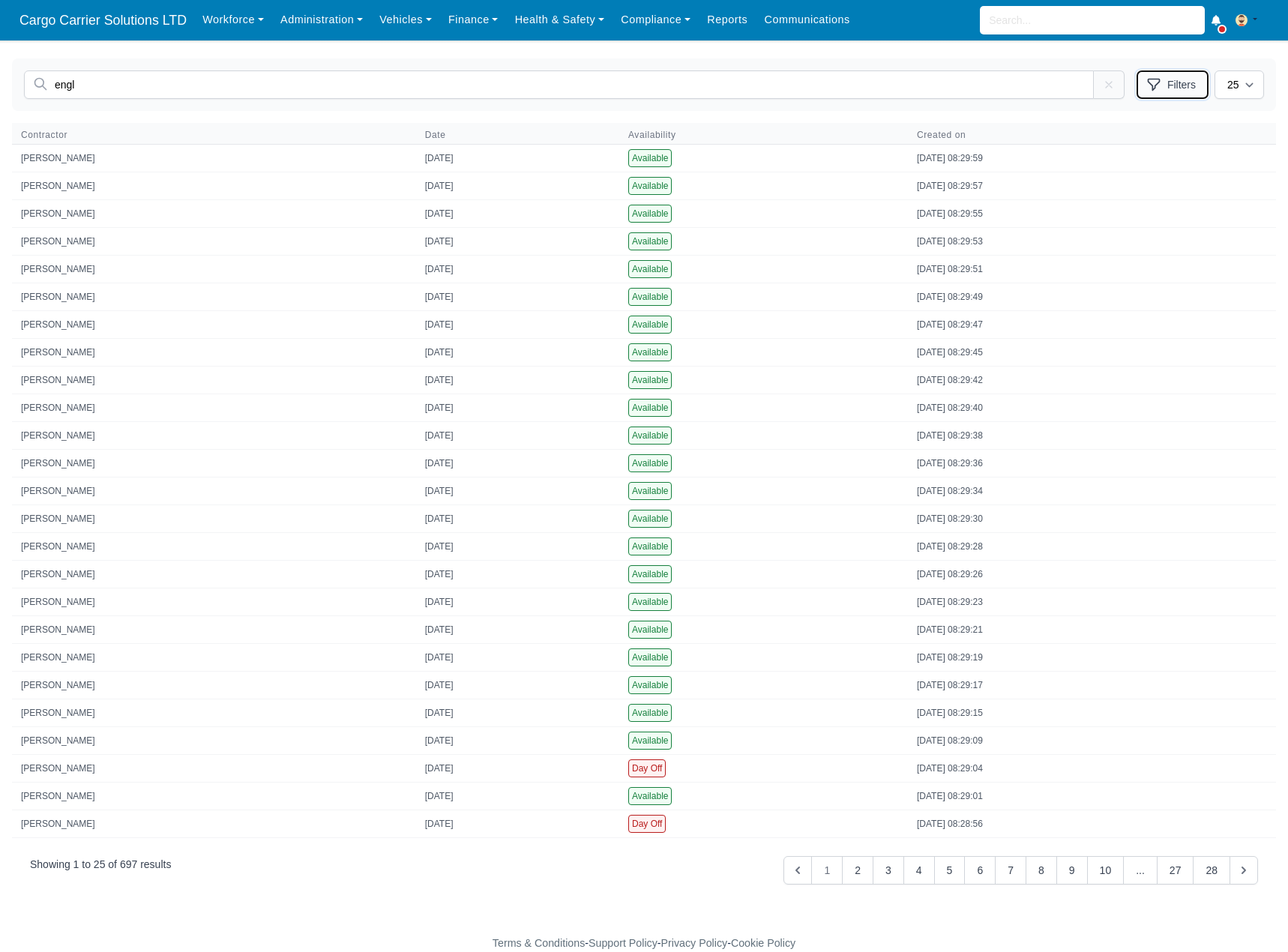
click at [1164, 89] on button "Filters" at bounding box center [1173, 84] width 72 height 28
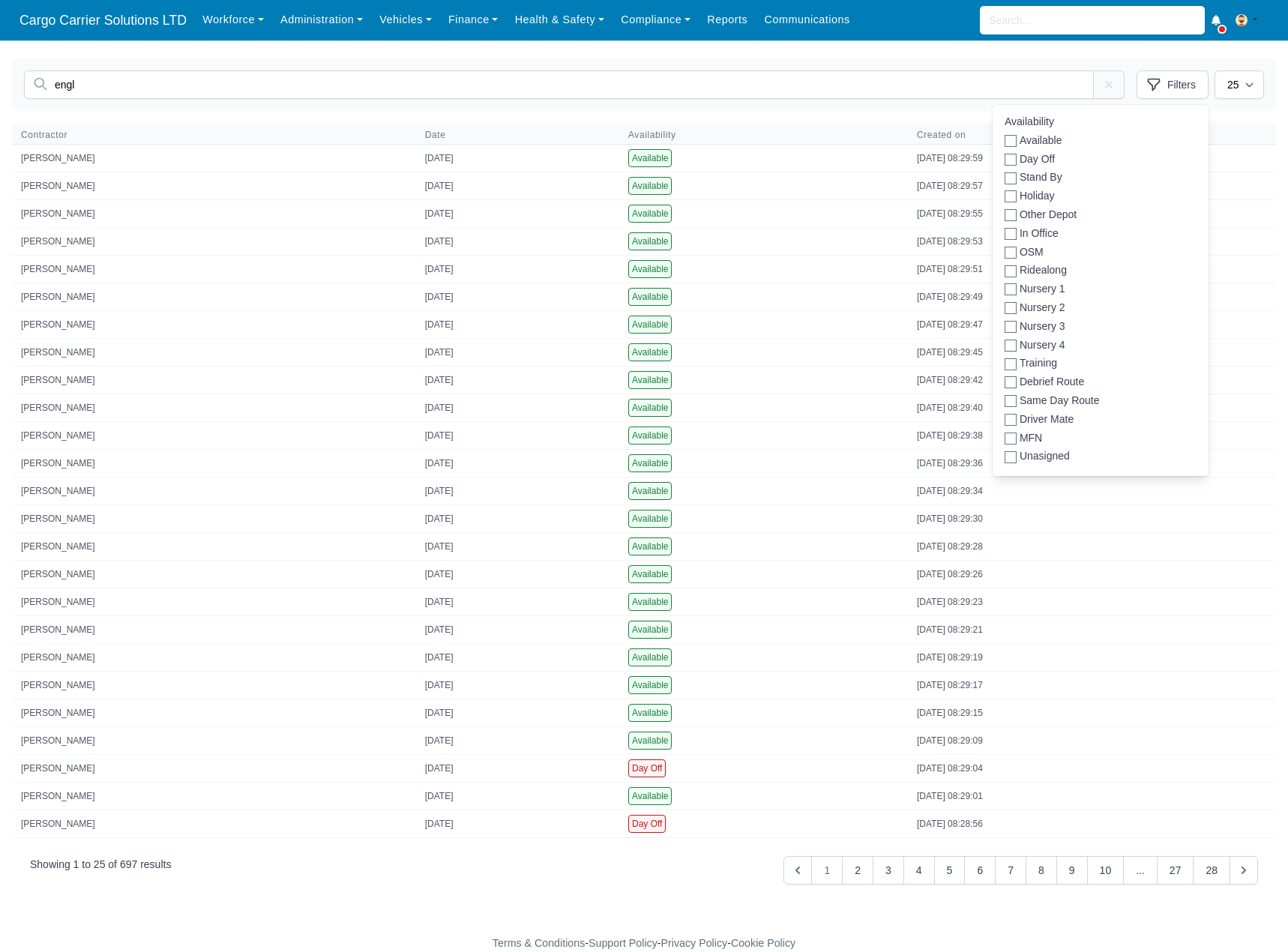
click at [996, 67] on div "engl engl Filters Availability Available Day Off Stand By 10" at bounding box center [644, 84] width 1264 height 52
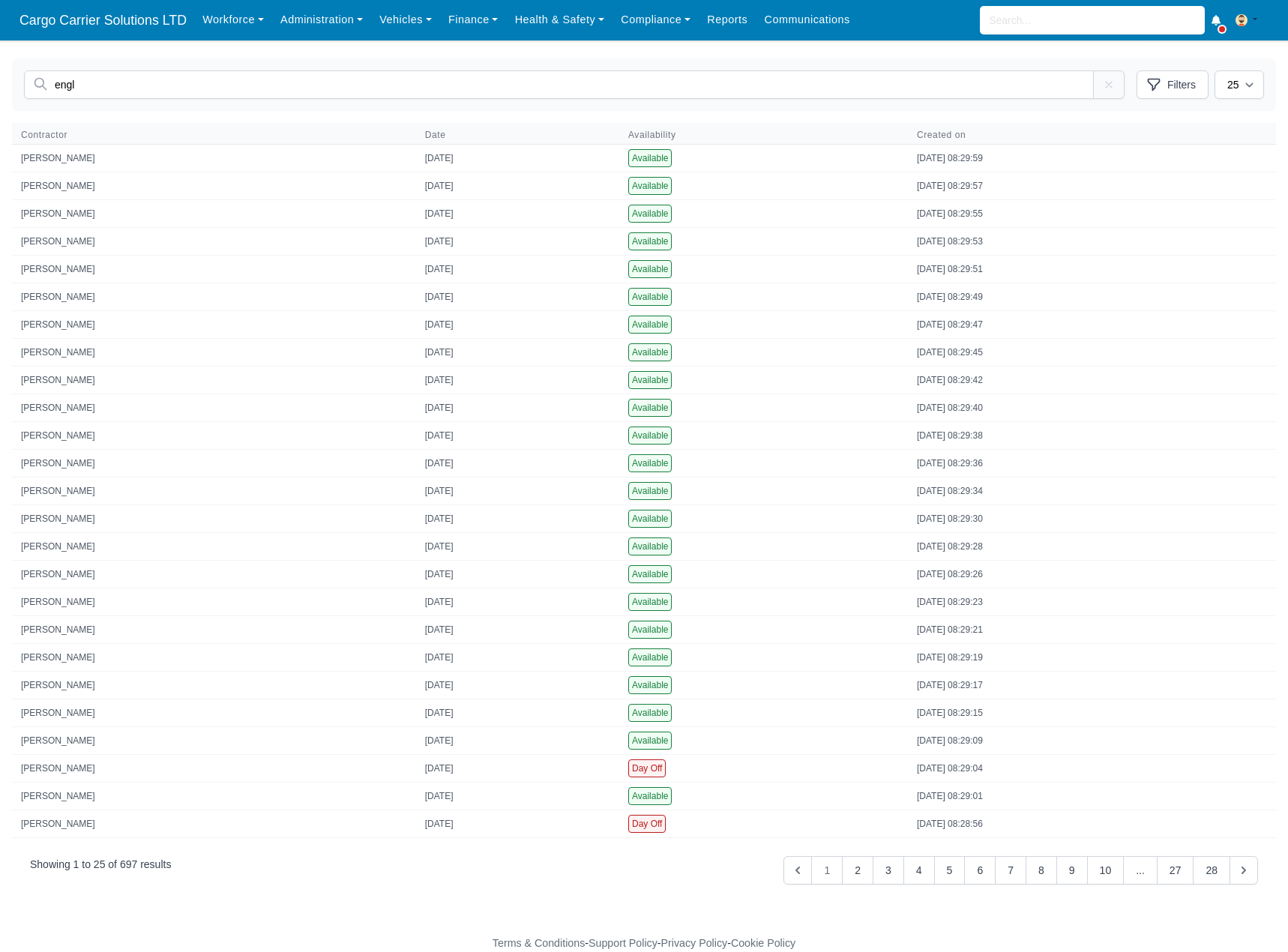
click at [823, 875] on span "1" at bounding box center [826, 870] width 32 height 28
click at [862, 870] on button "2" at bounding box center [857, 870] width 32 height 28
click at [1169, 873] on button "27" at bounding box center [1176, 870] width 38 height 28
click at [856, 873] on span "..." at bounding box center [850, 870] width 34 height 28
click at [891, 869] on button "19" at bounding box center [884, 870] width 38 height 28
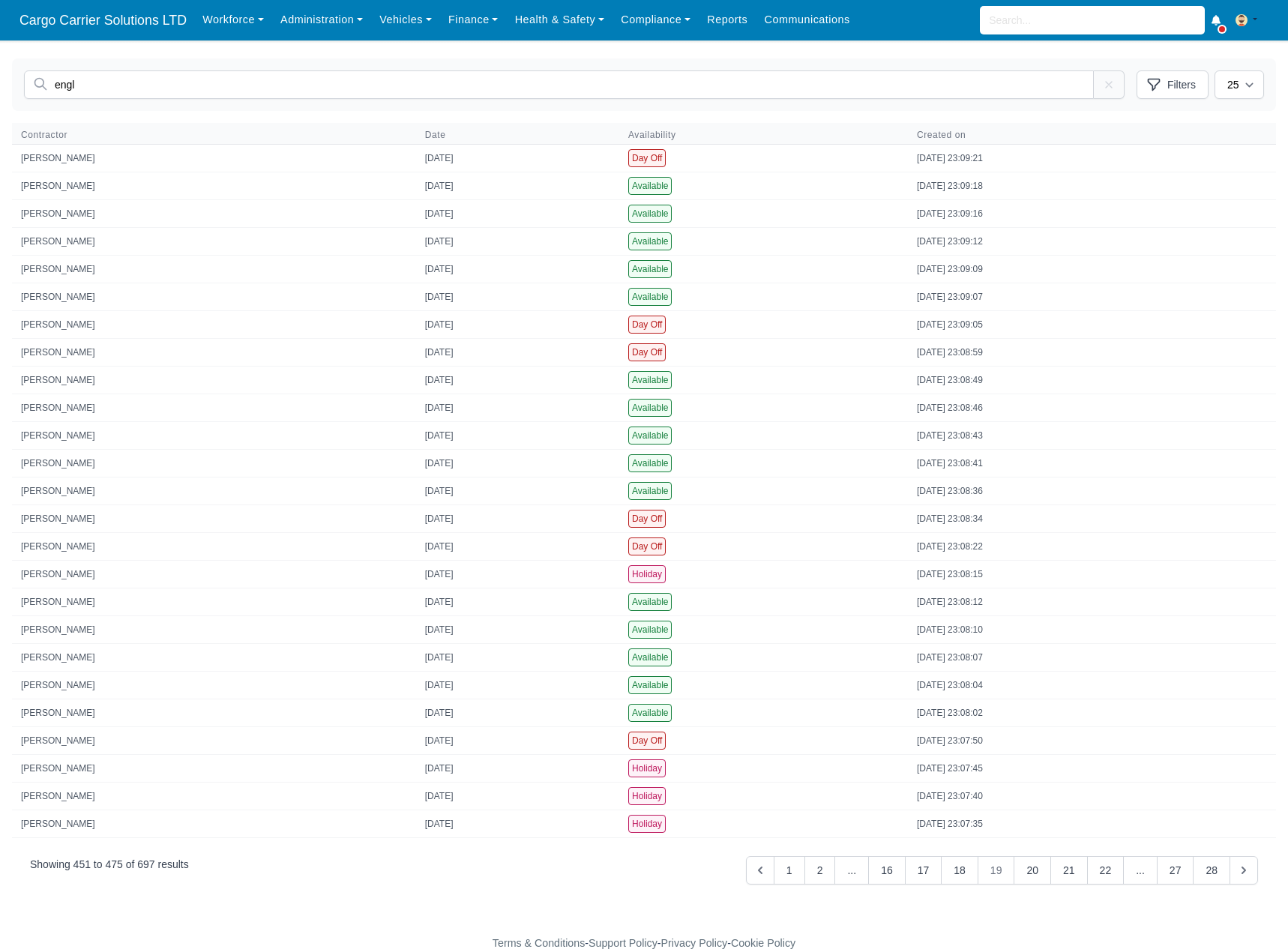
click at [1008, 872] on span "19" at bounding box center [997, 870] width 38 height 28
click at [998, 875] on span "19" at bounding box center [997, 870] width 38 height 28
click at [1004, 868] on span "19" at bounding box center [997, 870] width 38 height 28
click at [954, 871] on button "18" at bounding box center [960, 870] width 38 height 28
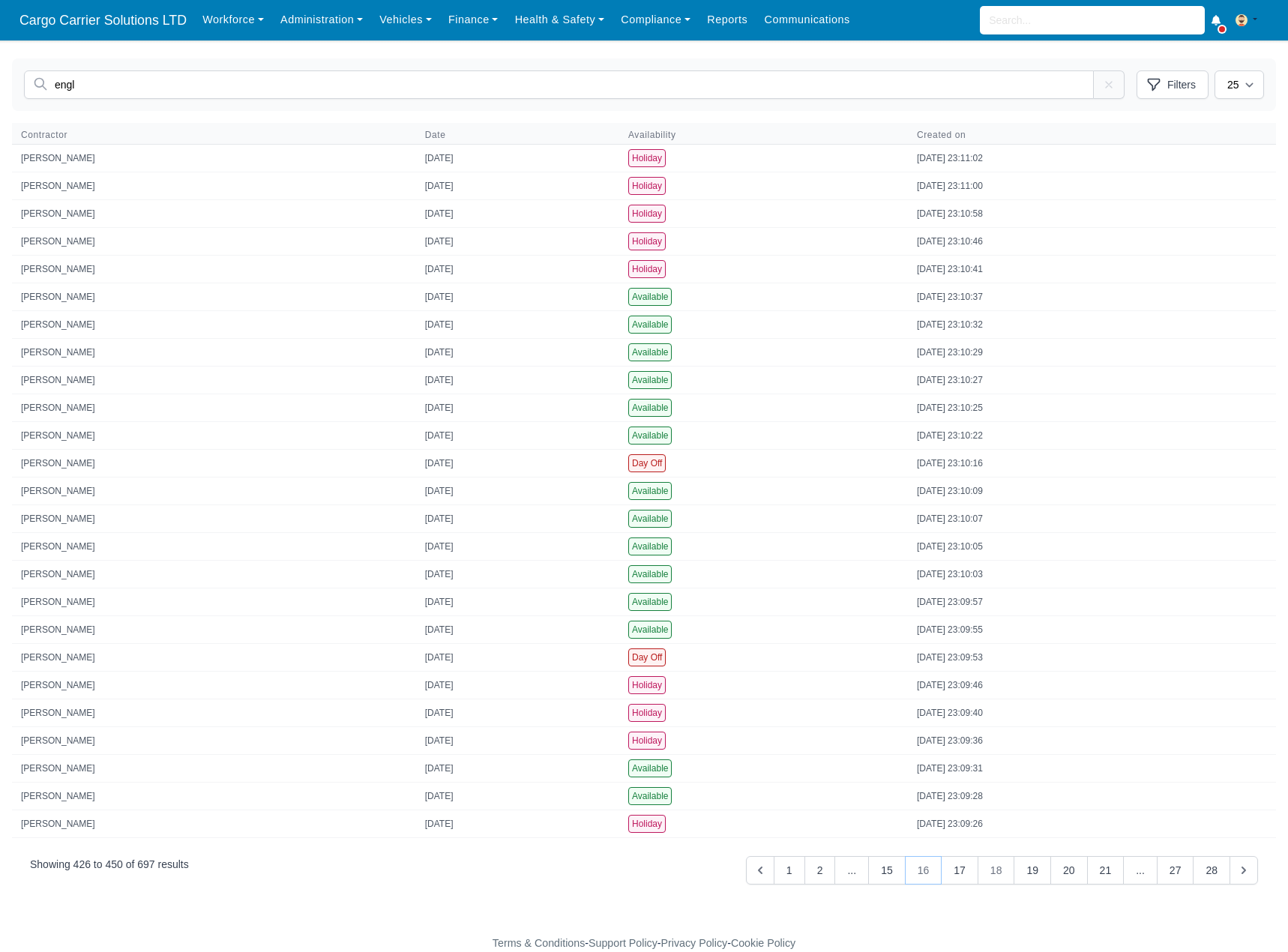
click at [919, 875] on button "16" at bounding box center [924, 870] width 38 height 28
click at [894, 873] on button "13" at bounding box center [887, 870] width 38 height 28
click at [768, 868] on icon "« Previous" at bounding box center [761, 871] width 15 height 15
click at [773, 868] on icon "« Previous" at bounding box center [767, 871] width 15 height 15
click at [779, 868] on icon "« Previous" at bounding box center [772, 871] width 15 height 15
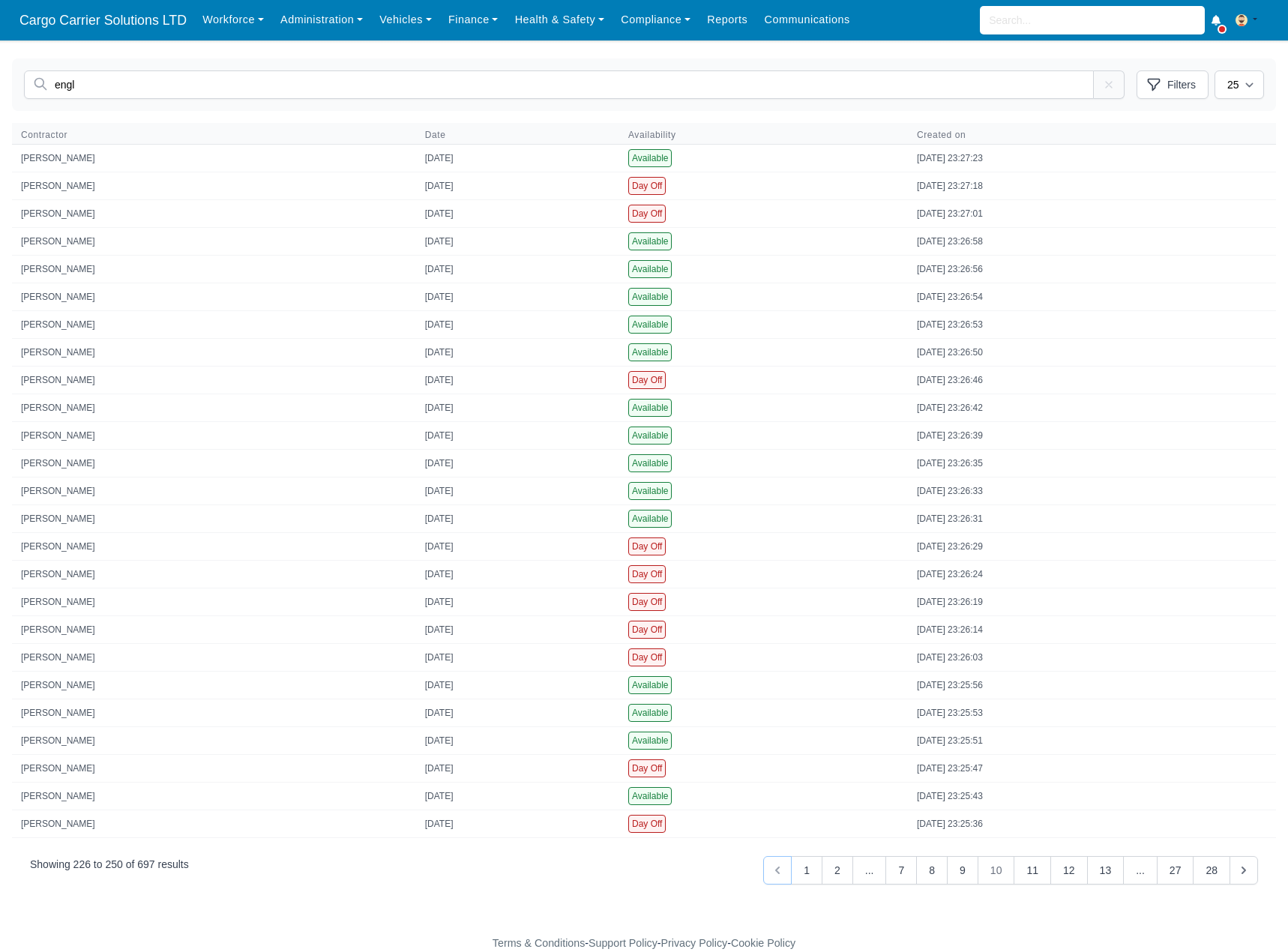
click at [779, 868] on button "« Previous" at bounding box center [777, 870] width 28 height 28
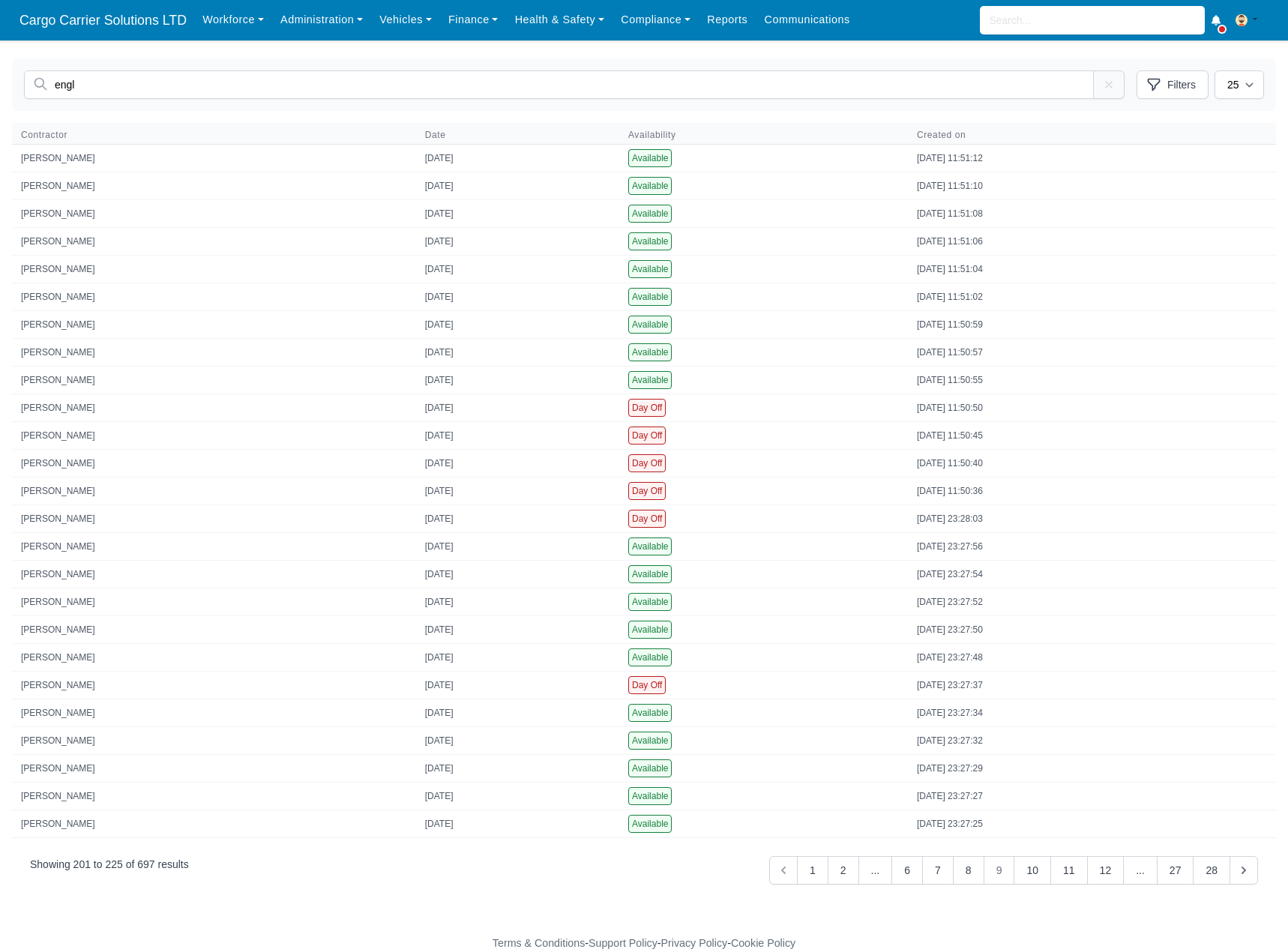
click at [779, 868] on div "Showing 201 to 225 of 697 results ... 9" at bounding box center [644, 870] width 1228 height 28
click at [791, 868] on icon "« Previous" at bounding box center [784, 871] width 15 height 15
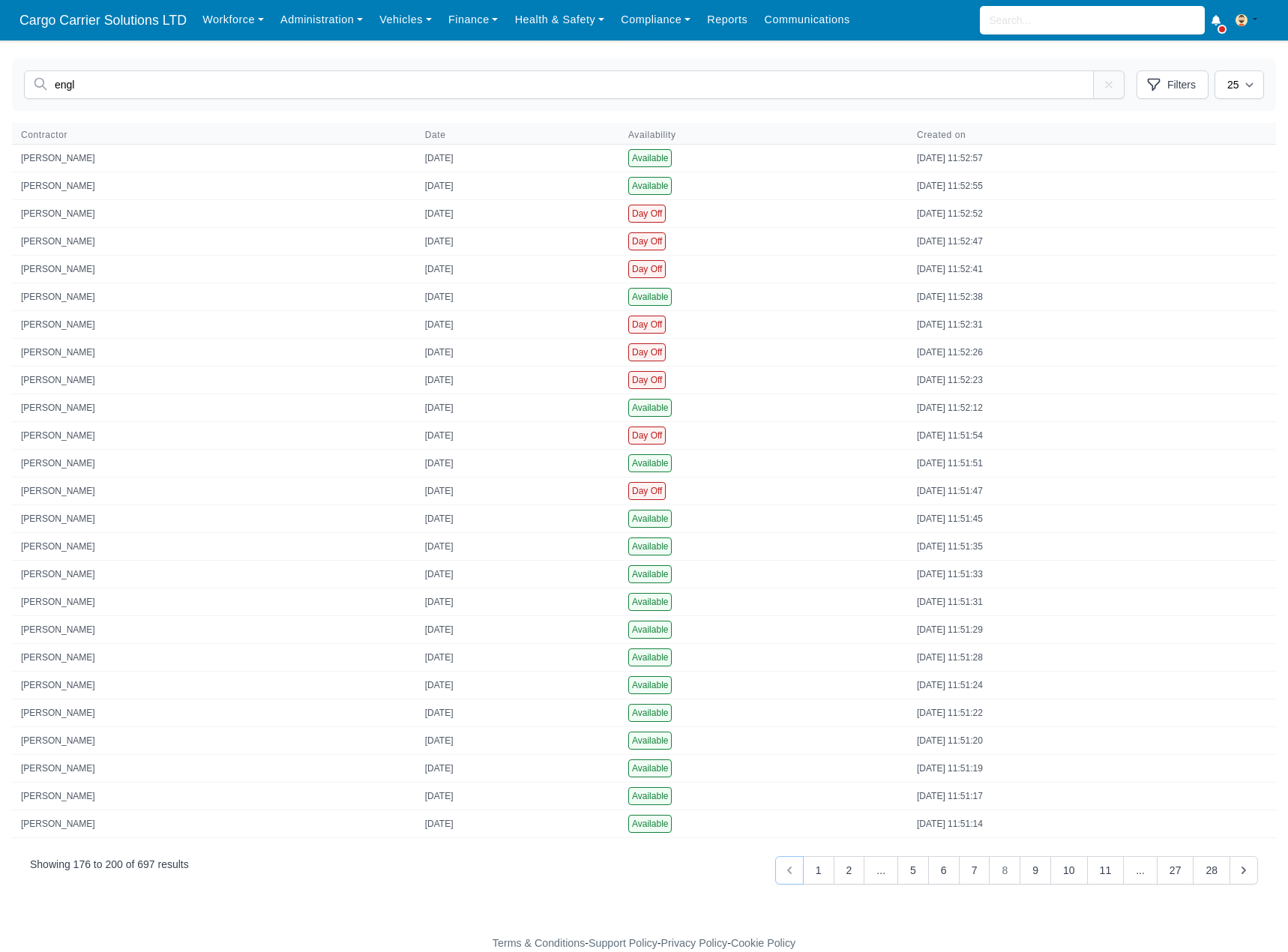
click at [792, 868] on icon "« Previous" at bounding box center [790, 871] width 15 height 15
click at [792, 868] on button "« Previous" at bounding box center [797, 870] width 28 height 28
click at [1242, 870] on icon "Next »" at bounding box center [1244, 871] width 15 height 15
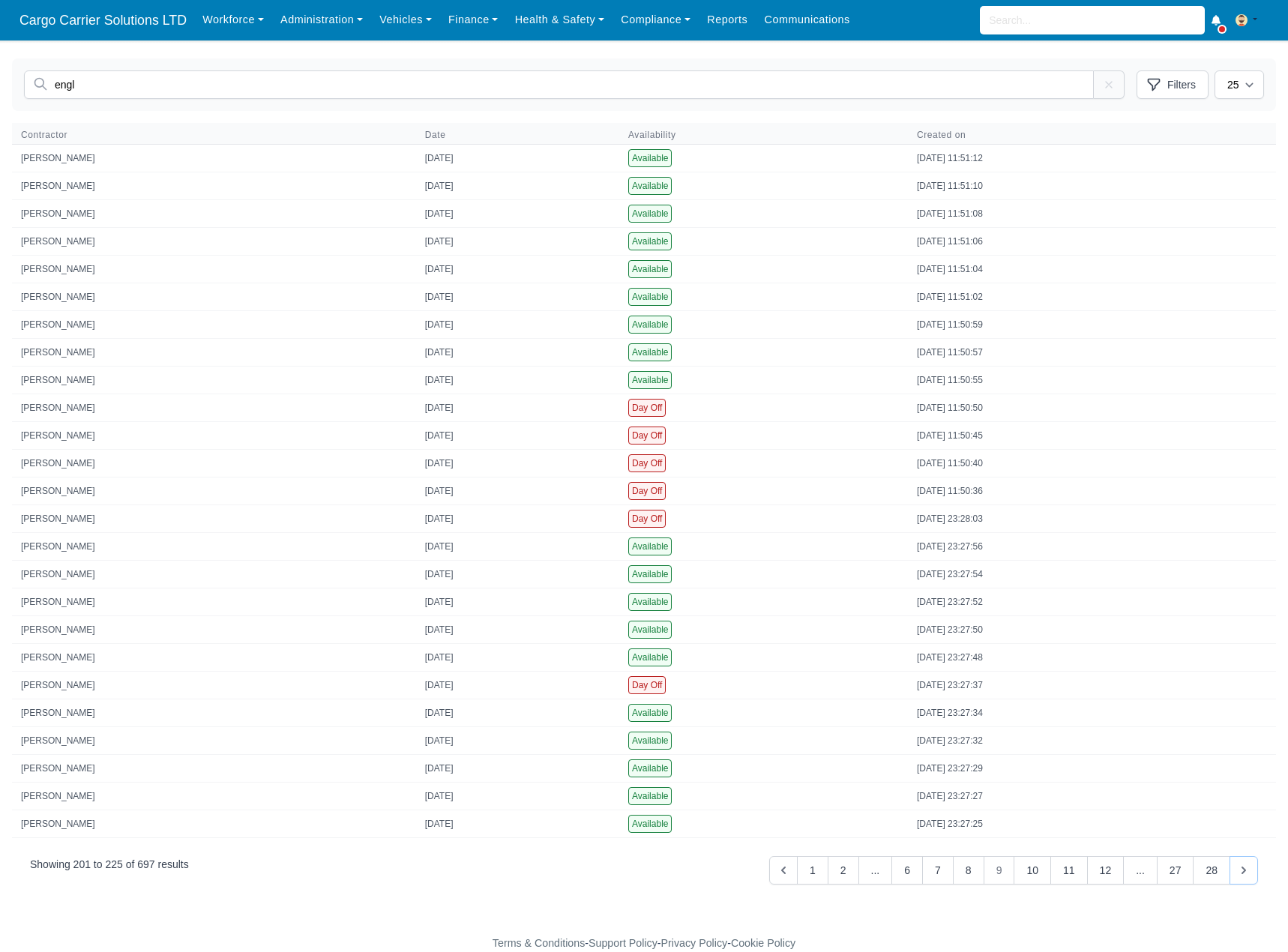
click at [1242, 870] on icon "Next »" at bounding box center [1244, 871] width 15 height 15
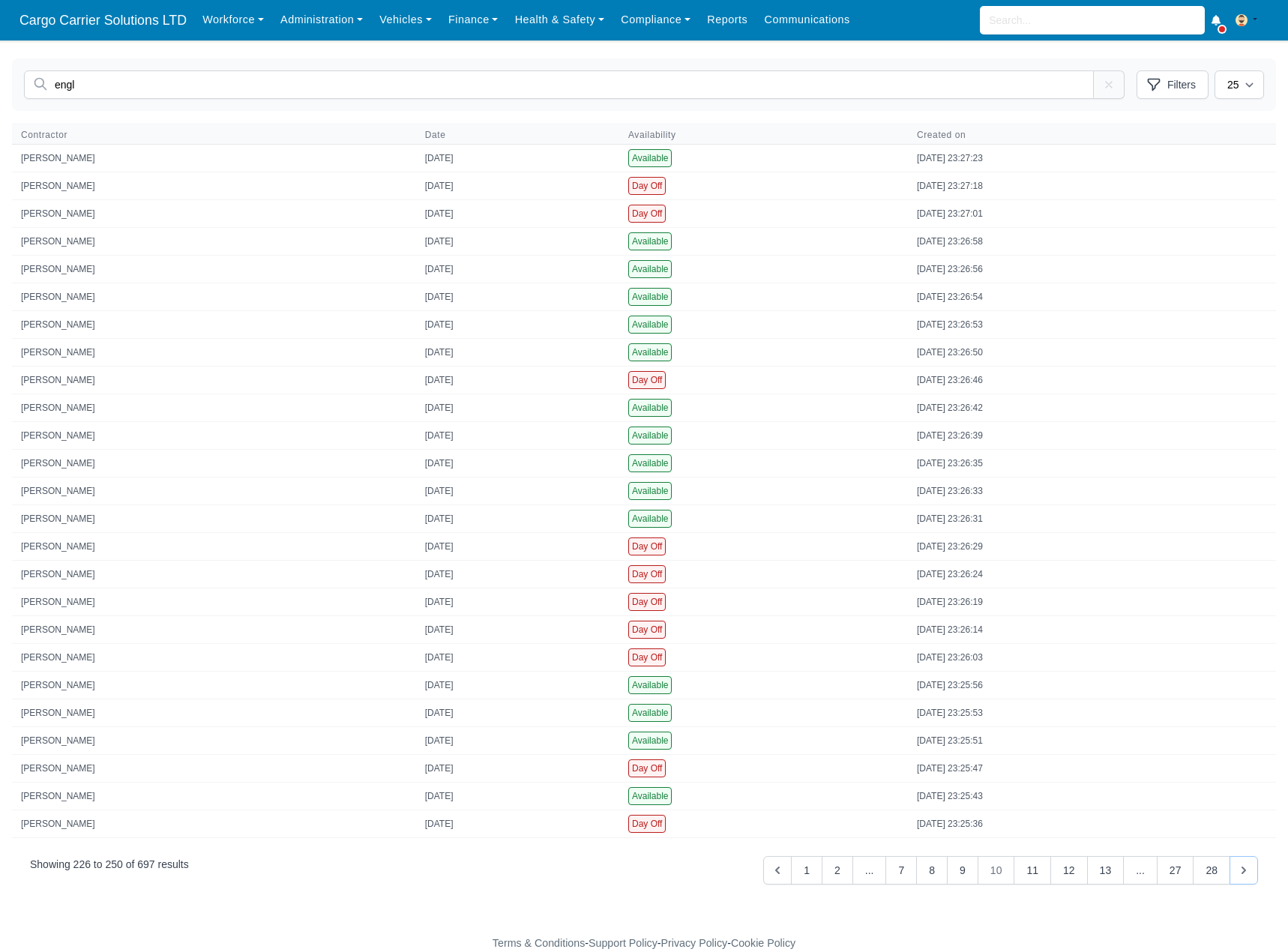
click at [1242, 870] on icon "Next »" at bounding box center [1244, 871] width 15 height 15
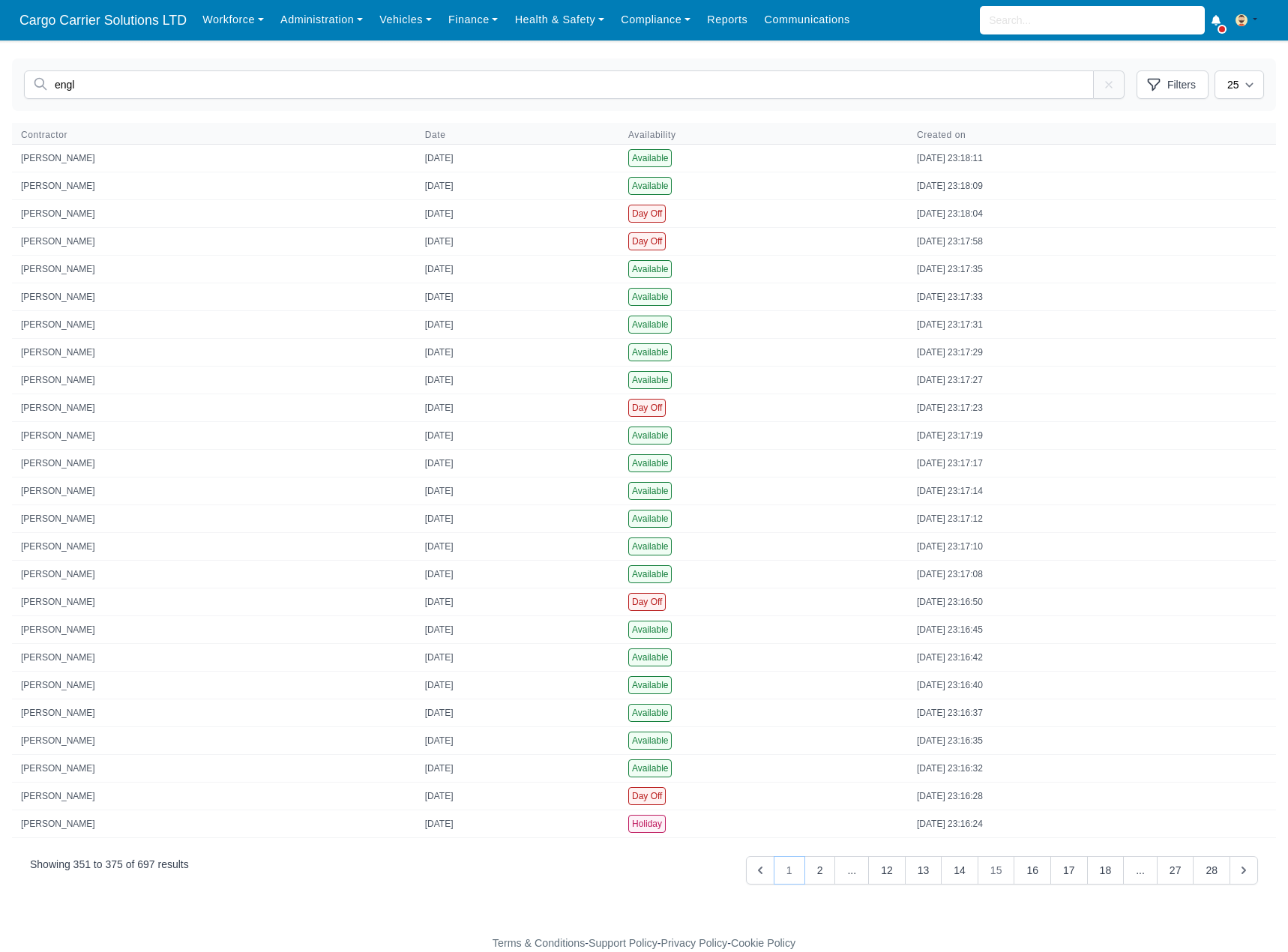
click at [805, 874] on button "1" at bounding box center [789, 870] width 32 height 28
click at [53, 62] on div "engl engl Filters Availability Available Day Off Stand By 10" at bounding box center [644, 84] width 1264 height 52
click at [119, 11] on span "Cargo Carrier Solutions LTD" at bounding box center [103, 20] width 182 height 30
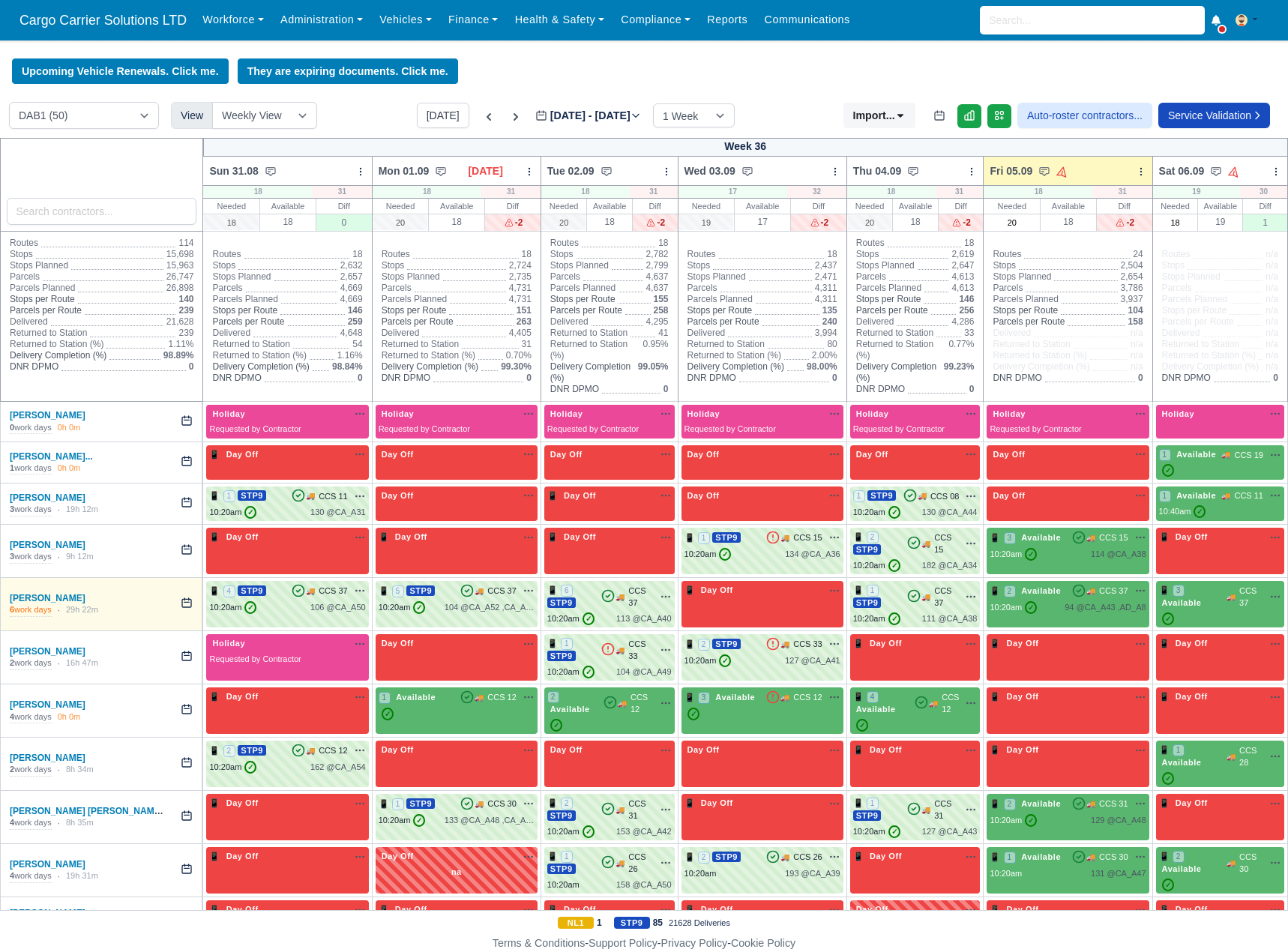
click at [562, 65] on div "Upcoming Vehicle Renewals. Click me. They are expiring documents. Click me." at bounding box center [644, 71] width 1288 height 26
click at [148, 118] on select "DAB1 (50) [GEOGRAPHIC_DATA] (DPDA) - DPD Aberdeen (AB12 4ZD) (17) DPD Connect -…" at bounding box center [84, 115] width 150 height 27
select select "5"
click at [9, 104] on select "DAB1 (50) [GEOGRAPHIC_DATA] (DPDA) - DPD Aberdeen (AB12 4ZD) (17) DPD Connect -…" at bounding box center [84, 115] width 150 height 27
